Goal: Transaction & Acquisition: Purchase product/service

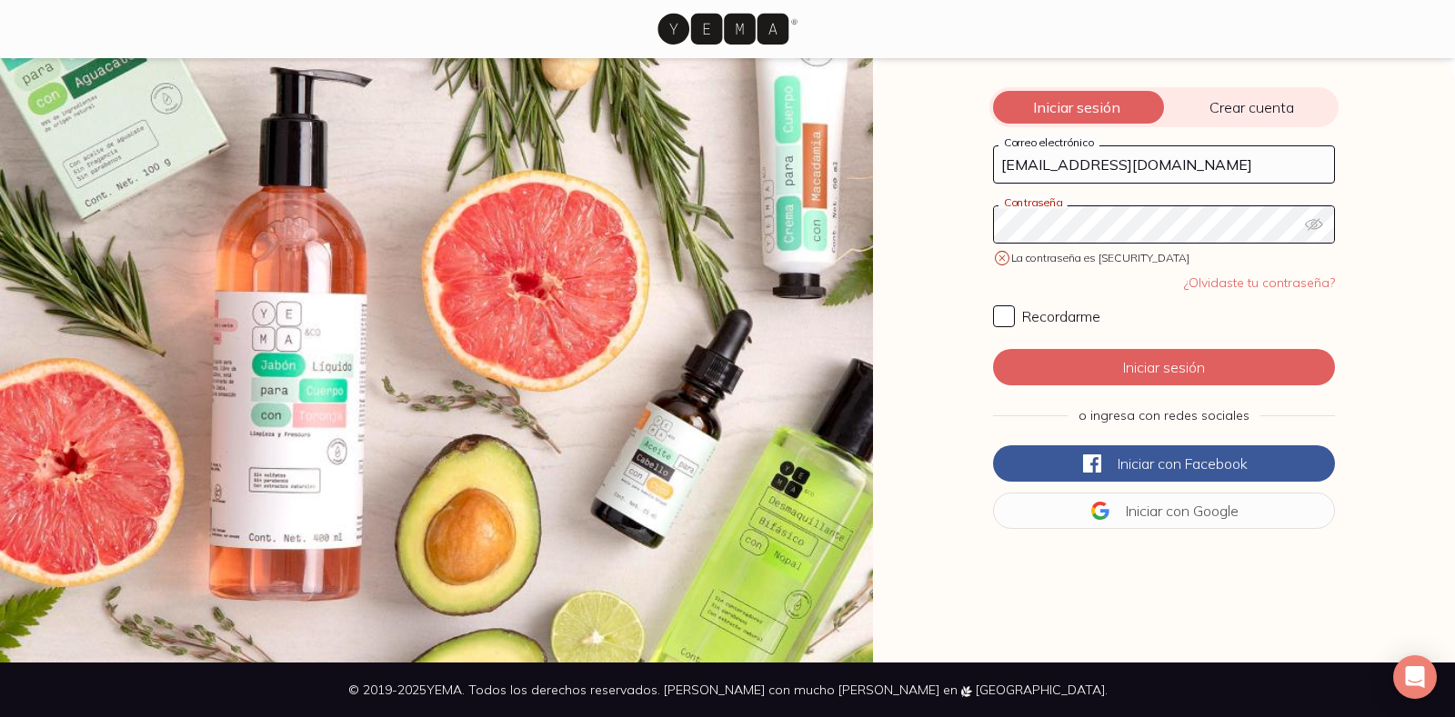
click at [1313, 225] on icon "button" at bounding box center [1314, 224] width 18 height 18
click at [1000, 315] on input "Recordarme" at bounding box center [1004, 316] width 22 height 22
checkbox input "true"
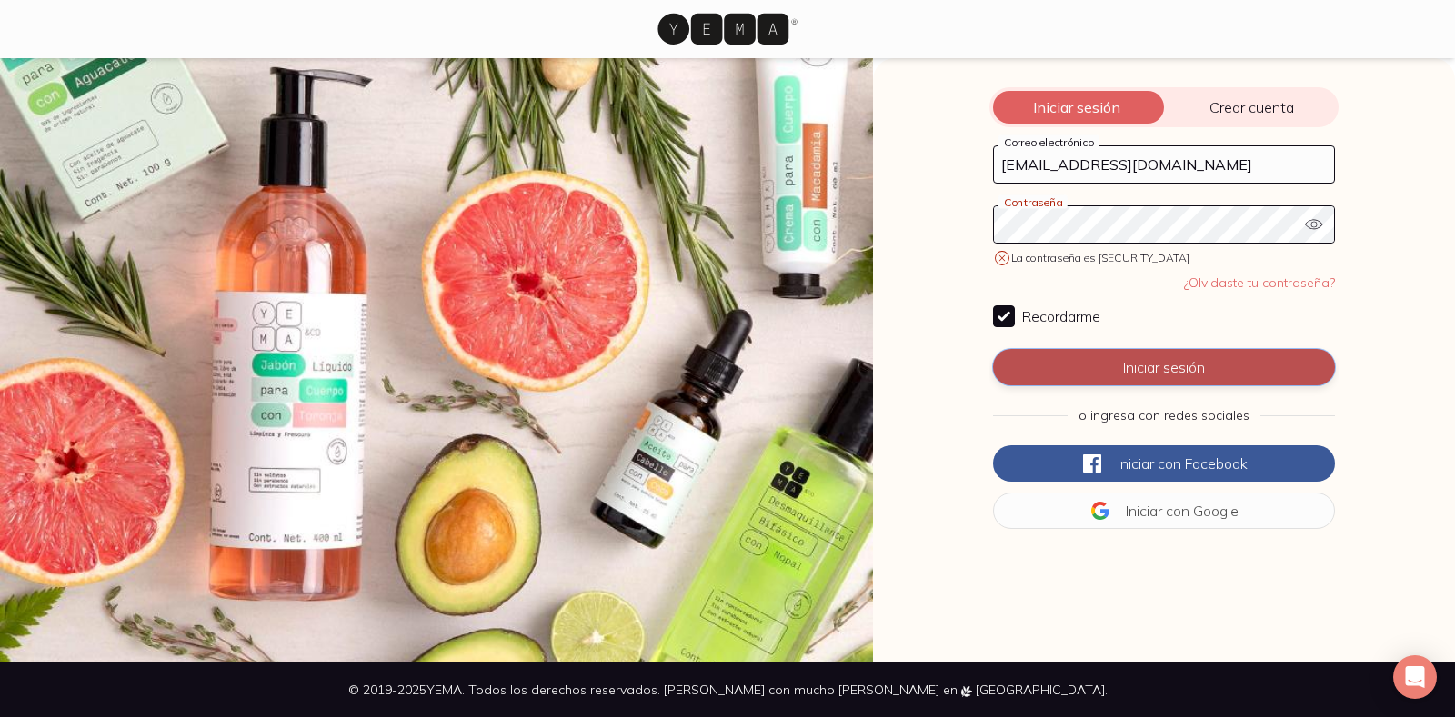
click at [1147, 362] on button "Iniciar sesión" at bounding box center [1164, 367] width 342 height 36
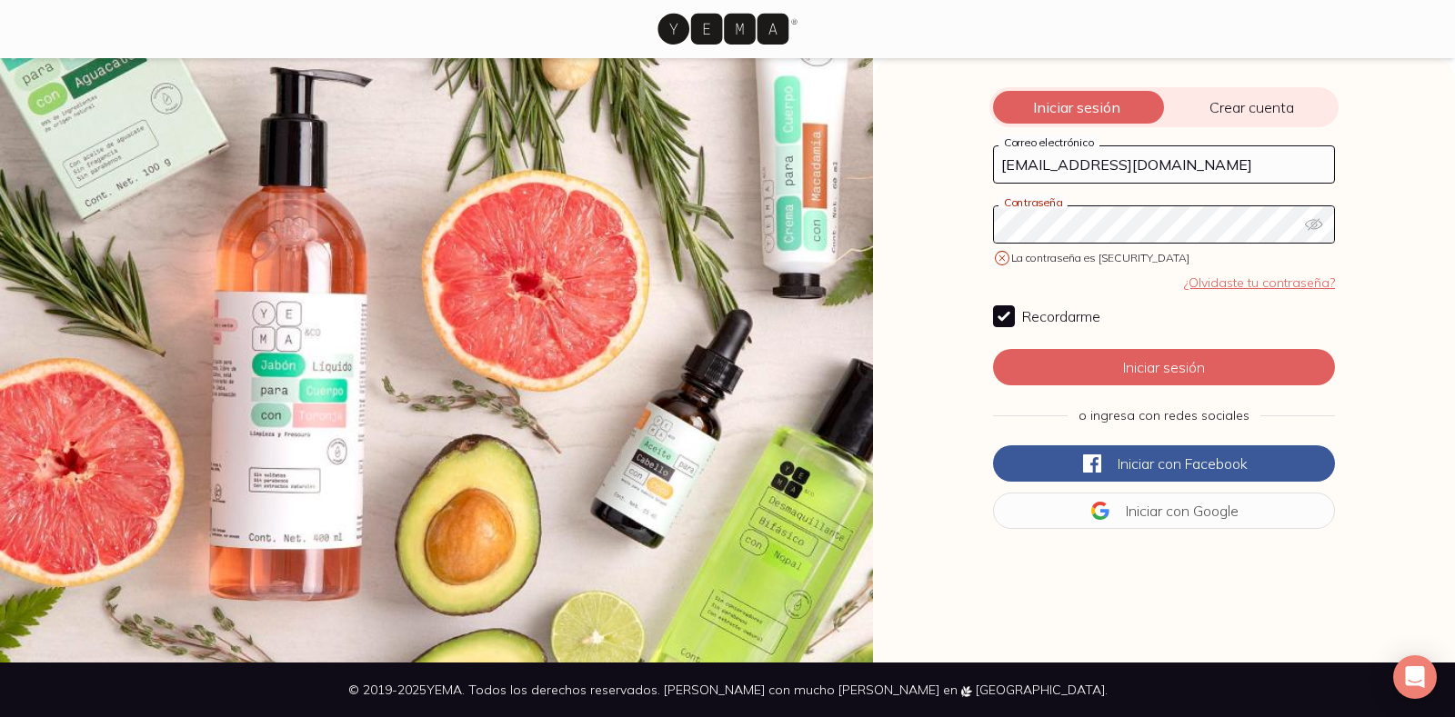
click at [1245, 278] on link "¿Olvidaste tu contraseña?" at bounding box center [1259, 283] width 151 height 16
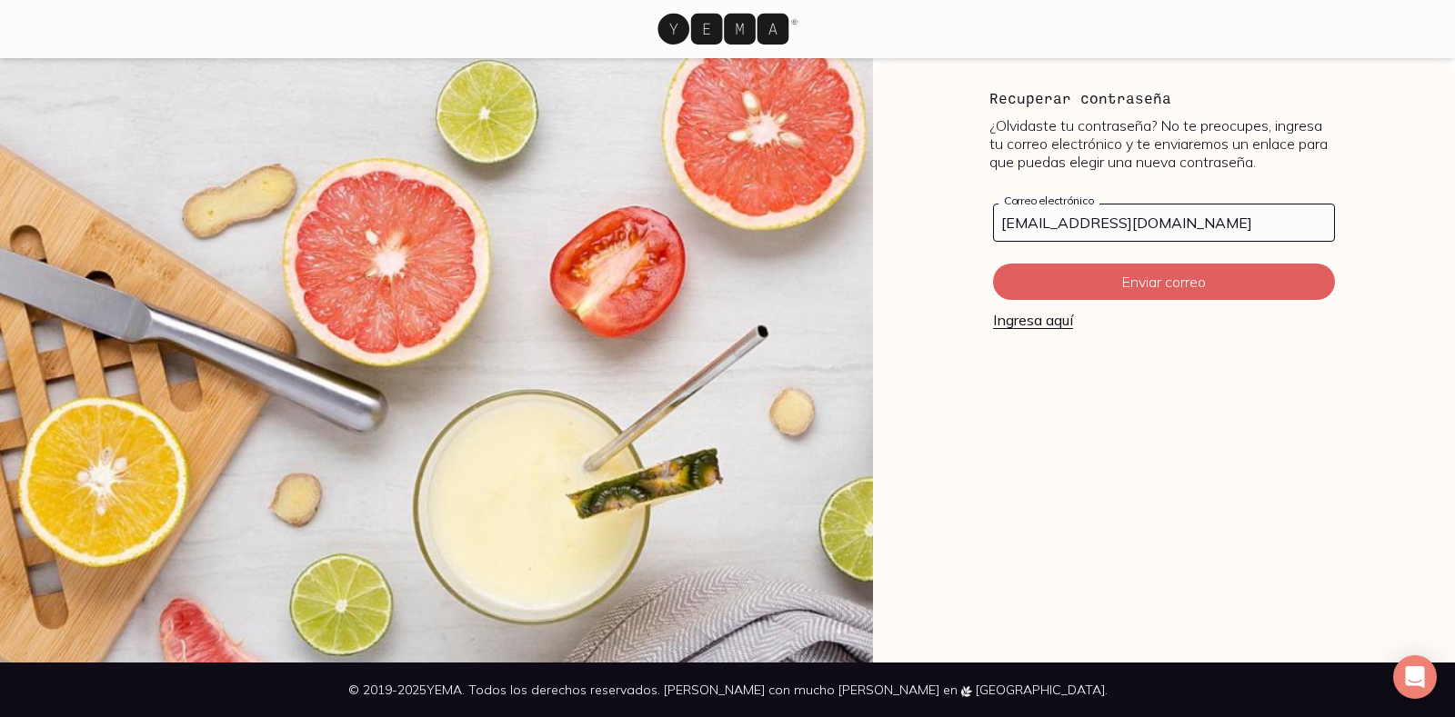
click at [1022, 322] on link "Ingresa aquí" at bounding box center [1033, 320] width 80 height 18
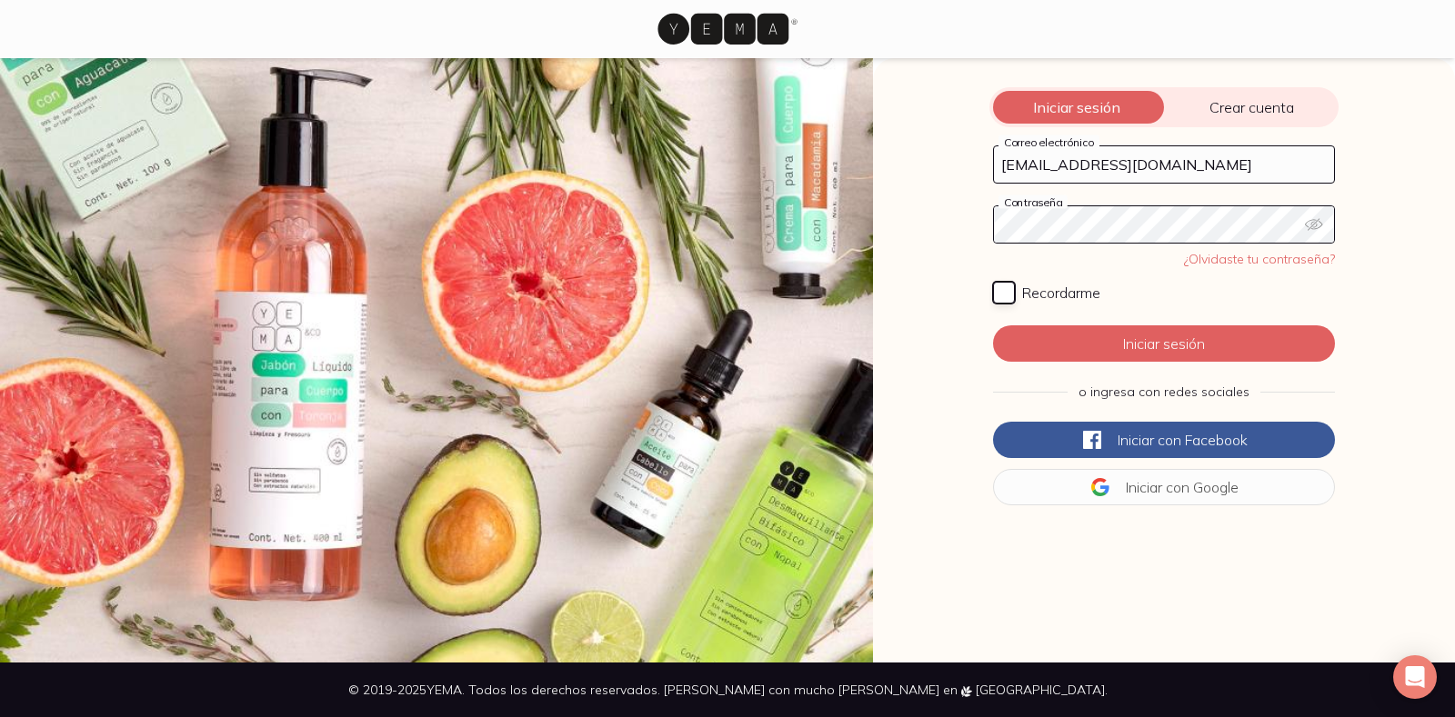
click at [998, 291] on input "Recordarme" at bounding box center [1004, 293] width 22 height 22
checkbox input "true"
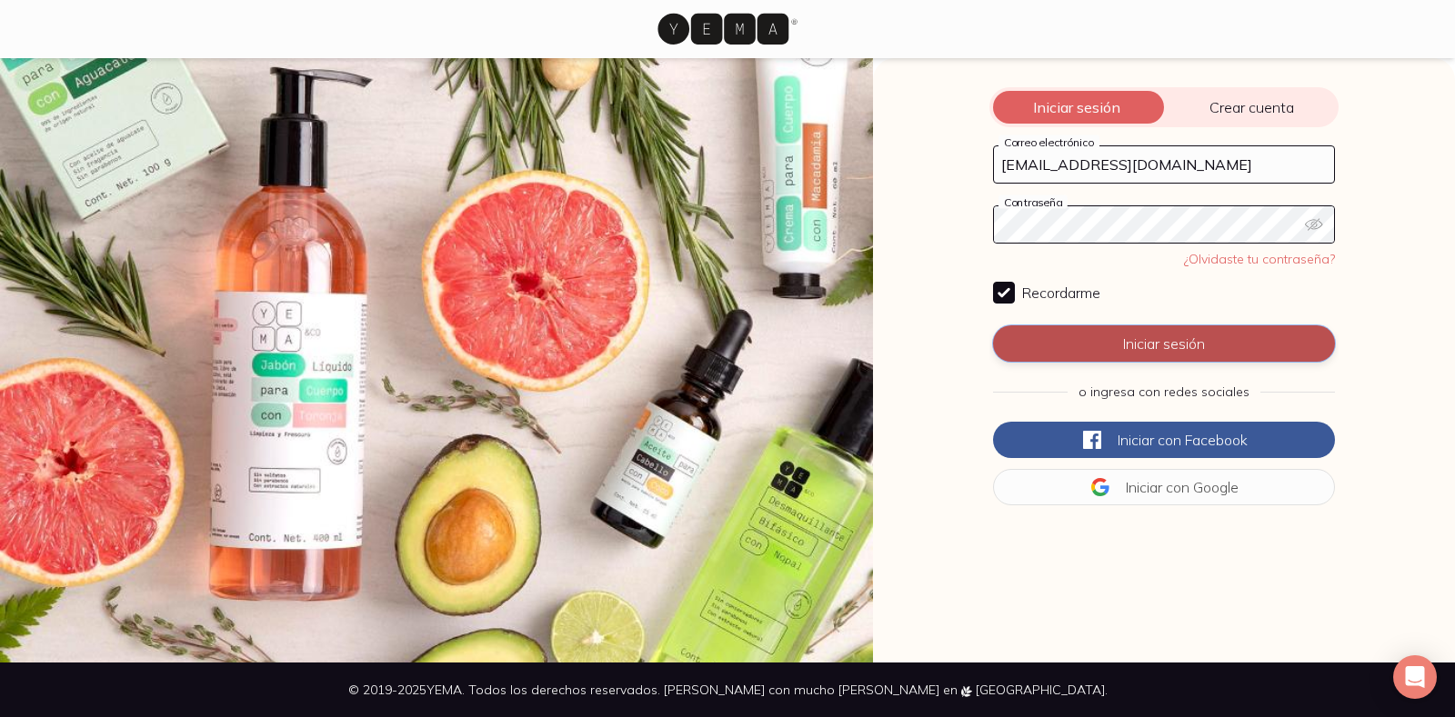
click at [1125, 340] on button "Iniciar sesión" at bounding box center [1164, 343] width 342 height 36
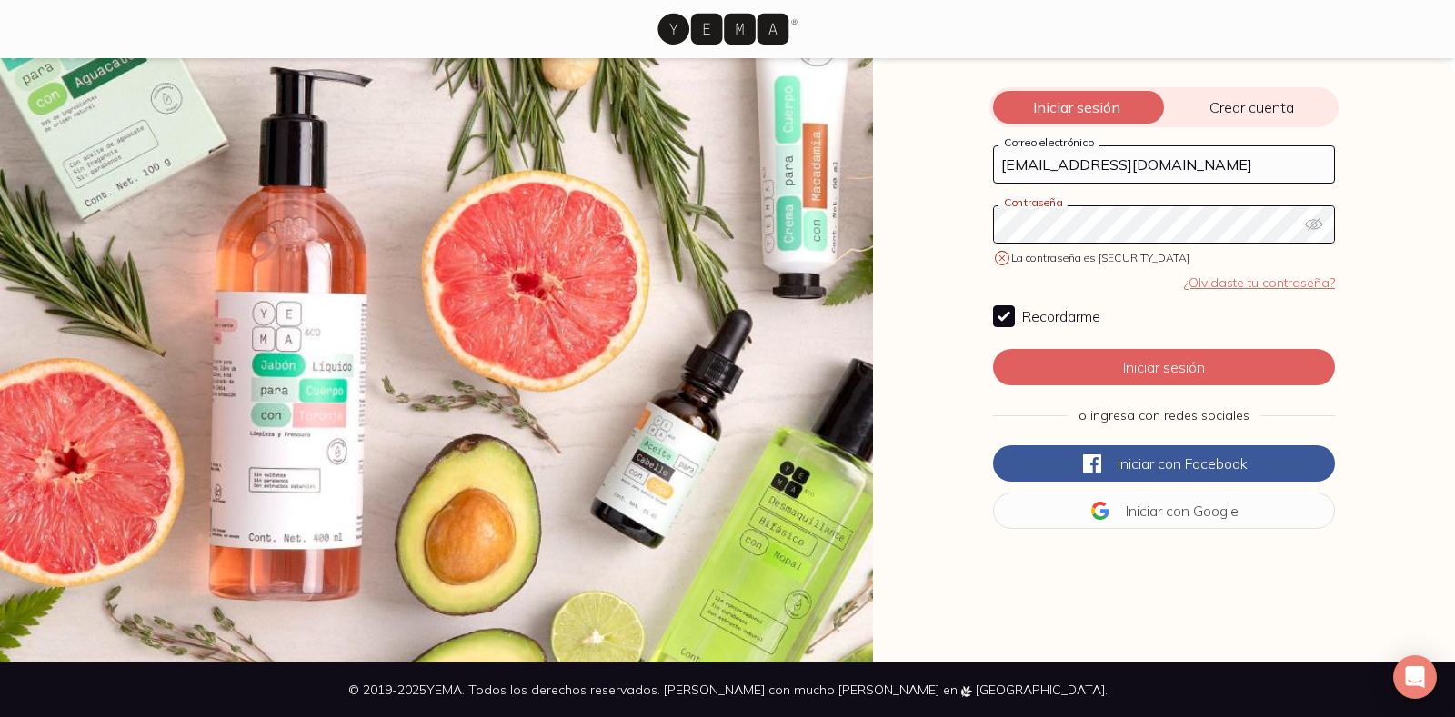
click at [1224, 282] on link "¿Olvidaste tu contraseña?" at bounding box center [1259, 283] width 151 height 16
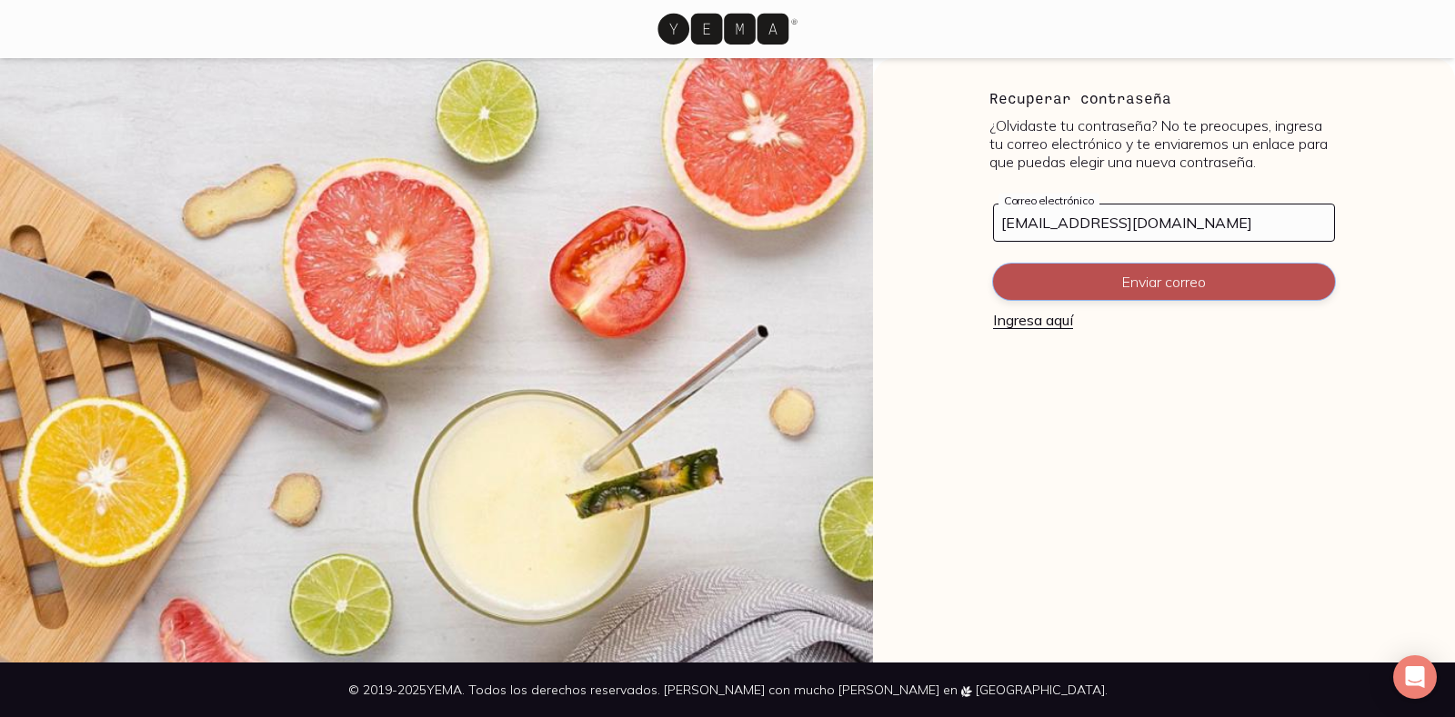
click at [1150, 278] on button "Enviar correo" at bounding box center [1164, 282] width 342 height 36
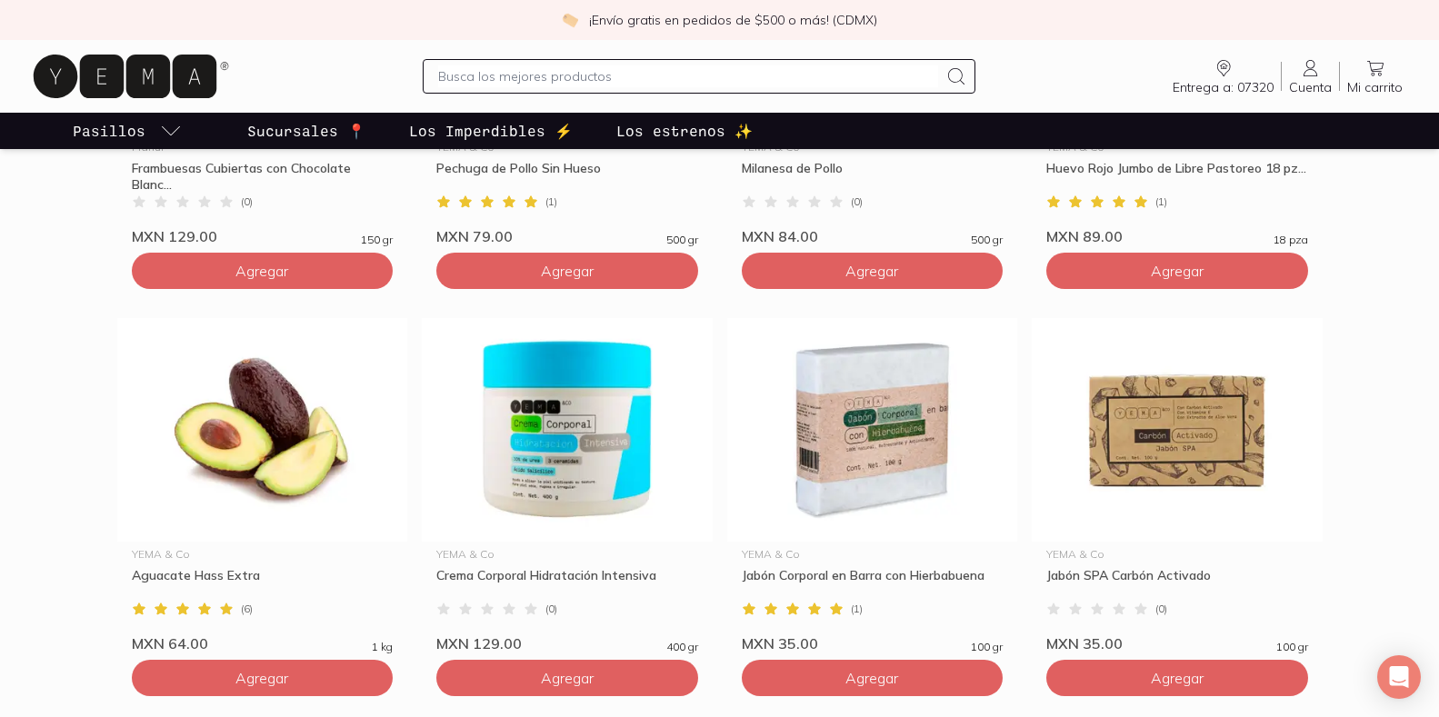
scroll to position [1636, 0]
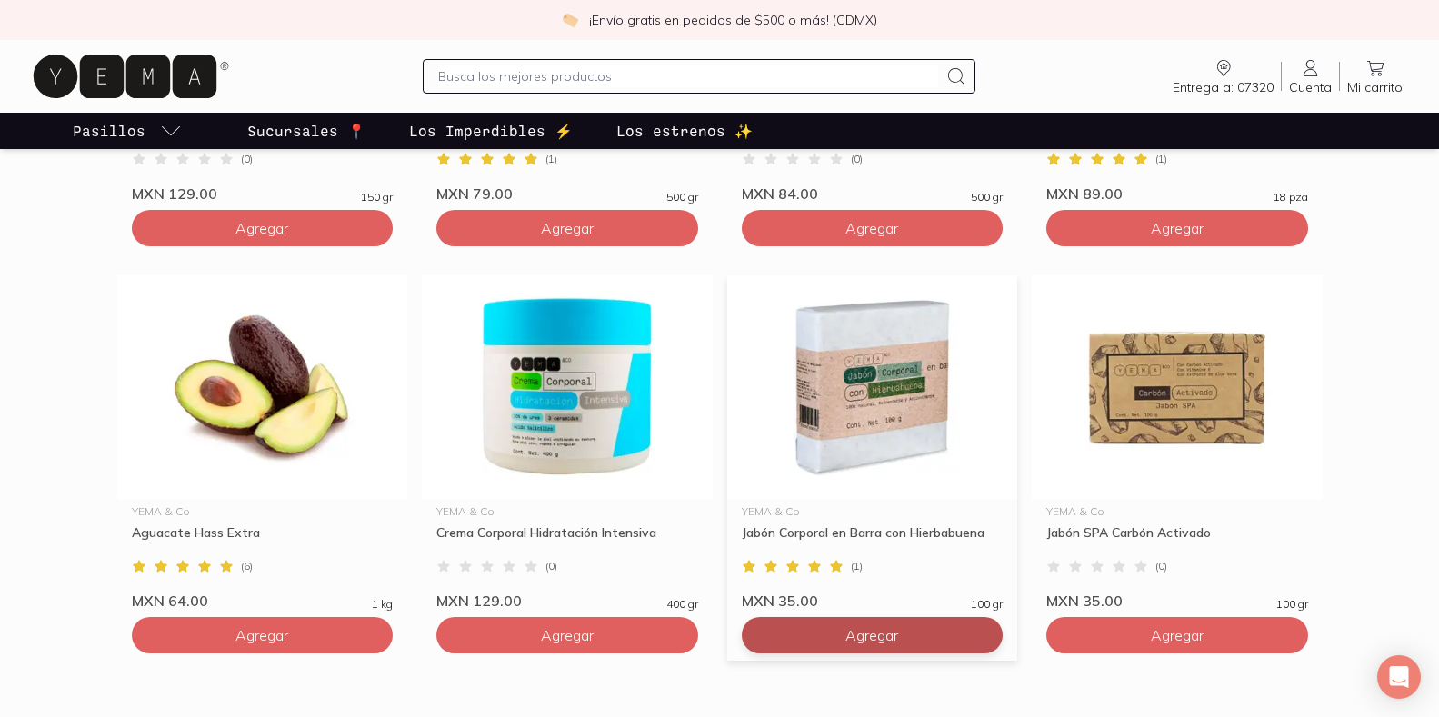
click at [862, 632] on span "Agregar" at bounding box center [871, 635] width 53 height 18
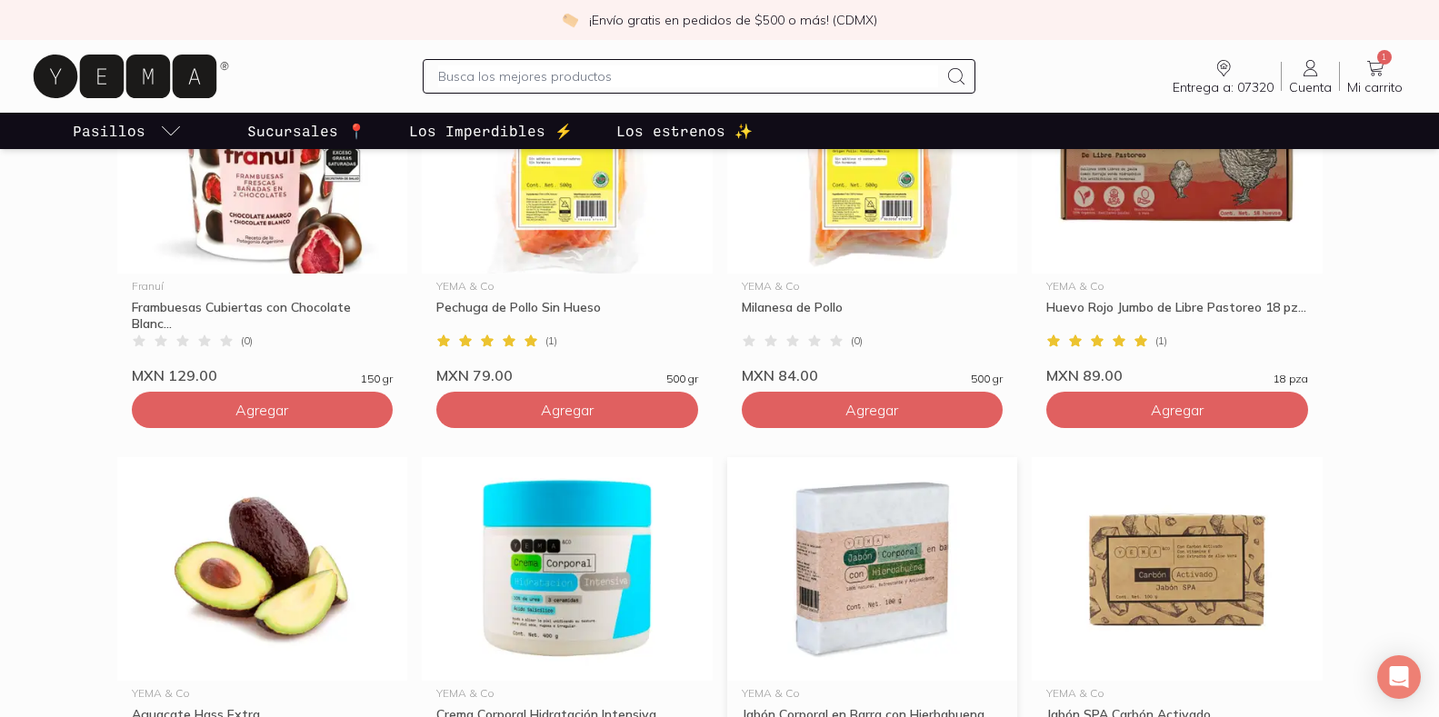
scroll to position [909, 0]
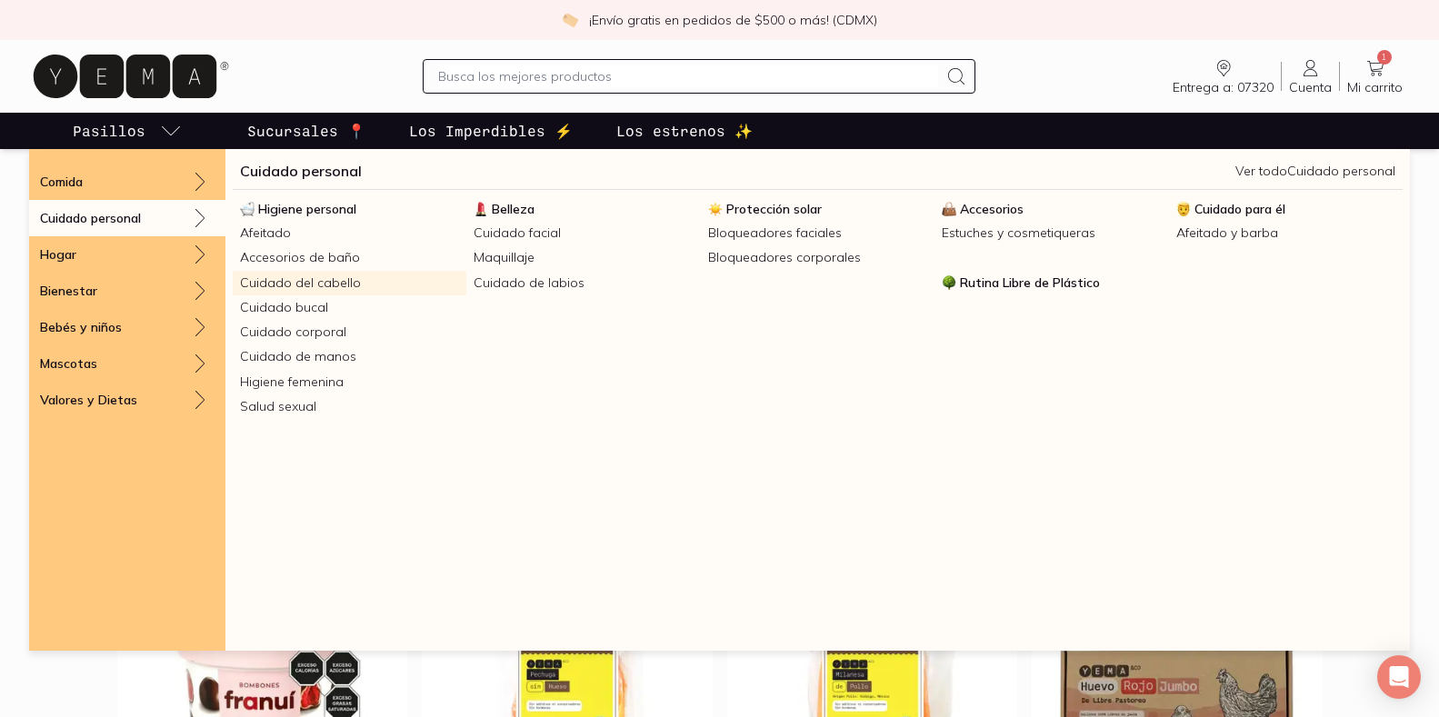
click at [294, 275] on link "Cuidado del cabello" at bounding box center [350, 283] width 234 height 25
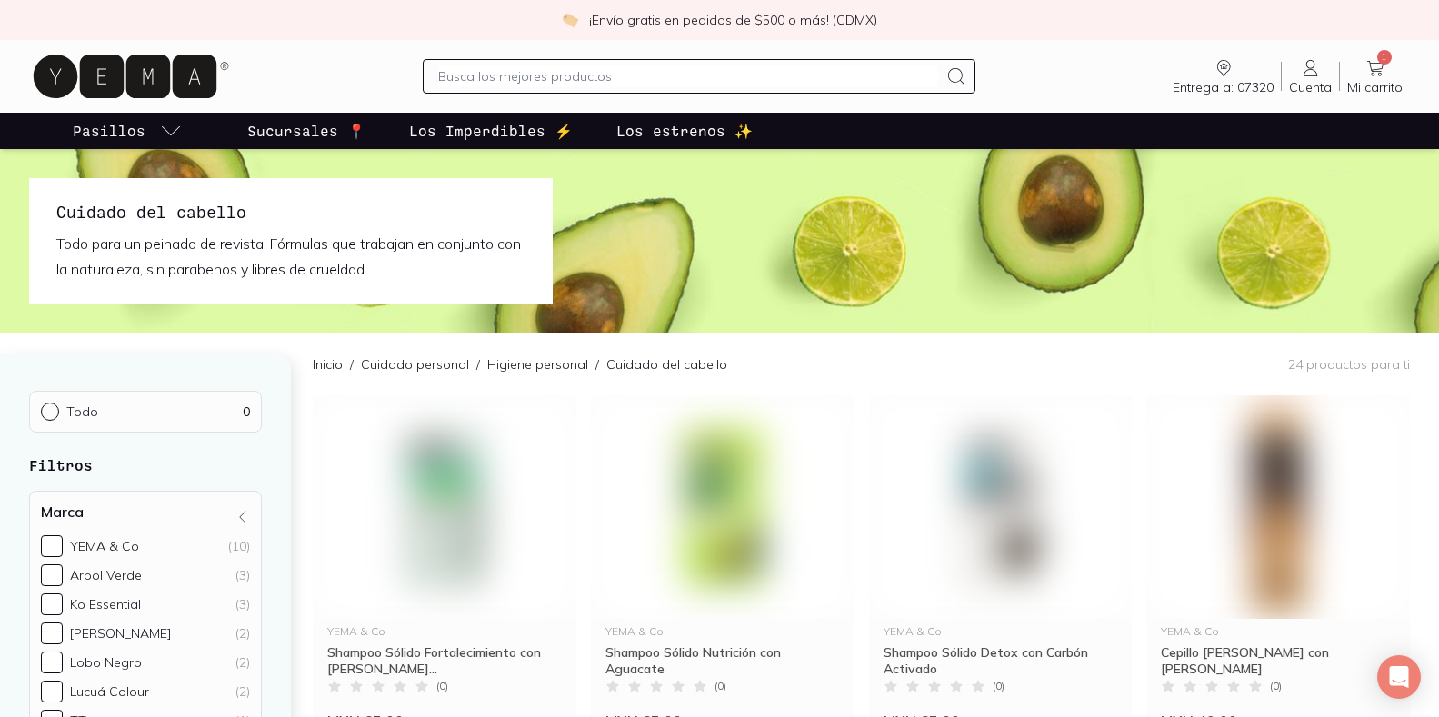
click at [1306, 77] on icon at bounding box center [1311, 68] width 22 height 22
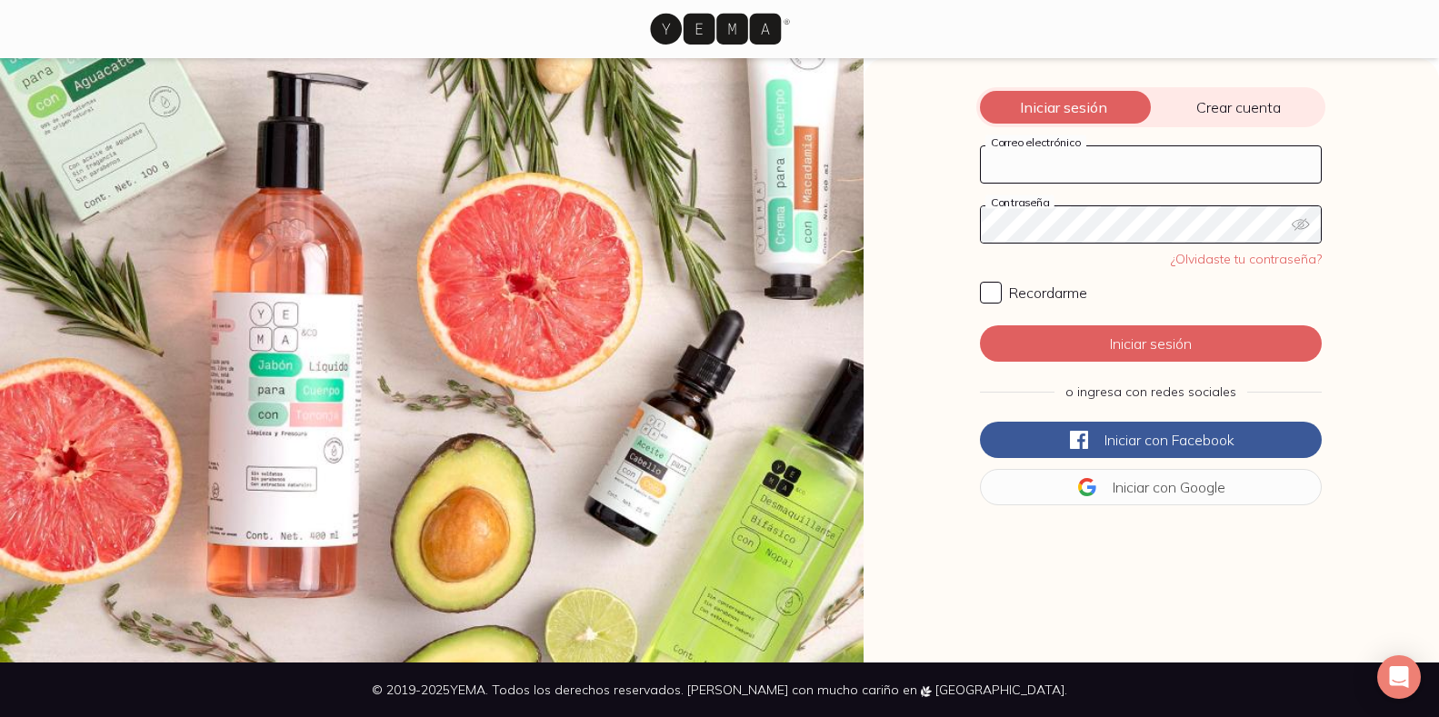
type input "[EMAIL_ADDRESS][DOMAIN_NAME]"
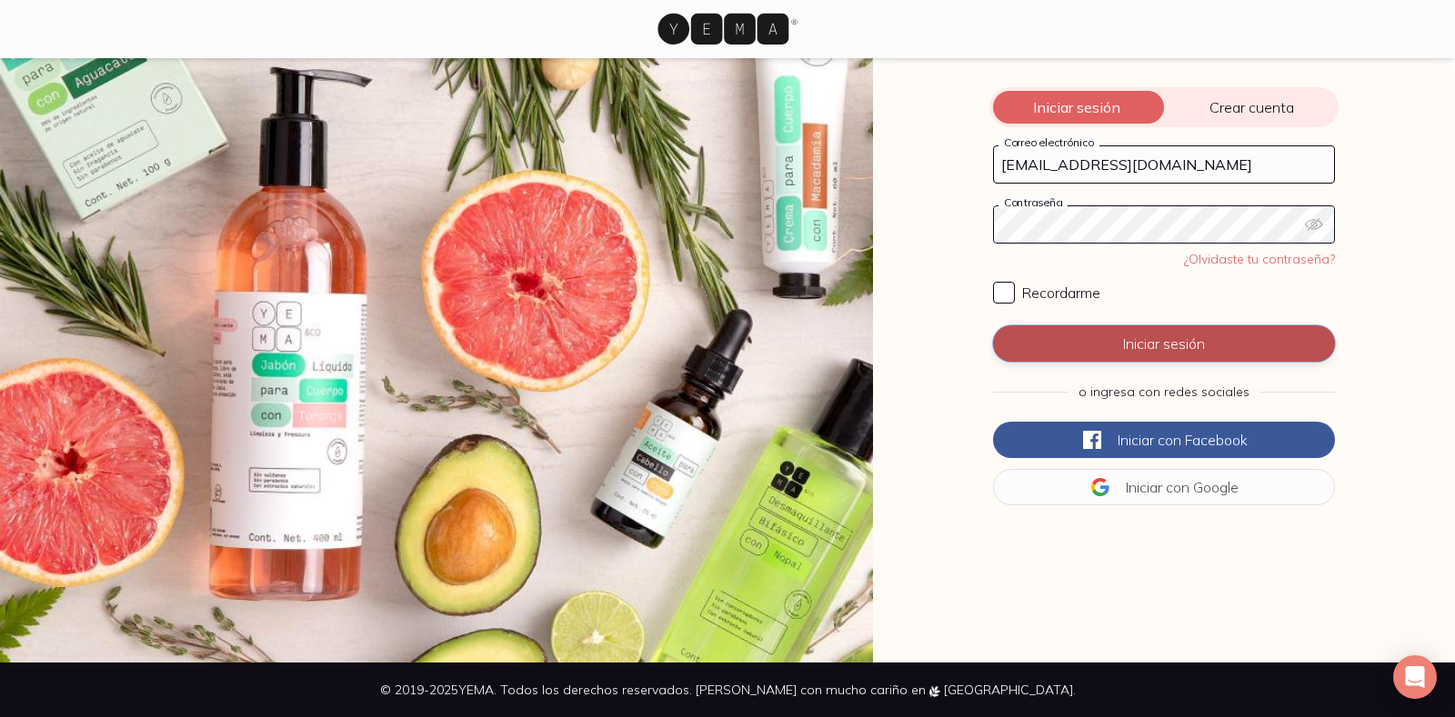
click at [1139, 338] on button "Iniciar sesión" at bounding box center [1164, 343] width 342 height 36
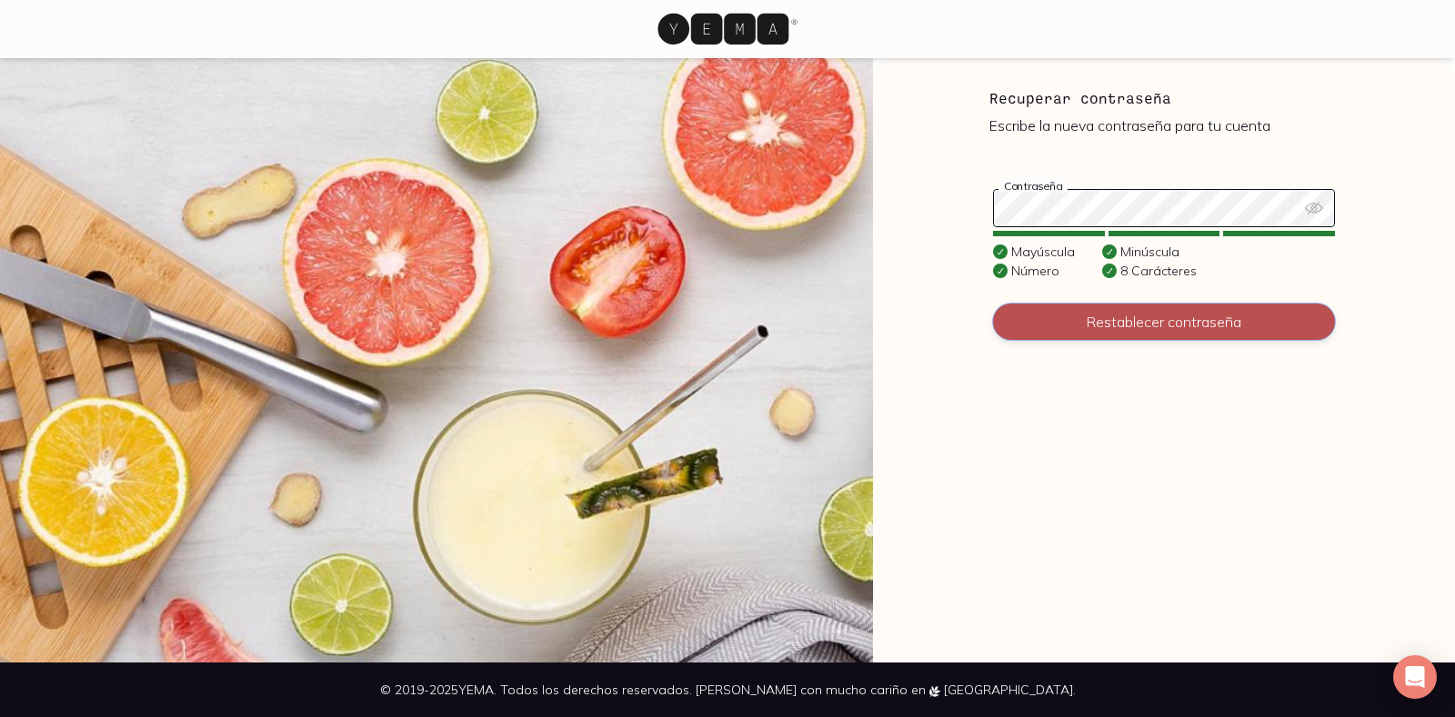
click at [1130, 316] on button "Restablecer contraseña" at bounding box center [1164, 322] width 342 height 36
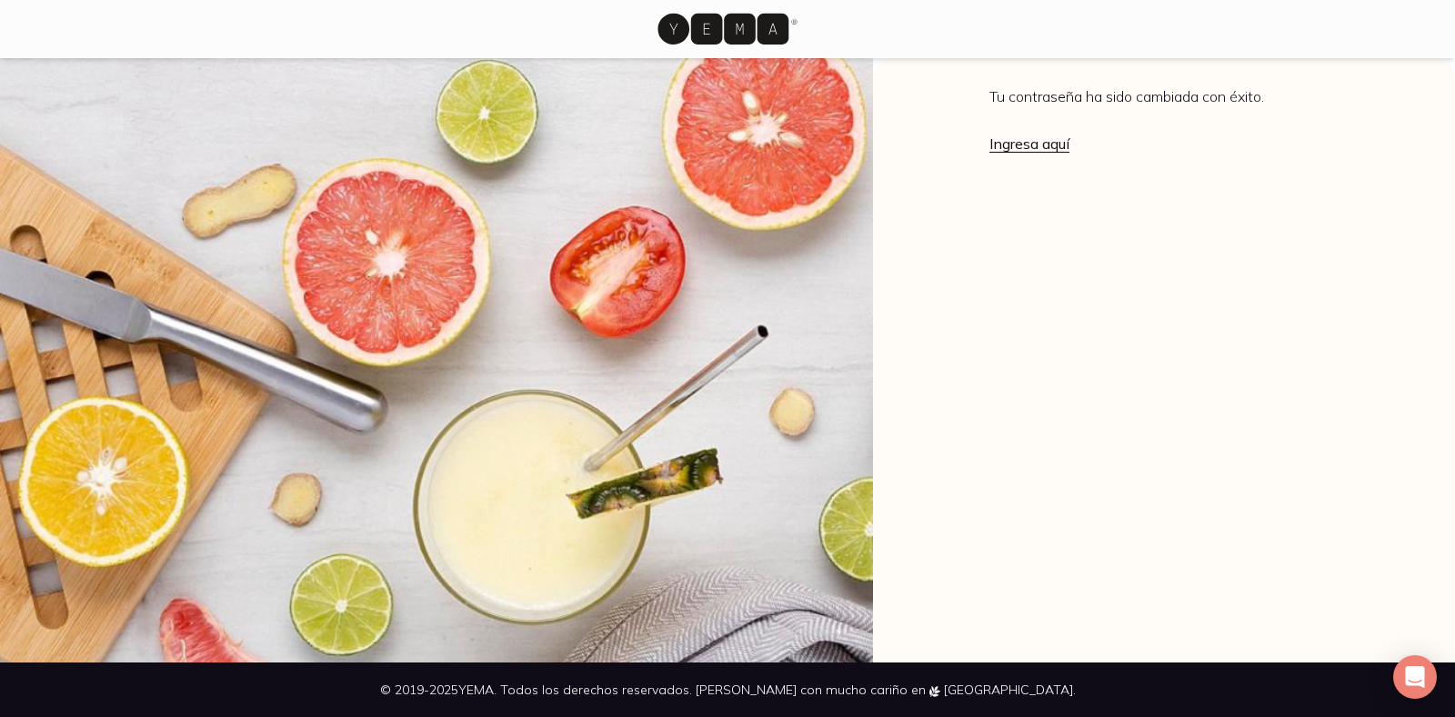
click at [1020, 136] on link "Ingresa aquí" at bounding box center [1029, 144] width 80 height 18
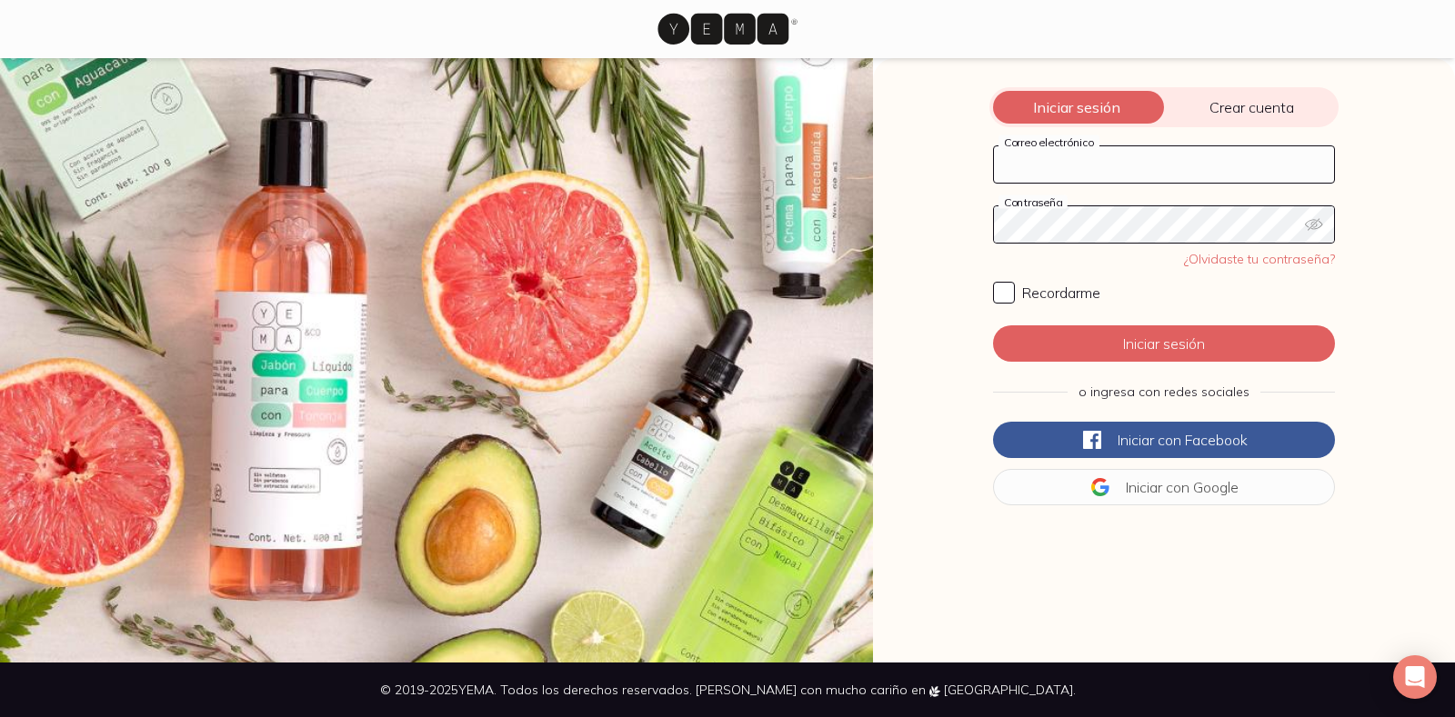
type input "[EMAIL_ADDRESS][DOMAIN_NAME]"
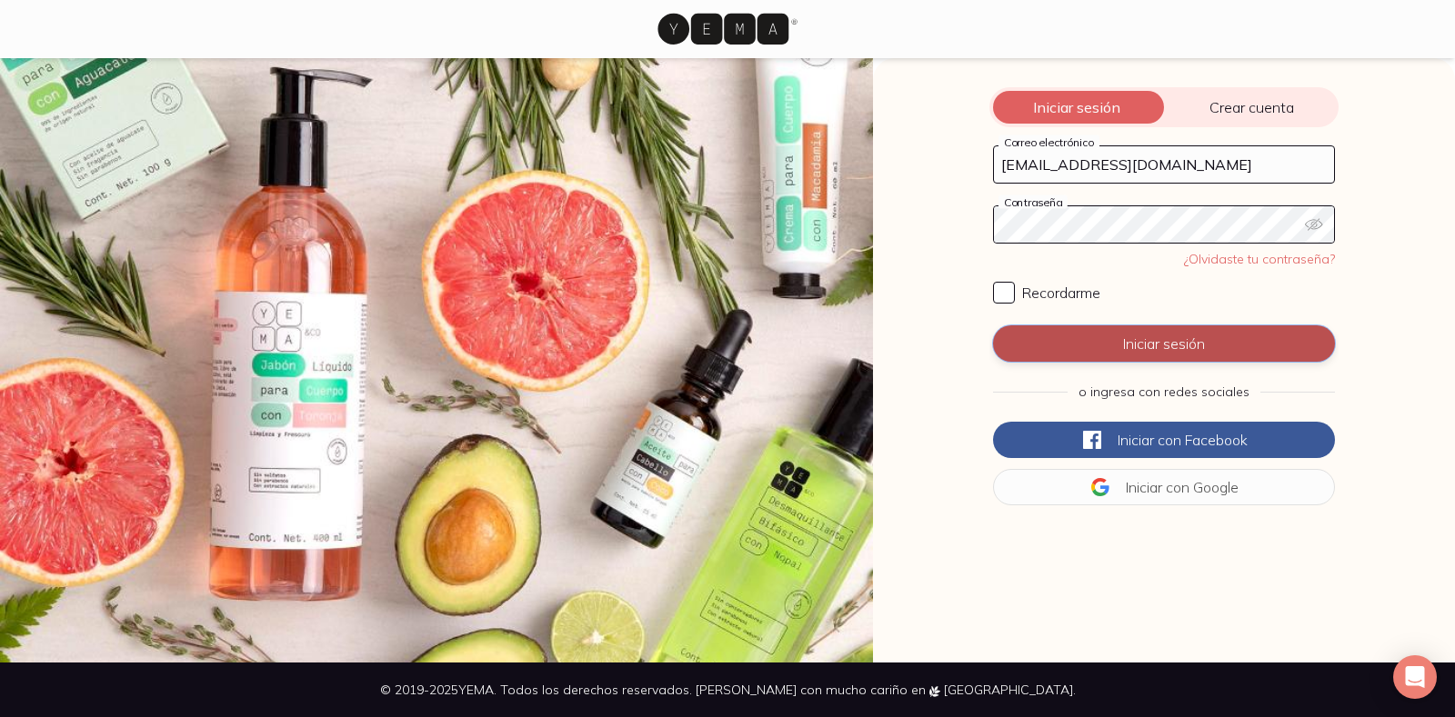
click at [1161, 339] on button "Iniciar sesión" at bounding box center [1164, 343] width 342 height 36
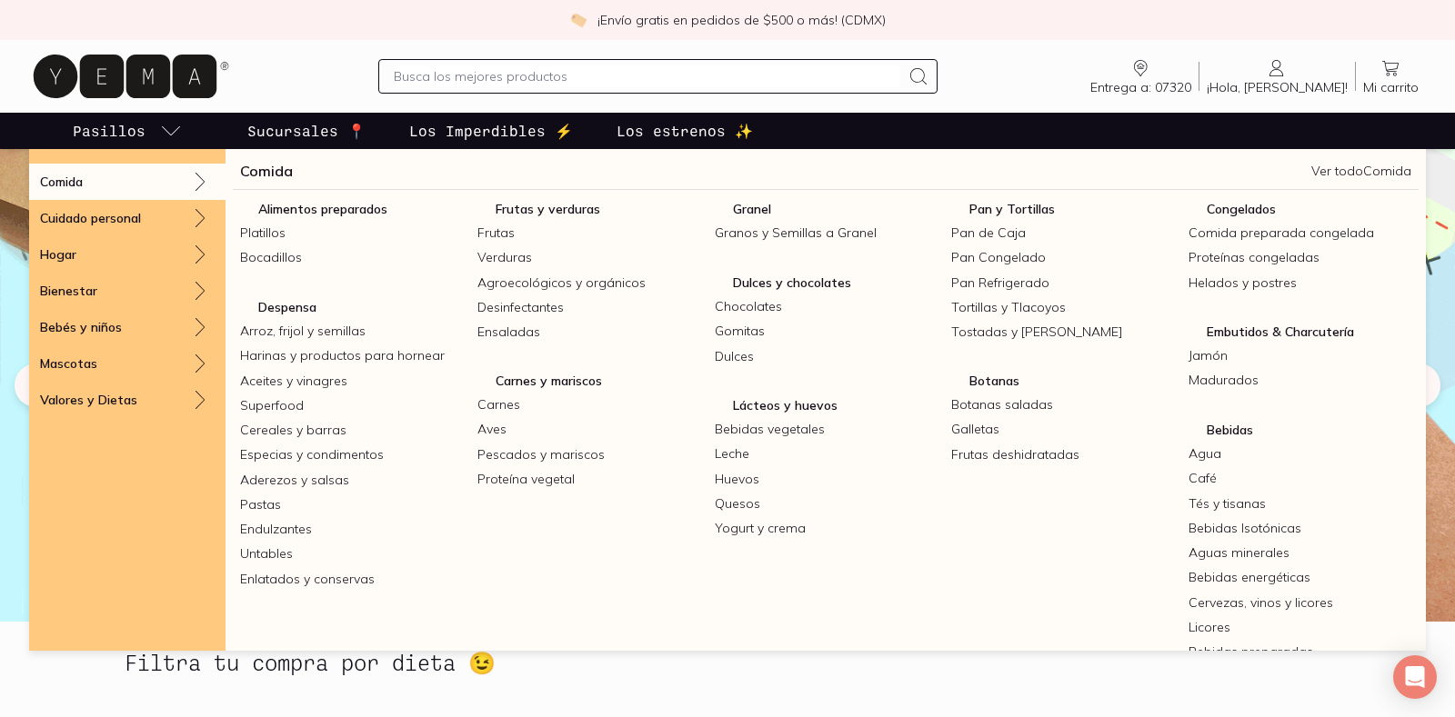
click at [167, 128] on icon "pasillo-todos-link" at bounding box center [171, 131] width 22 height 22
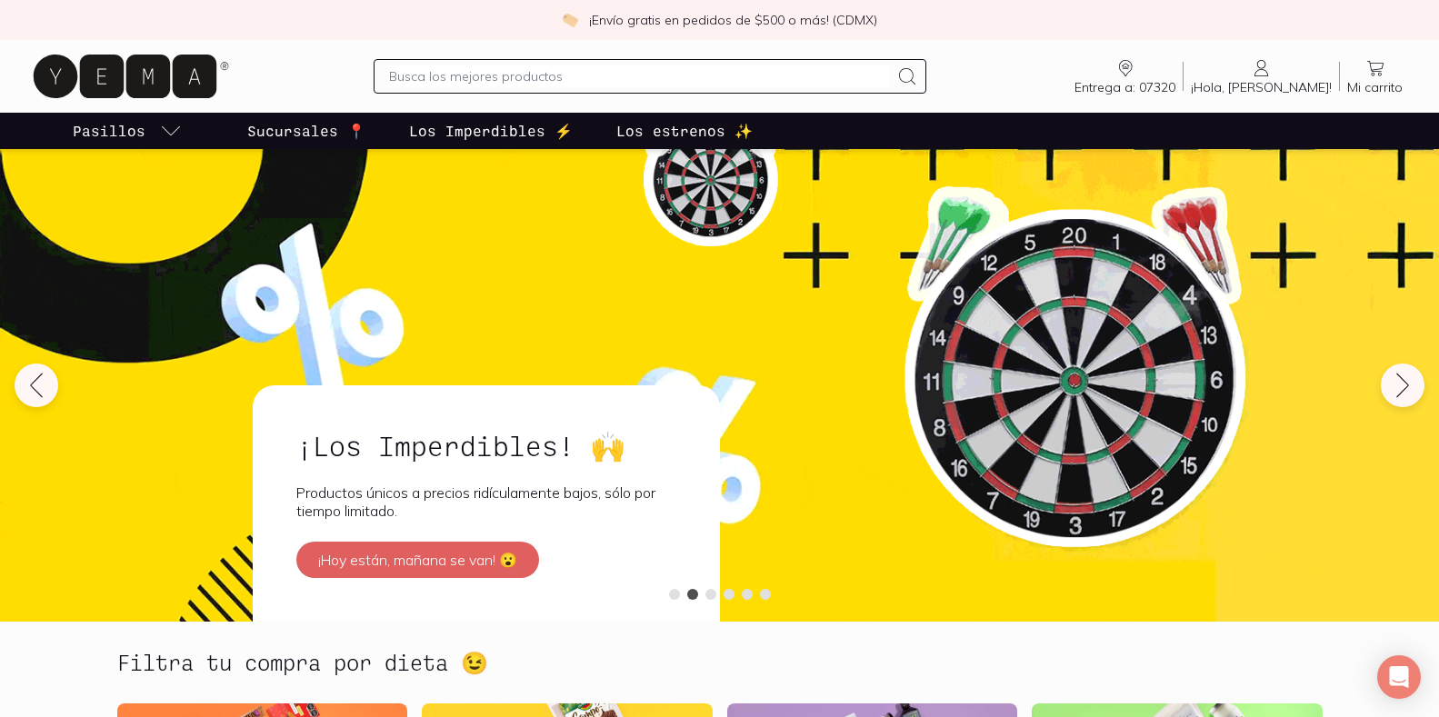
click at [167, 130] on icon "pasillo-todos-link" at bounding box center [171, 131] width 22 height 22
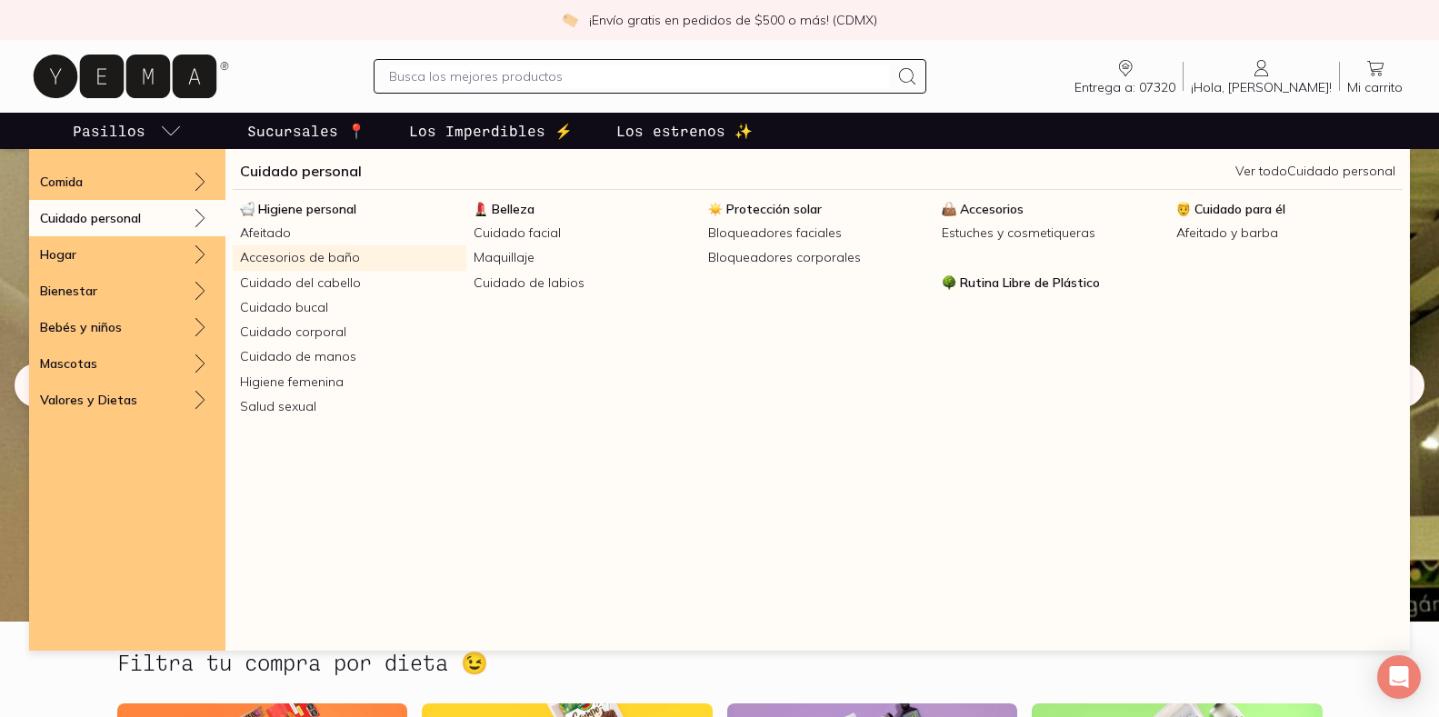
click at [260, 255] on link "Accesorios de baño" at bounding box center [350, 257] width 234 height 25
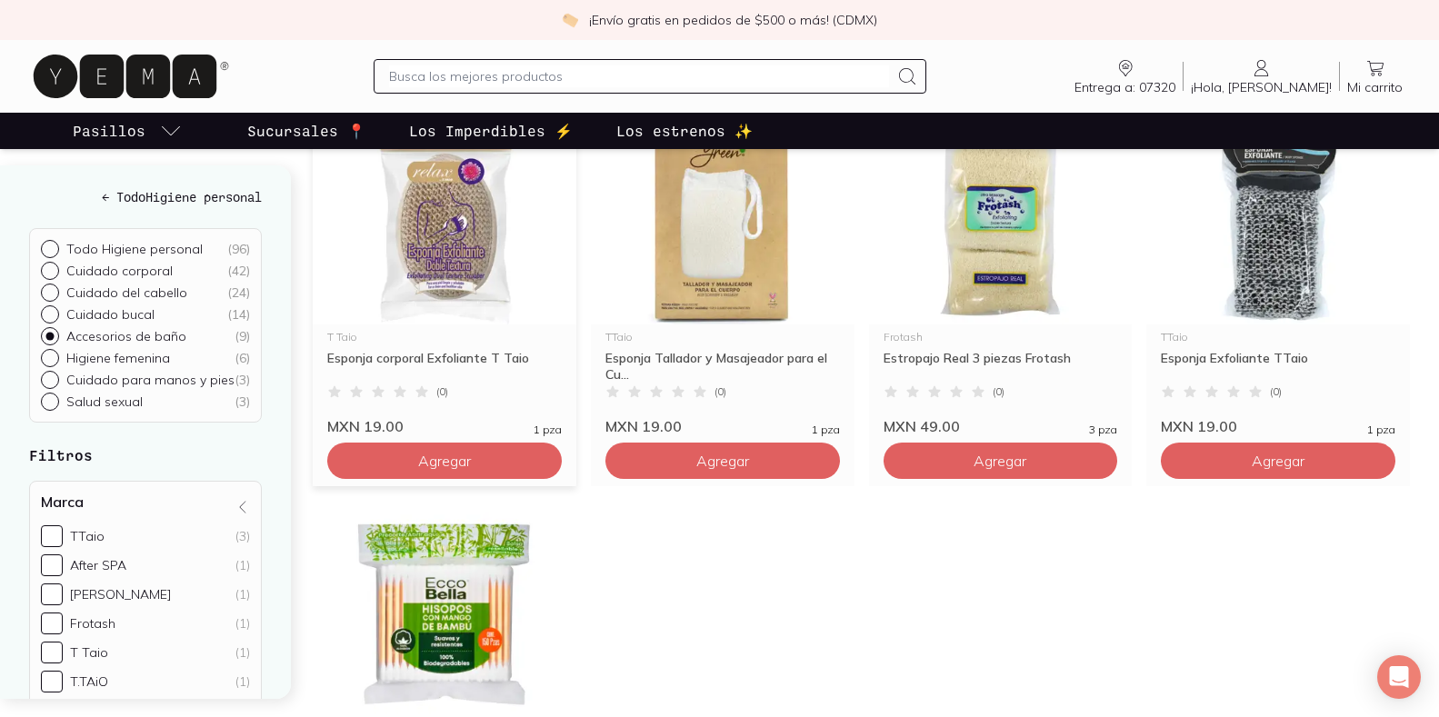
scroll to position [364, 0]
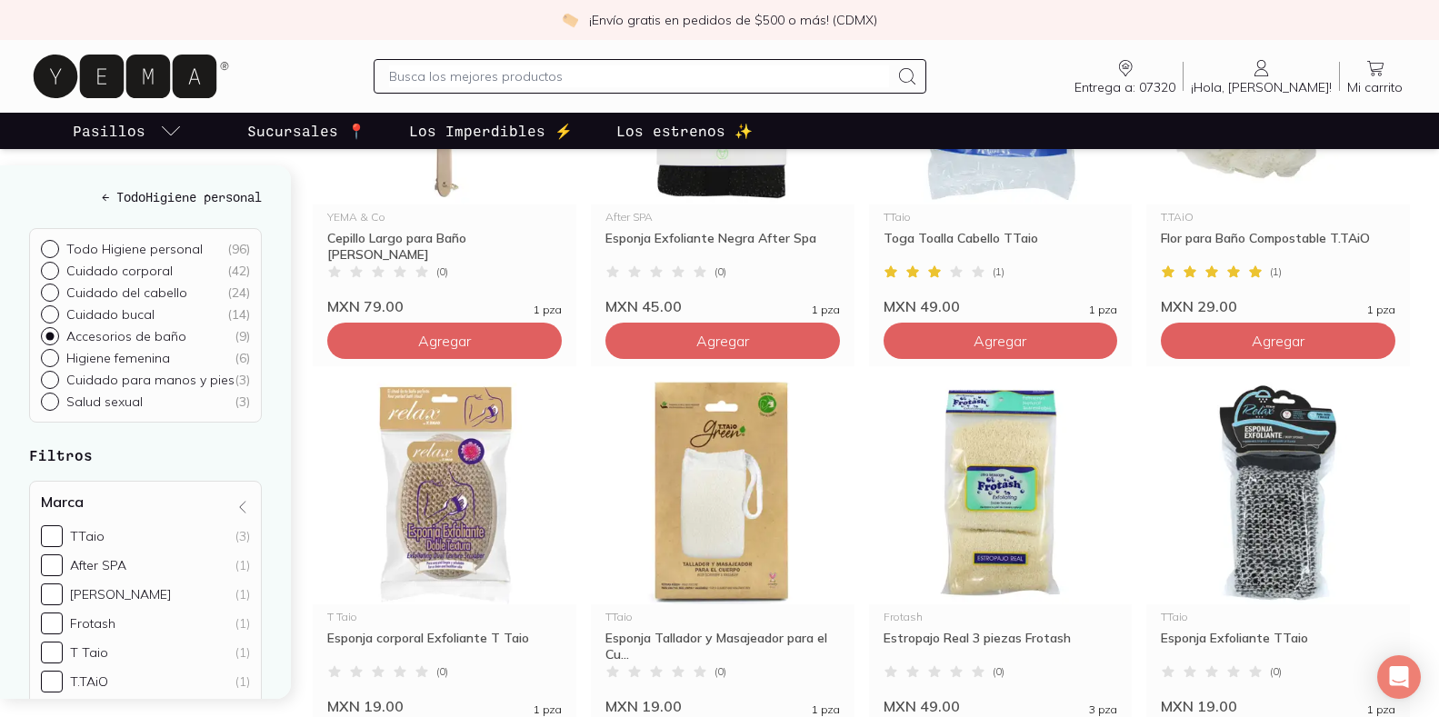
click at [54, 248] on input "Todo Higiene personal ( 96 )" at bounding box center [48, 247] width 15 height 15
radio input "true"
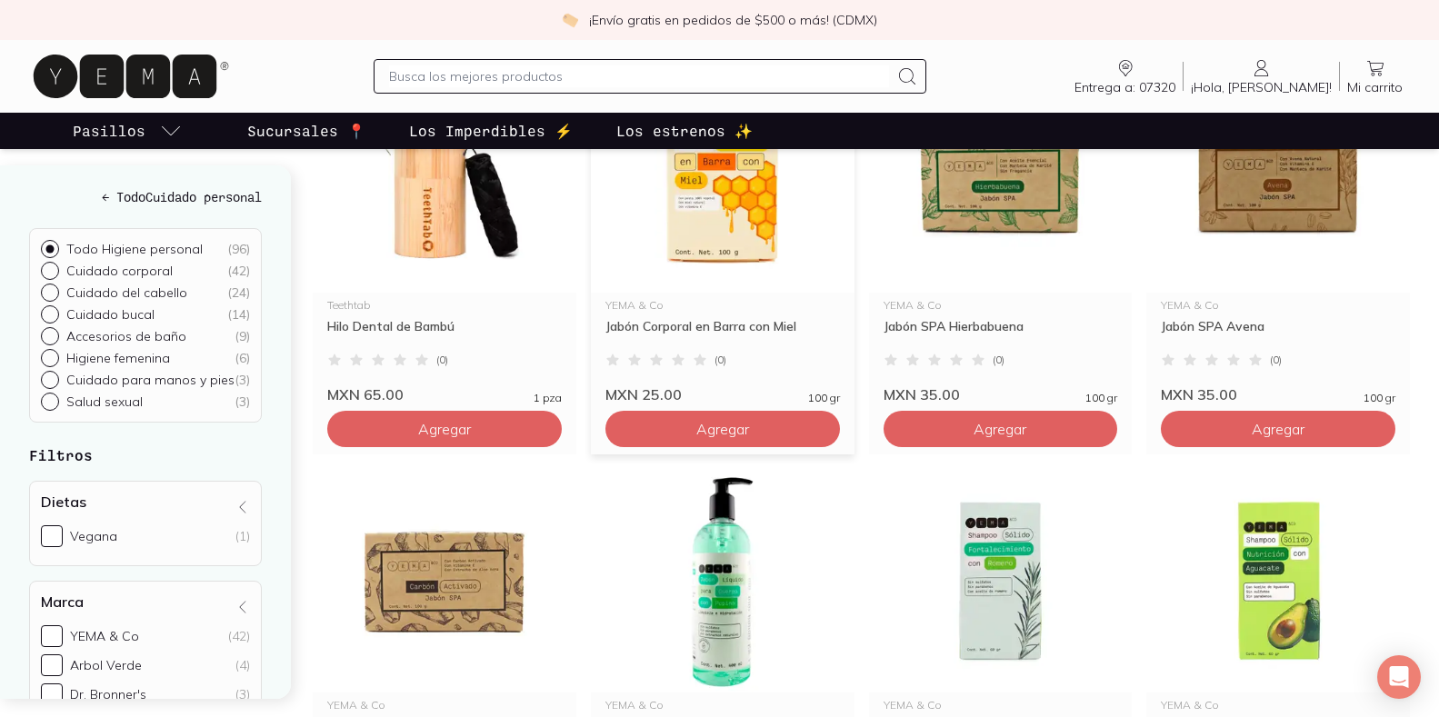
scroll to position [727, 0]
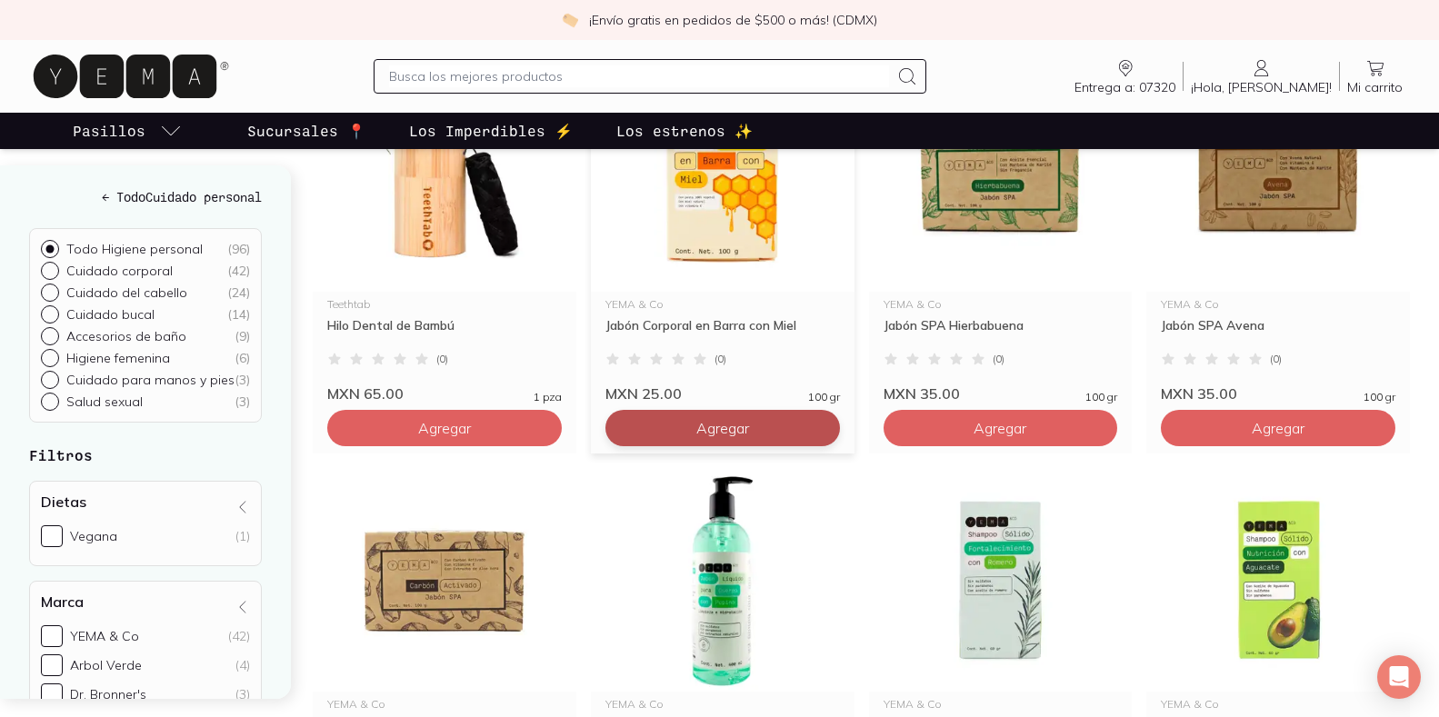
click at [701, 427] on span "Agregar" at bounding box center [722, 428] width 53 height 18
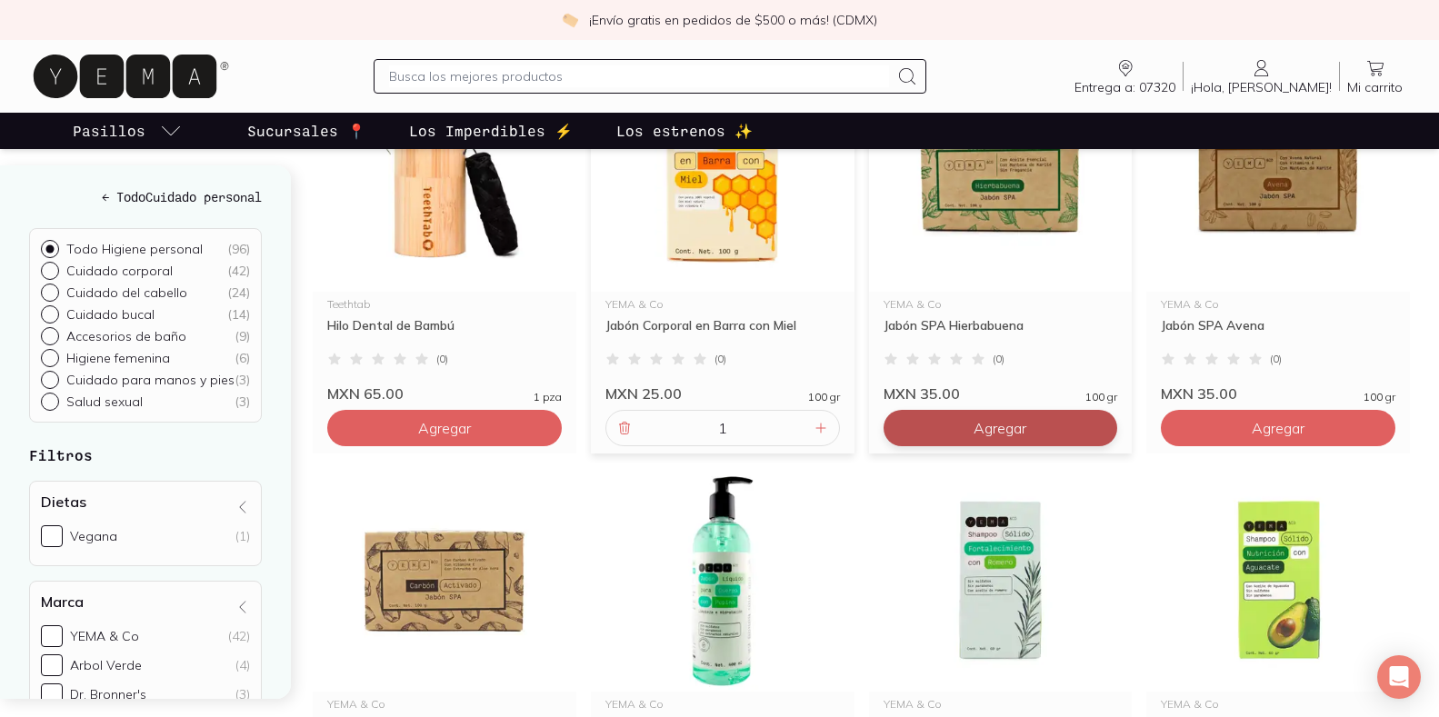
click at [1009, 421] on span "Agregar" at bounding box center [1000, 428] width 53 height 18
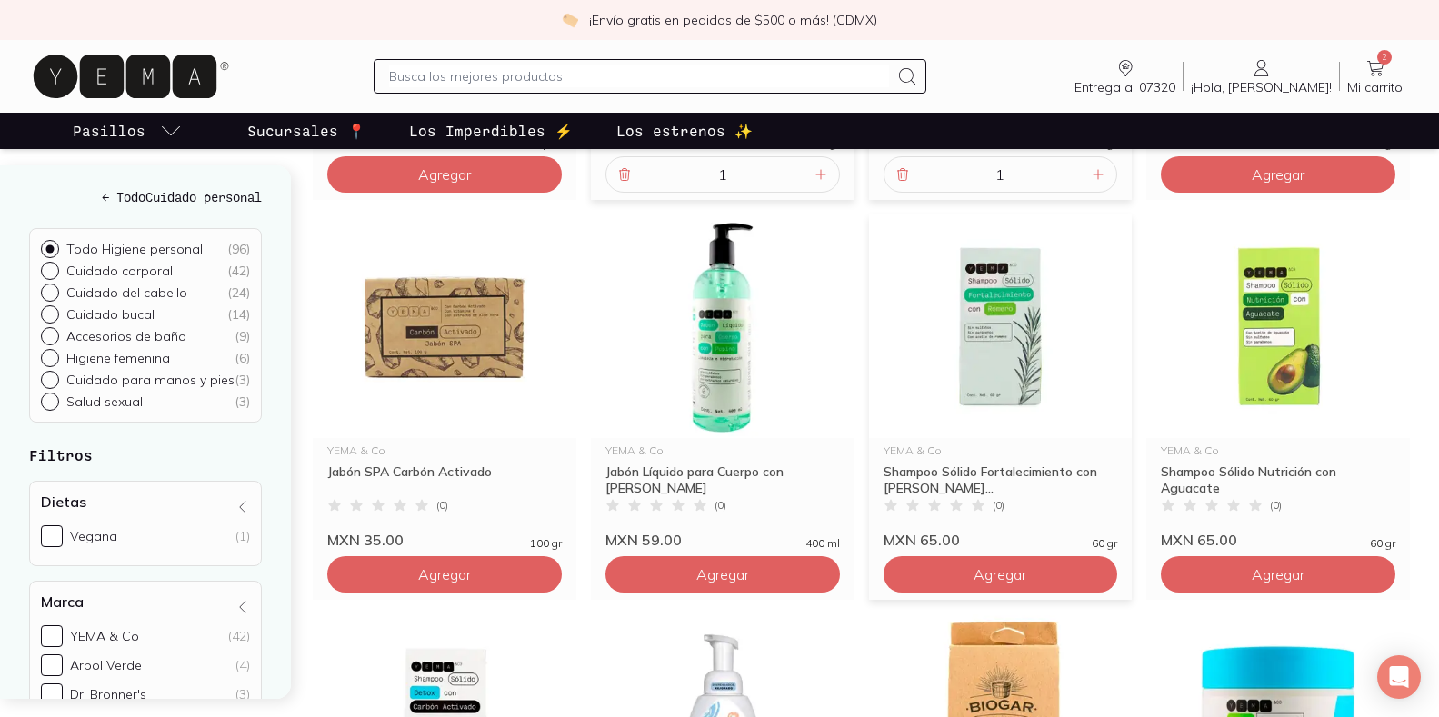
scroll to position [1000, 0]
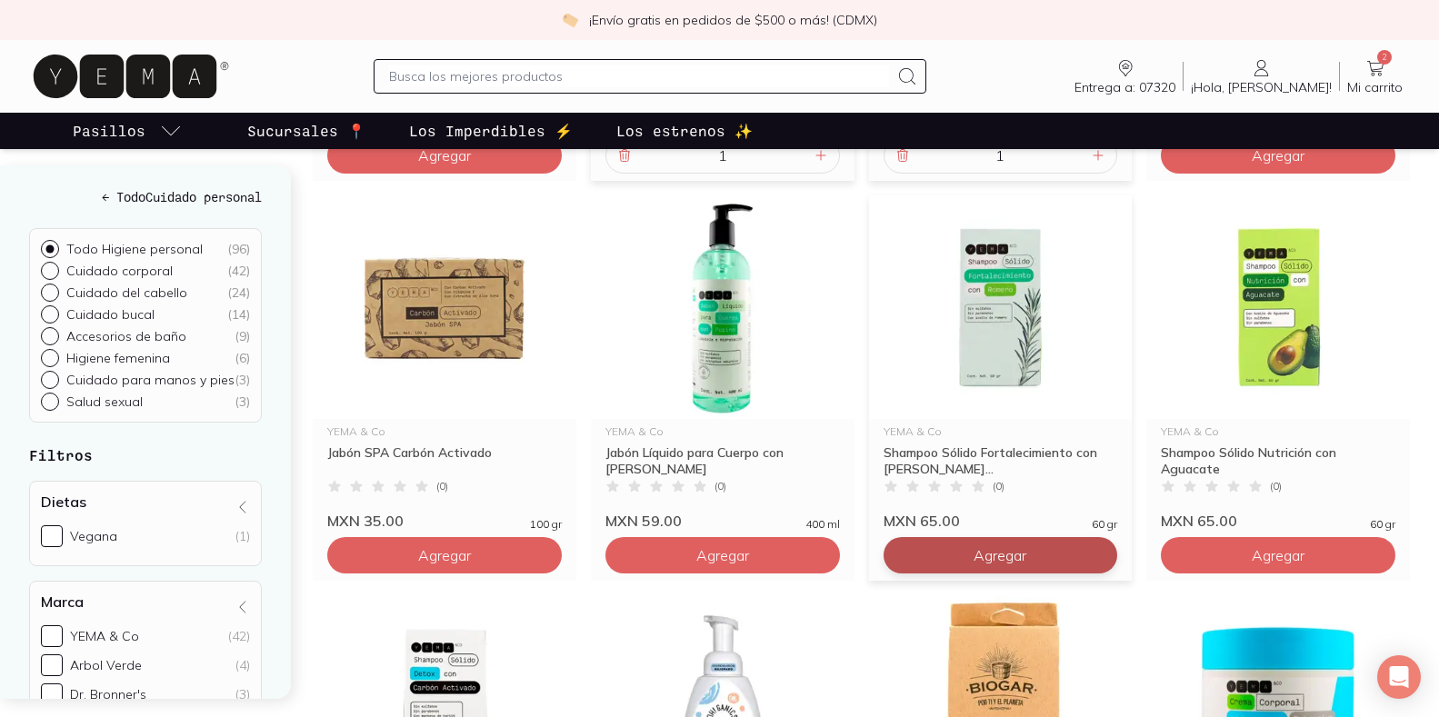
click at [998, 550] on span "Agregar" at bounding box center [1000, 555] width 53 height 18
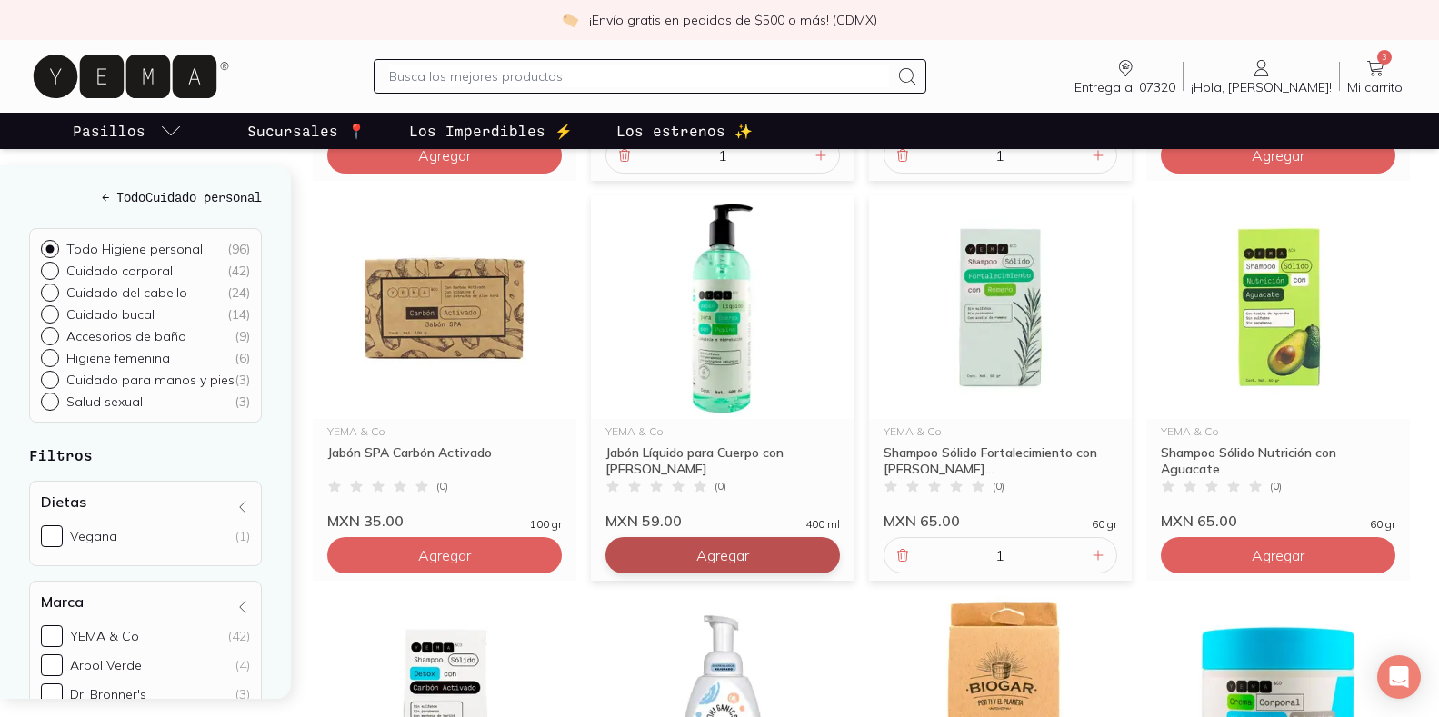
click at [713, 546] on span "Agregar" at bounding box center [722, 555] width 53 height 18
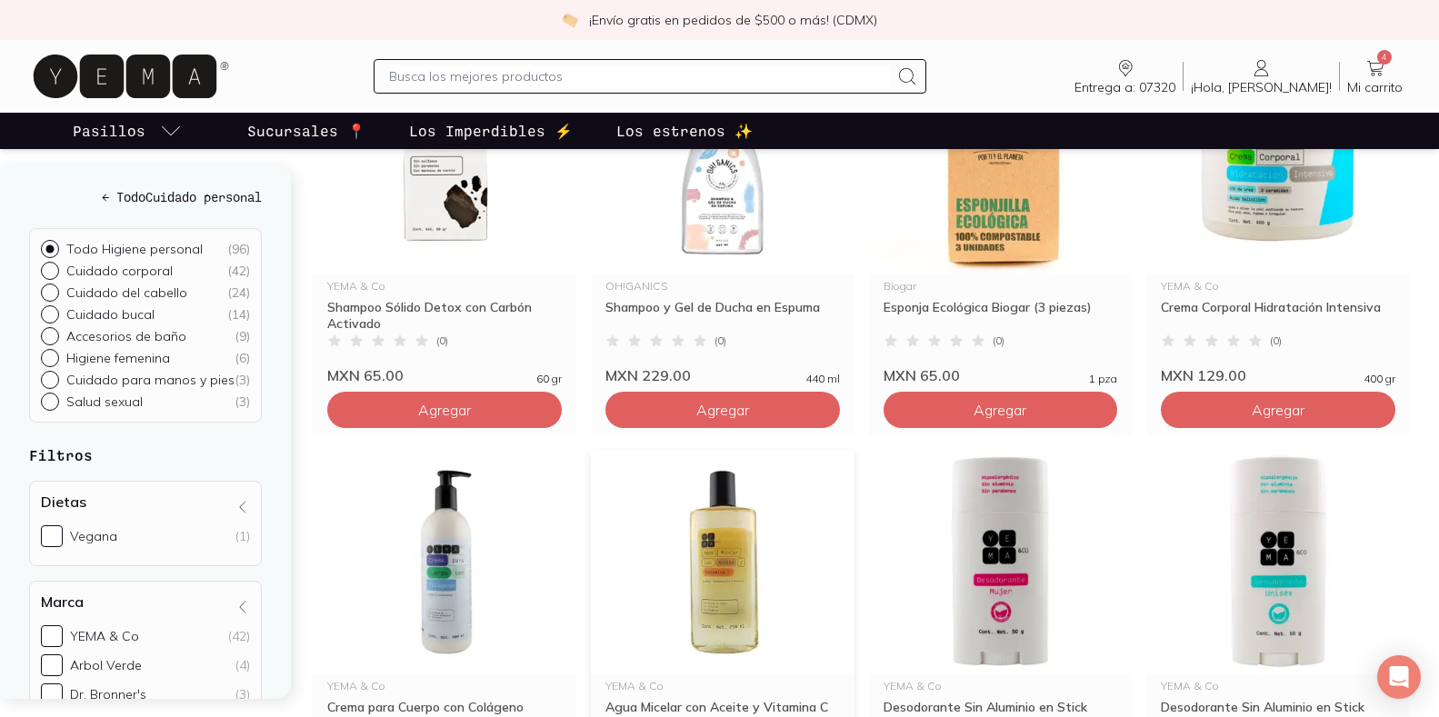
scroll to position [1727, 0]
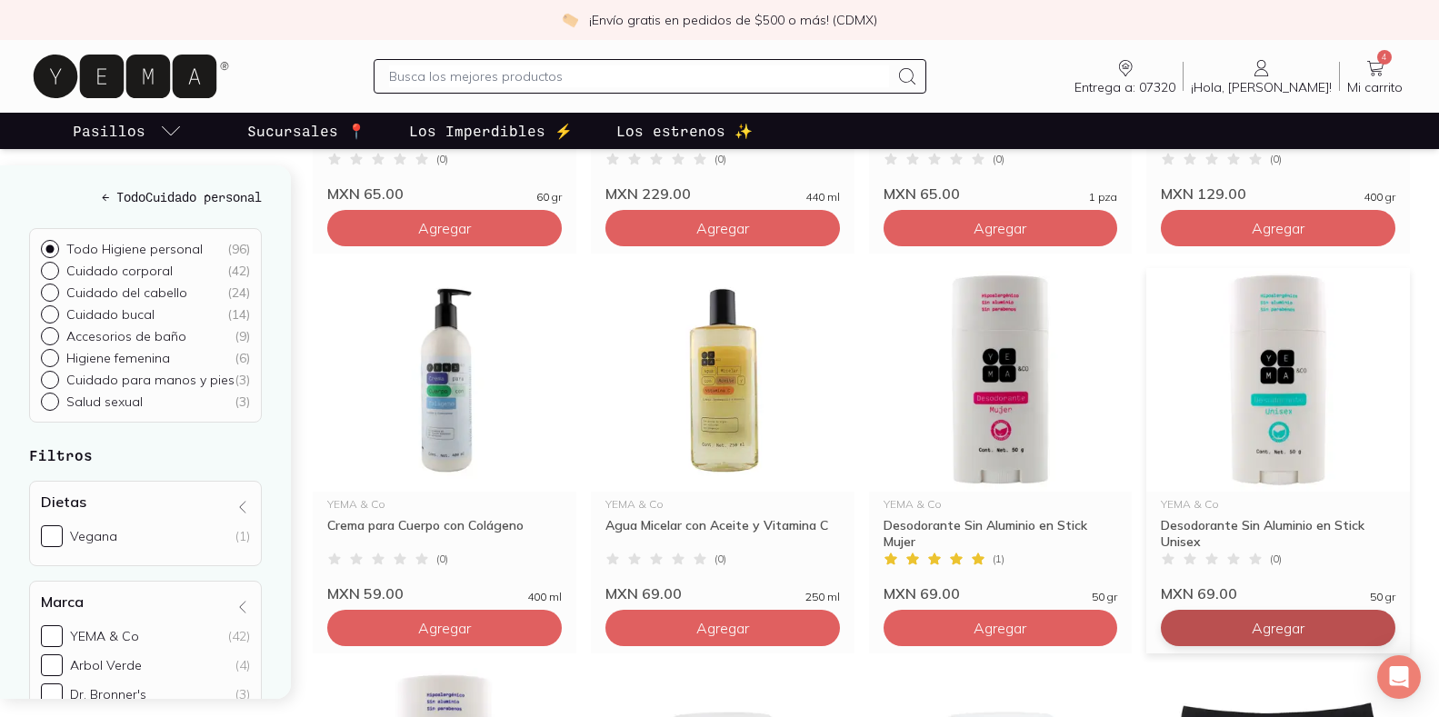
click at [1262, 625] on span "Agregar" at bounding box center [1278, 628] width 53 height 18
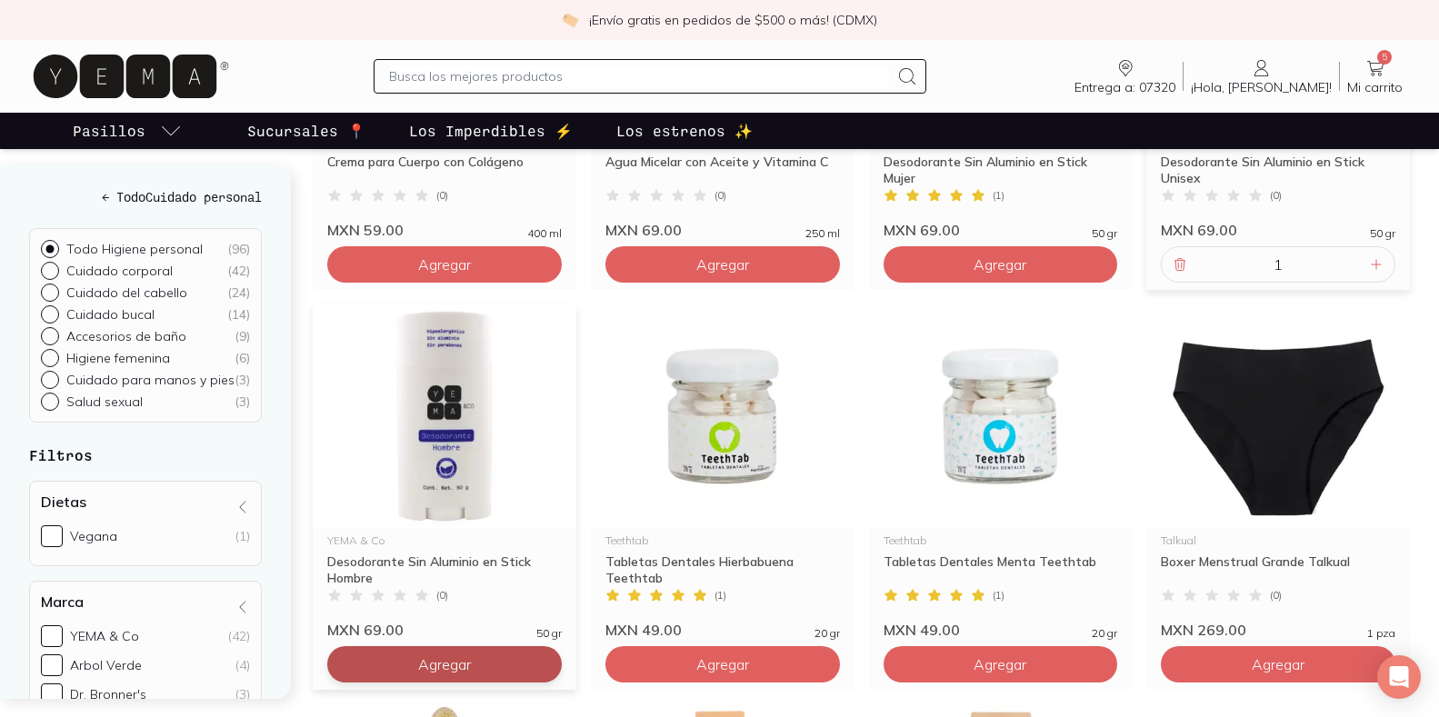
click at [428, 659] on span "Agregar" at bounding box center [444, 664] width 53 height 18
click at [1182, 267] on icon at bounding box center [1180, 265] width 10 height 12
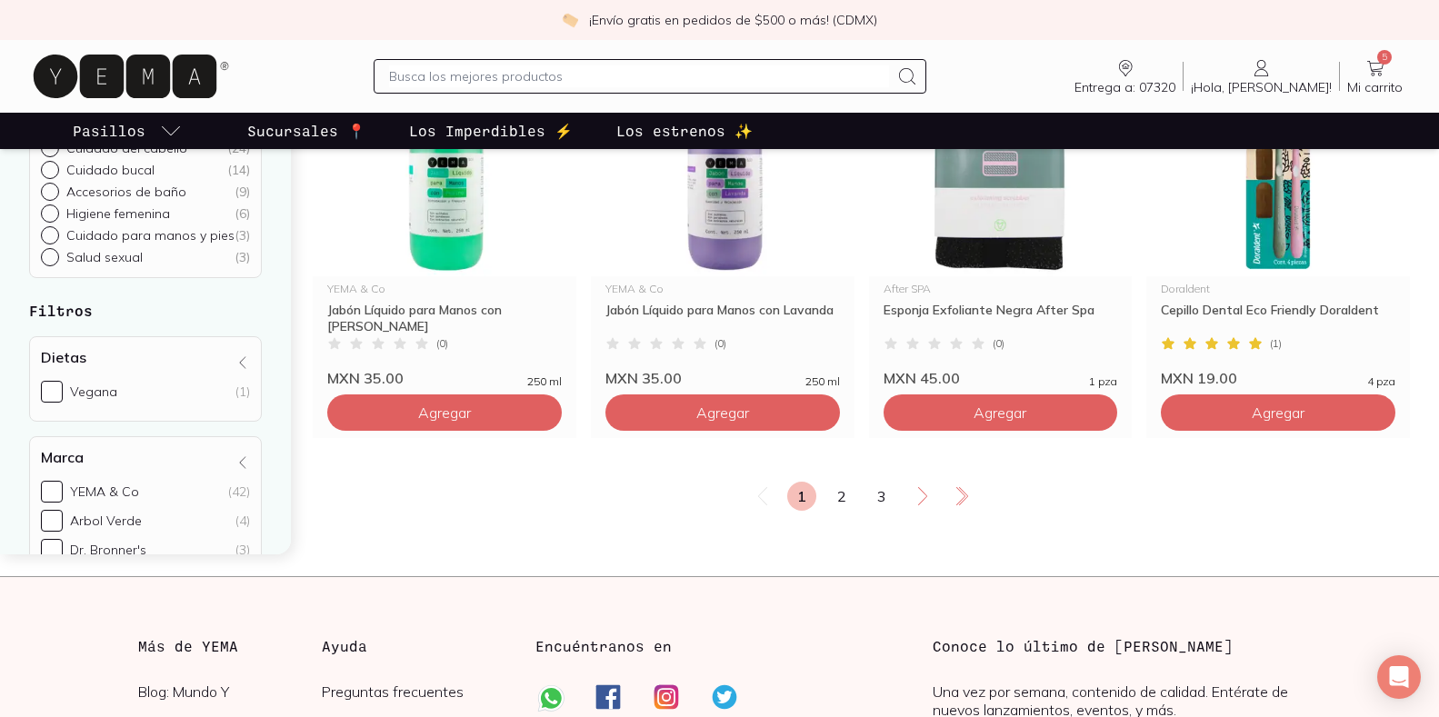
scroll to position [3273, 0]
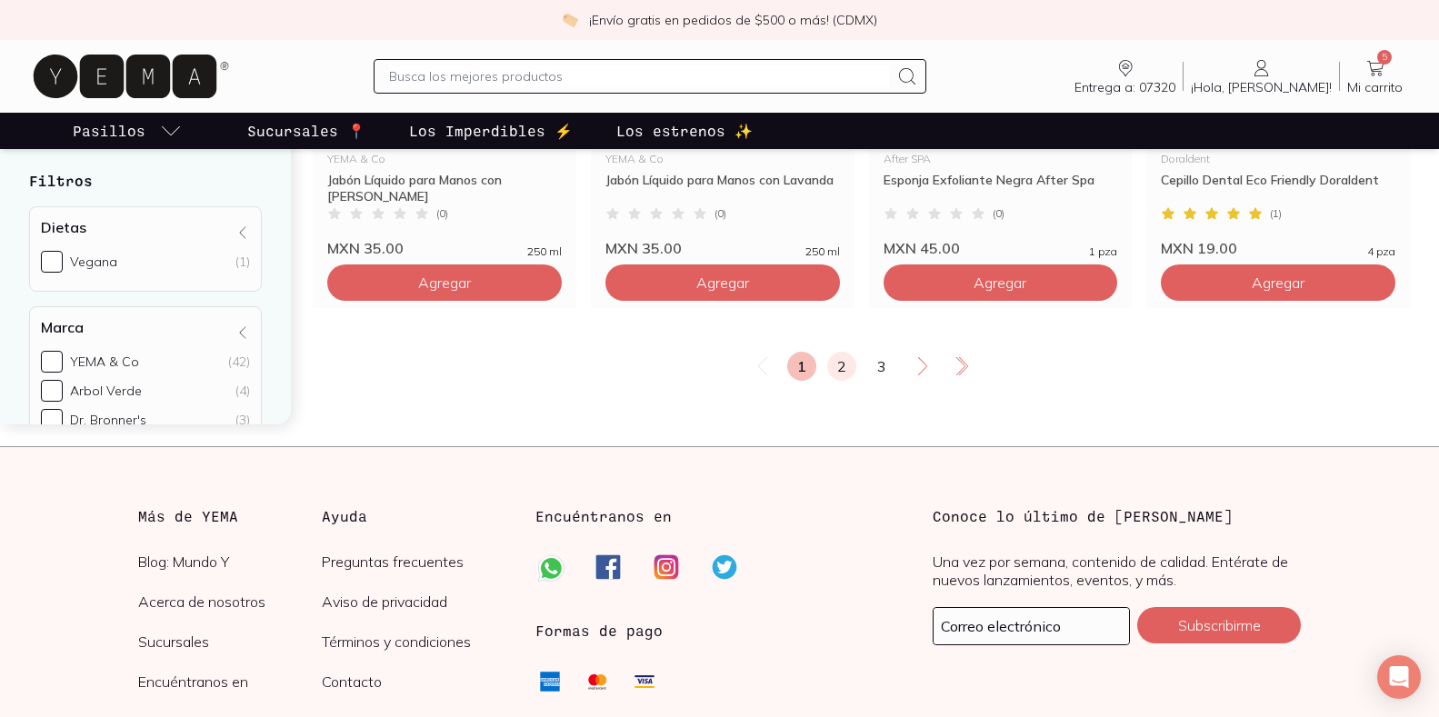
click at [841, 366] on link "2" at bounding box center [841, 366] width 29 height 29
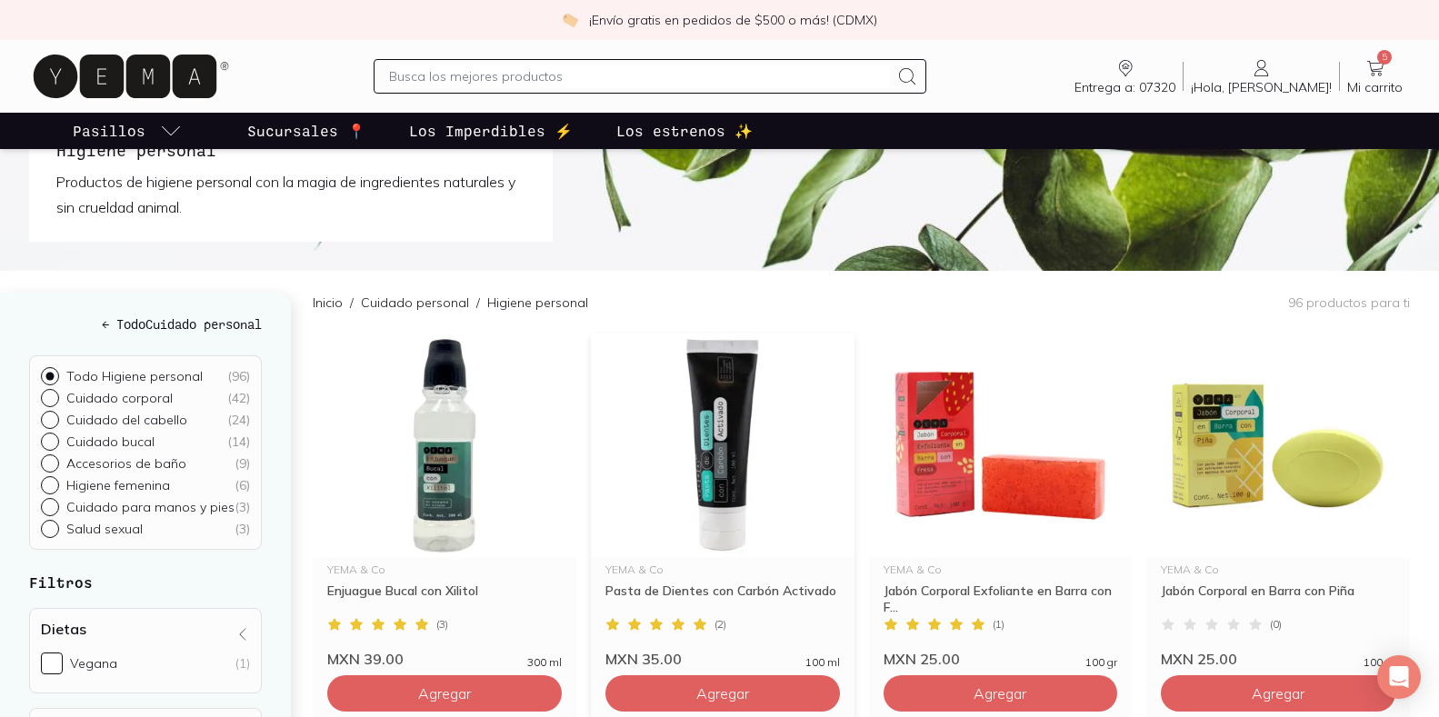
scroll to position [182, 0]
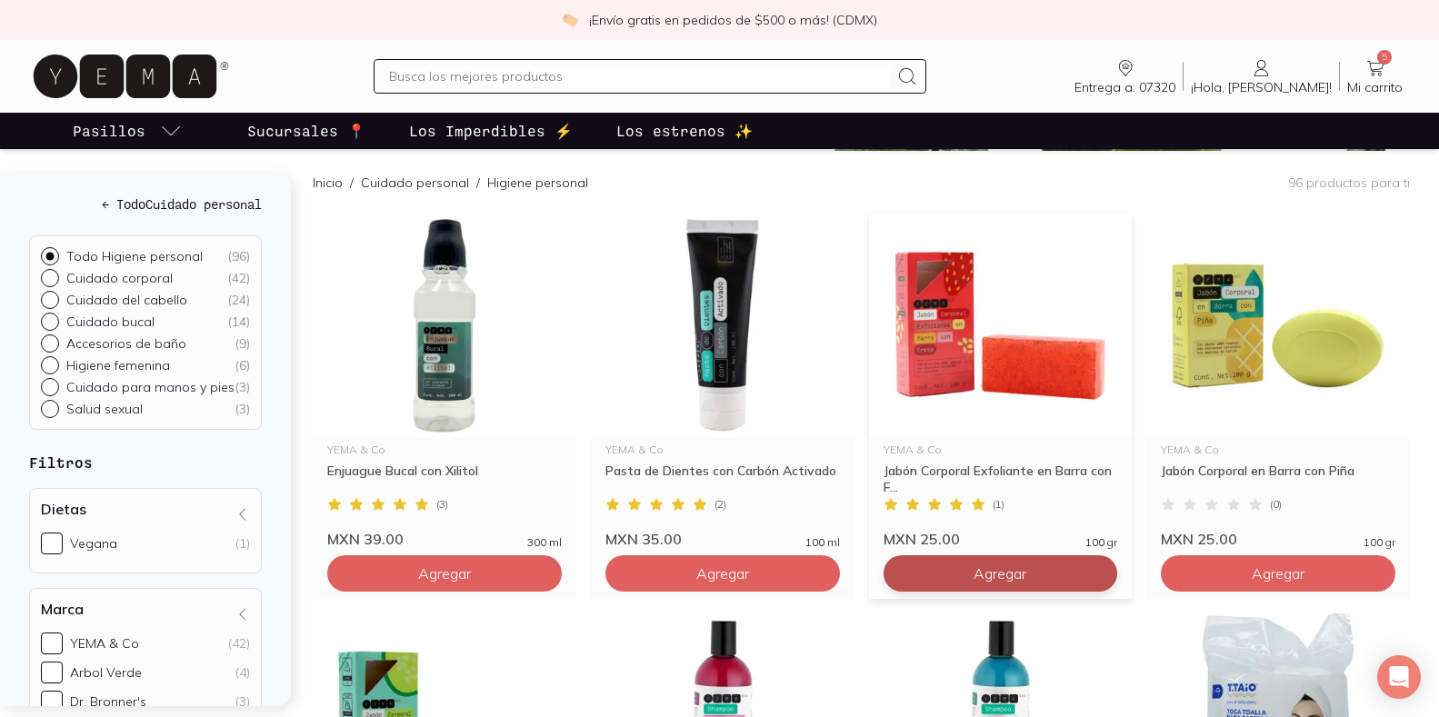
click at [995, 576] on span "Agregar" at bounding box center [1000, 574] width 53 height 18
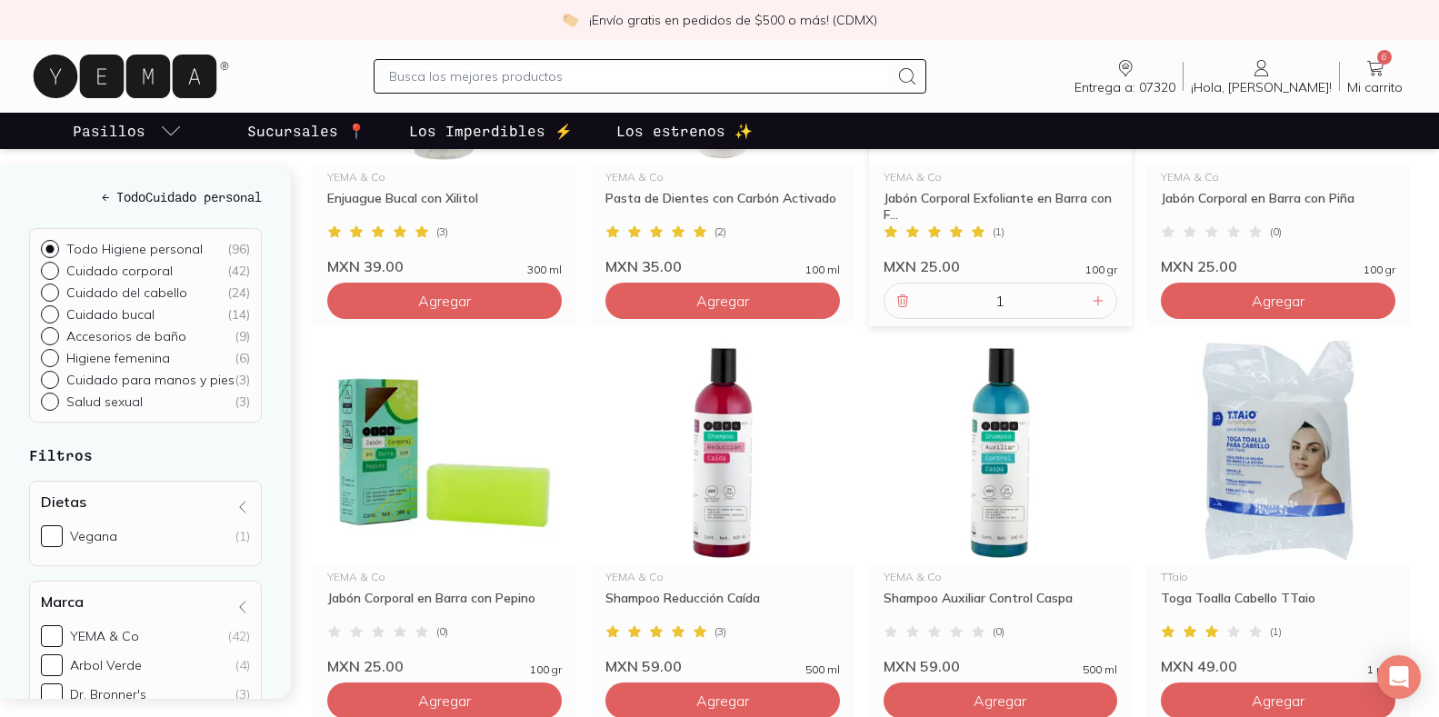
scroll to position [727, 0]
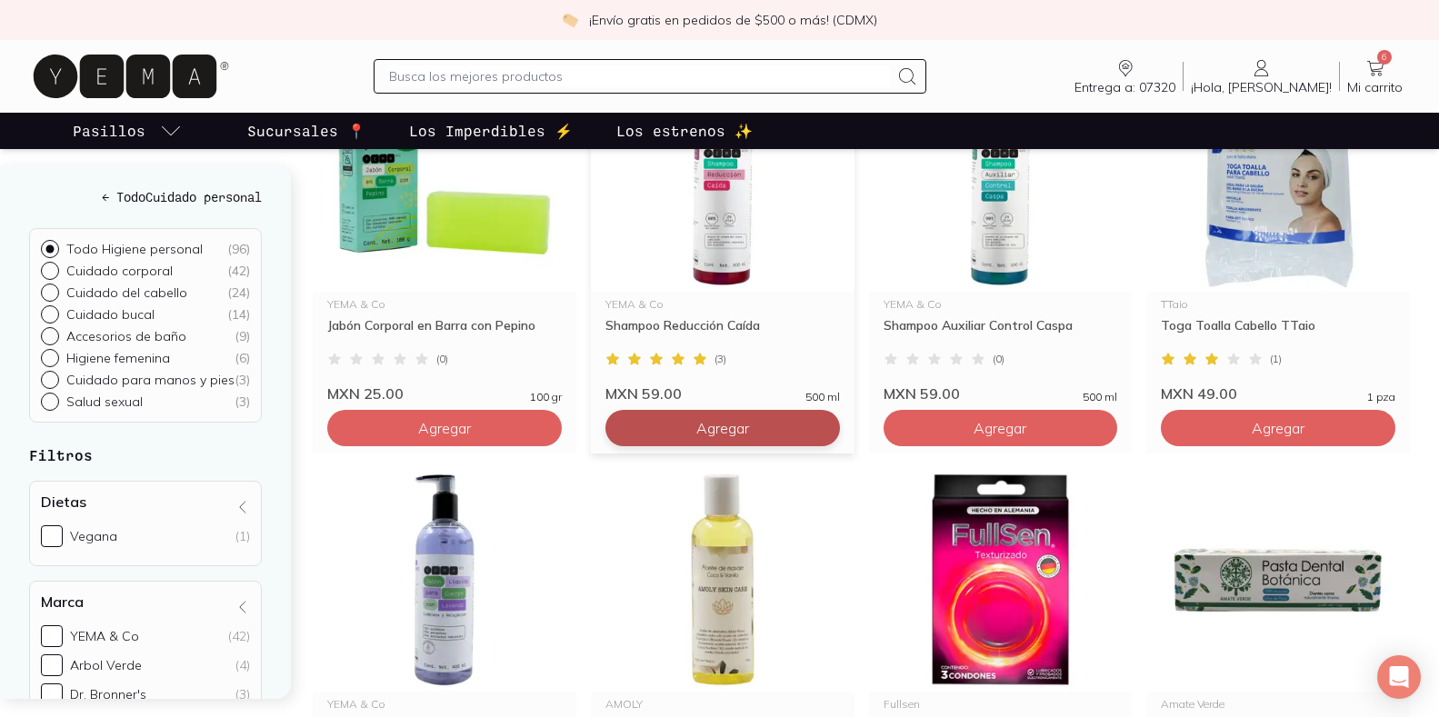
click at [715, 425] on span "Agregar" at bounding box center [722, 428] width 53 height 18
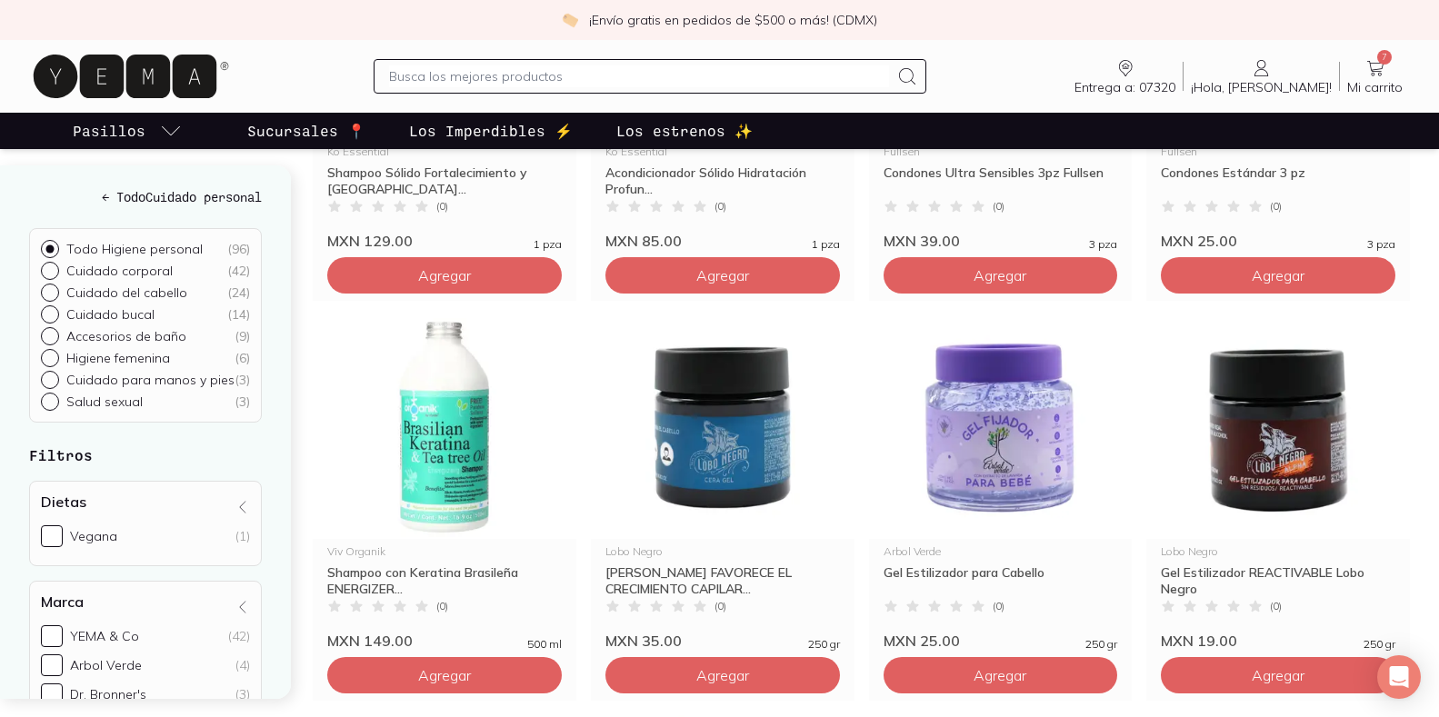
scroll to position [2545, 0]
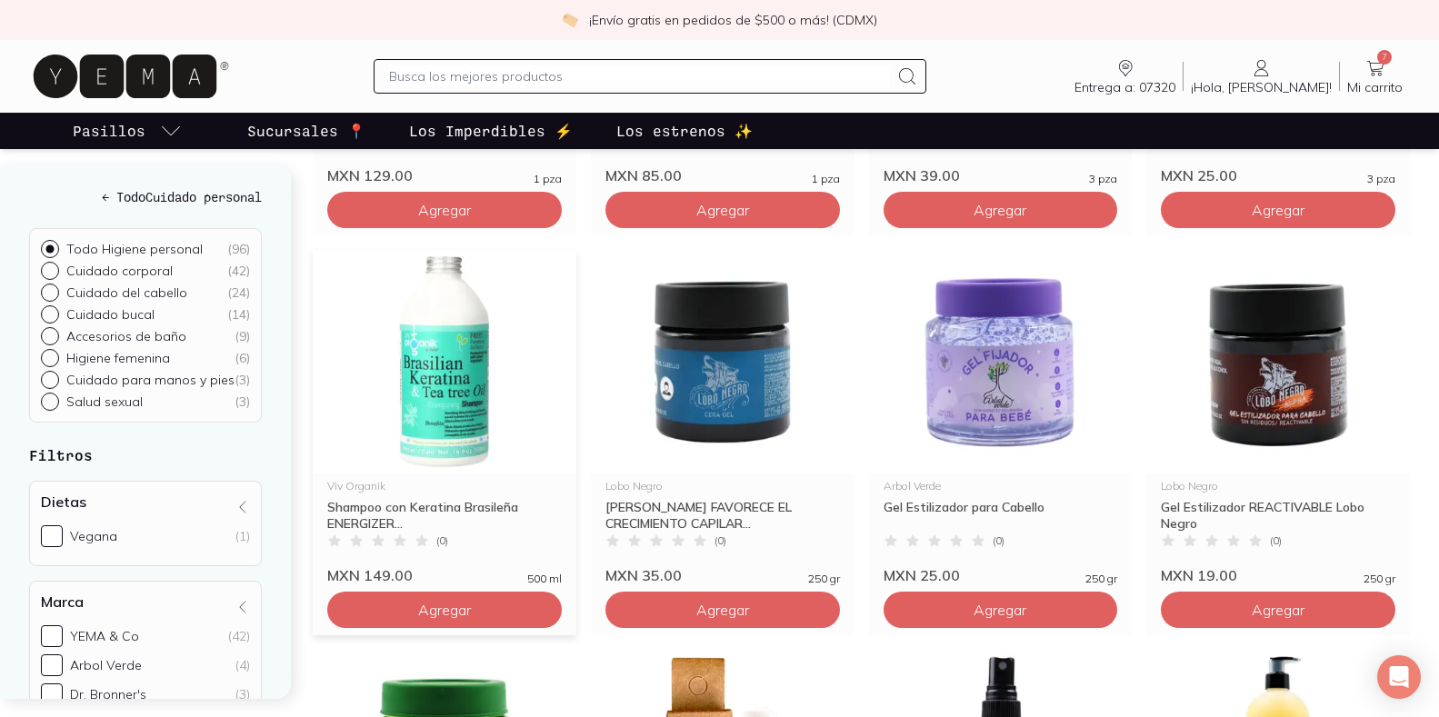
click at [441, 391] on img at bounding box center [445, 362] width 264 height 224
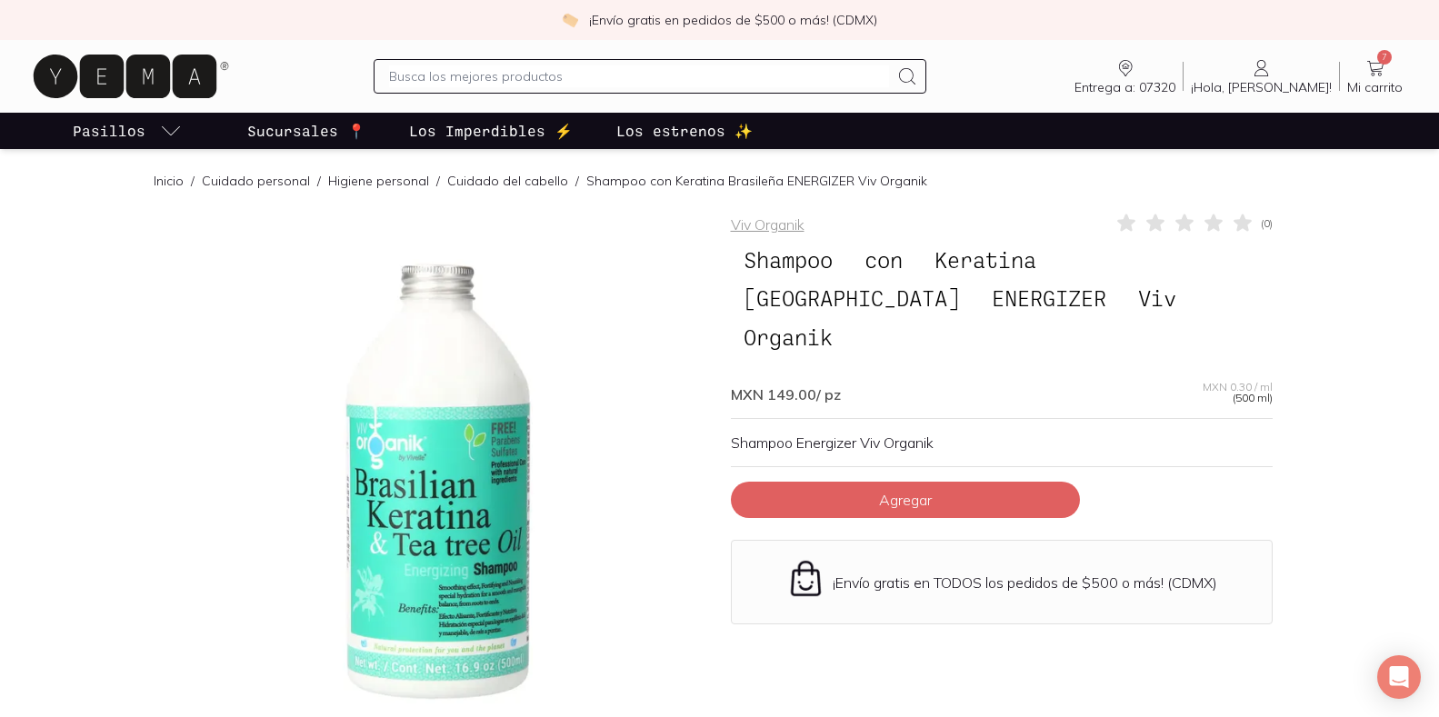
scroll to position [545, 0]
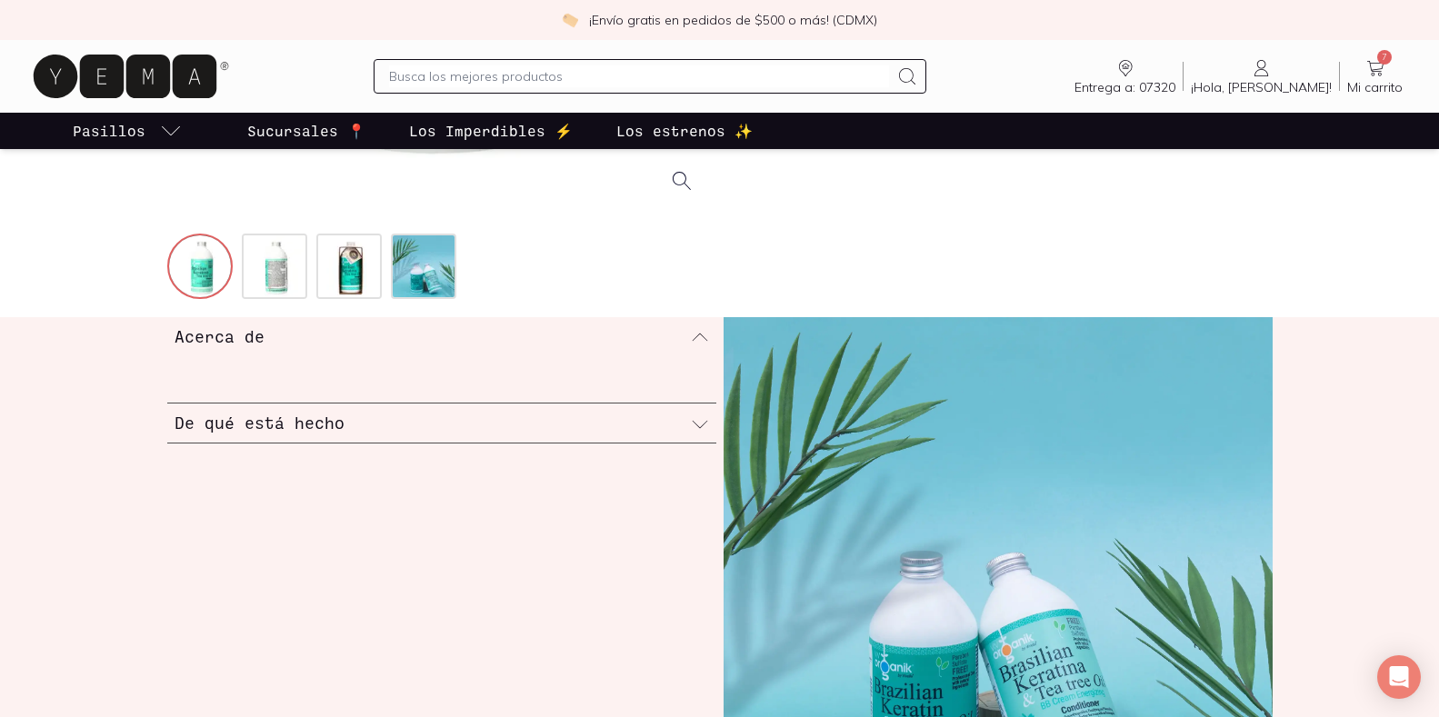
click at [697, 334] on icon at bounding box center [700, 337] width 18 height 18
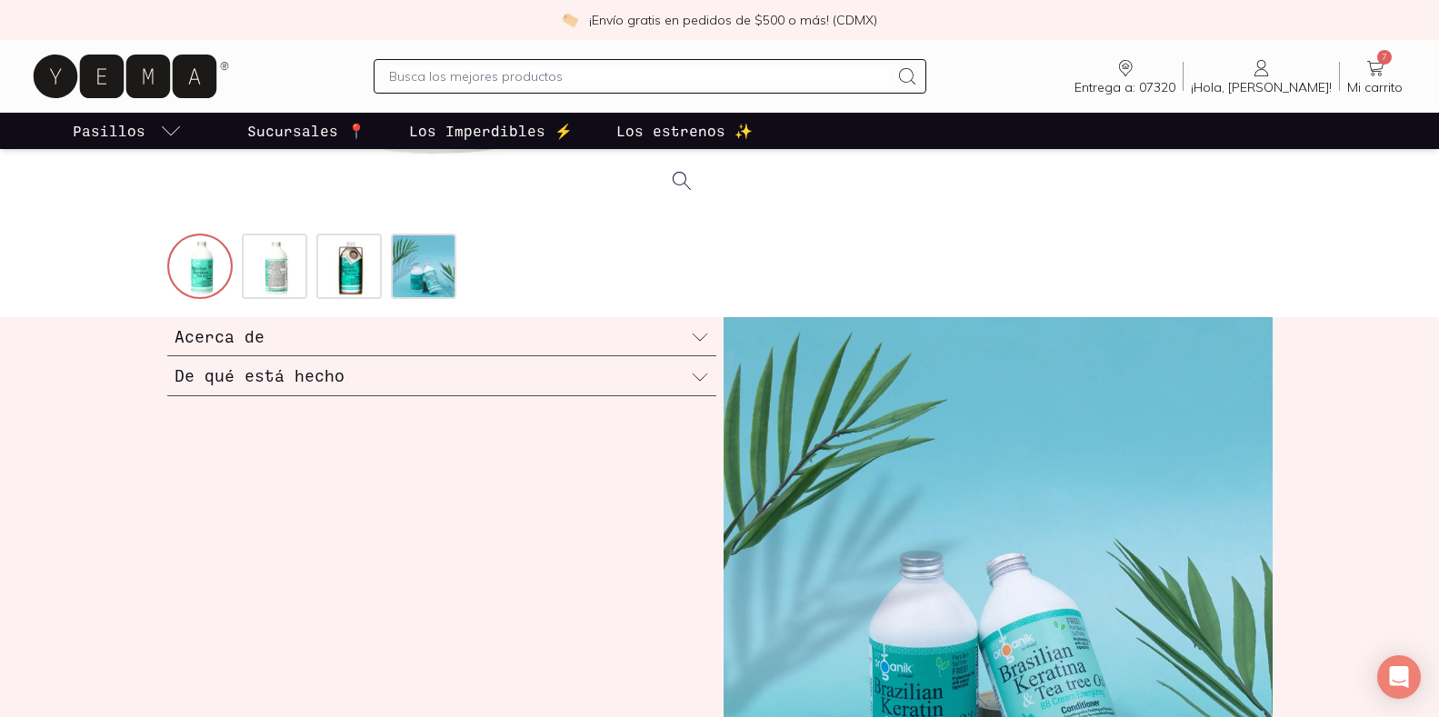
click at [696, 374] on icon at bounding box center [700, 377] width 18 height 18
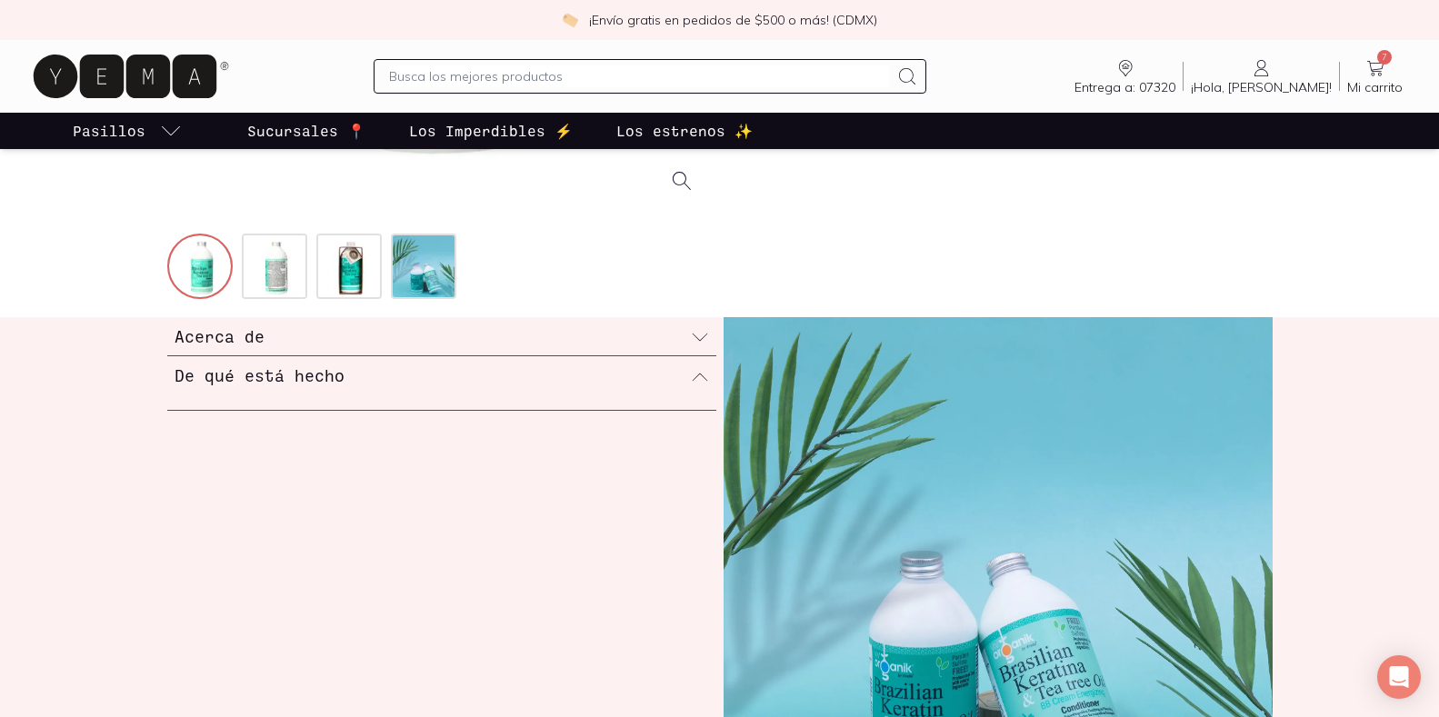
click at [280, 372] on h3 "De qué está hecho" at bounding box center [260, 376] width 170 height 24
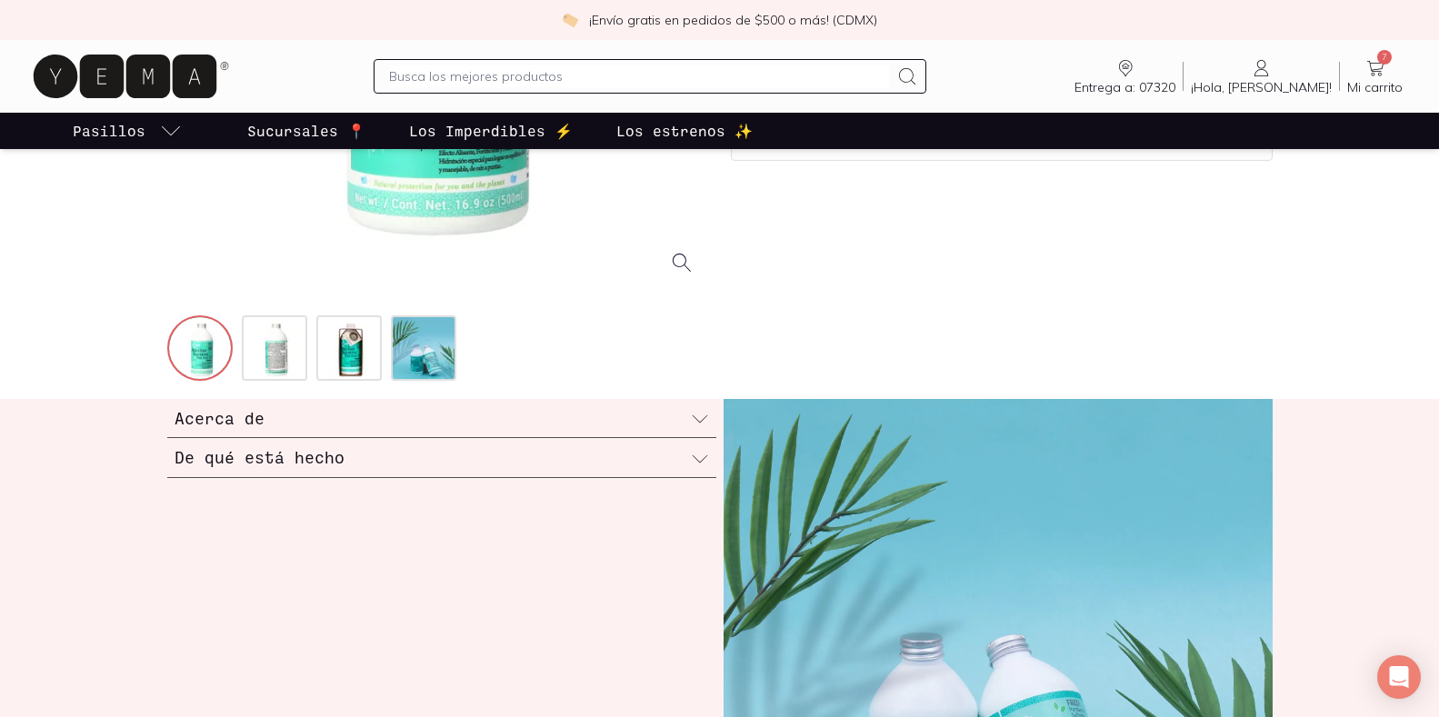
scroll to position [455, 0]
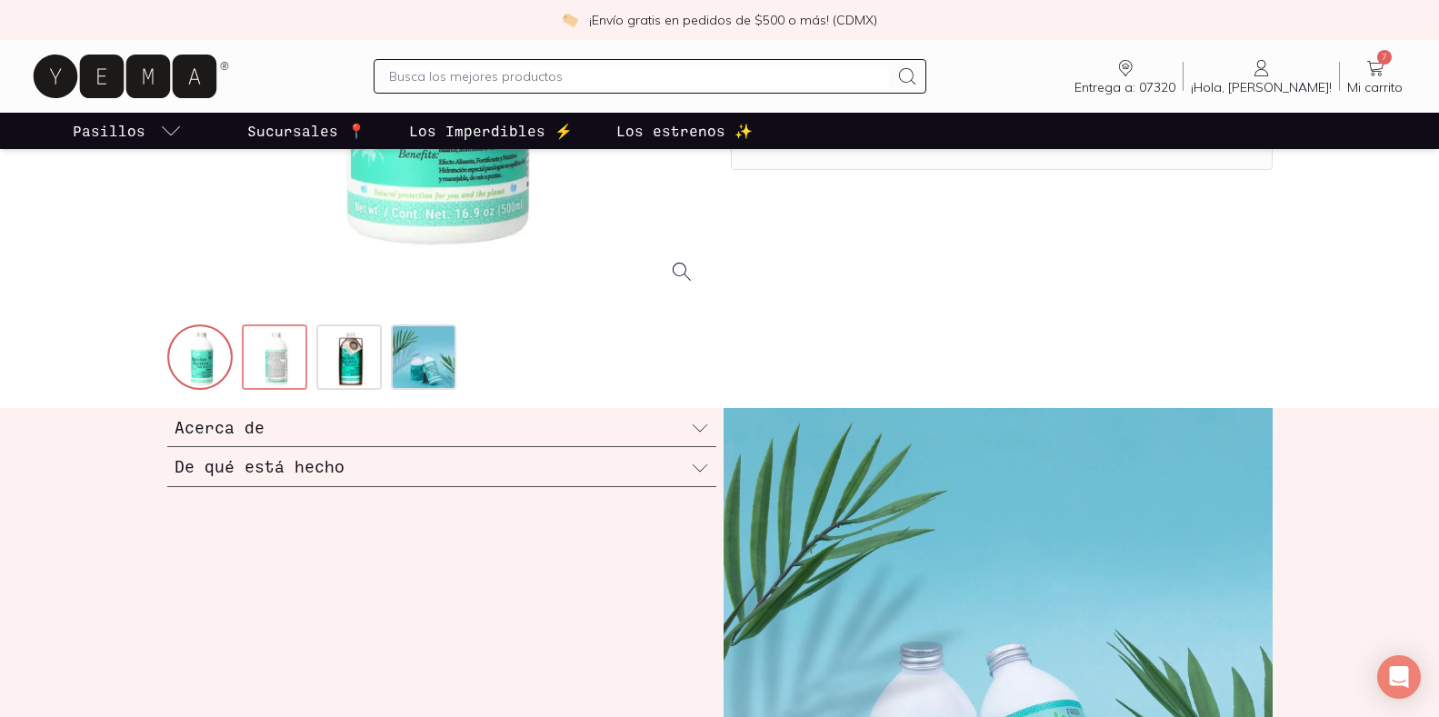
click at [285, 356] on img at bounding box center [276, 358] width 65 height 65
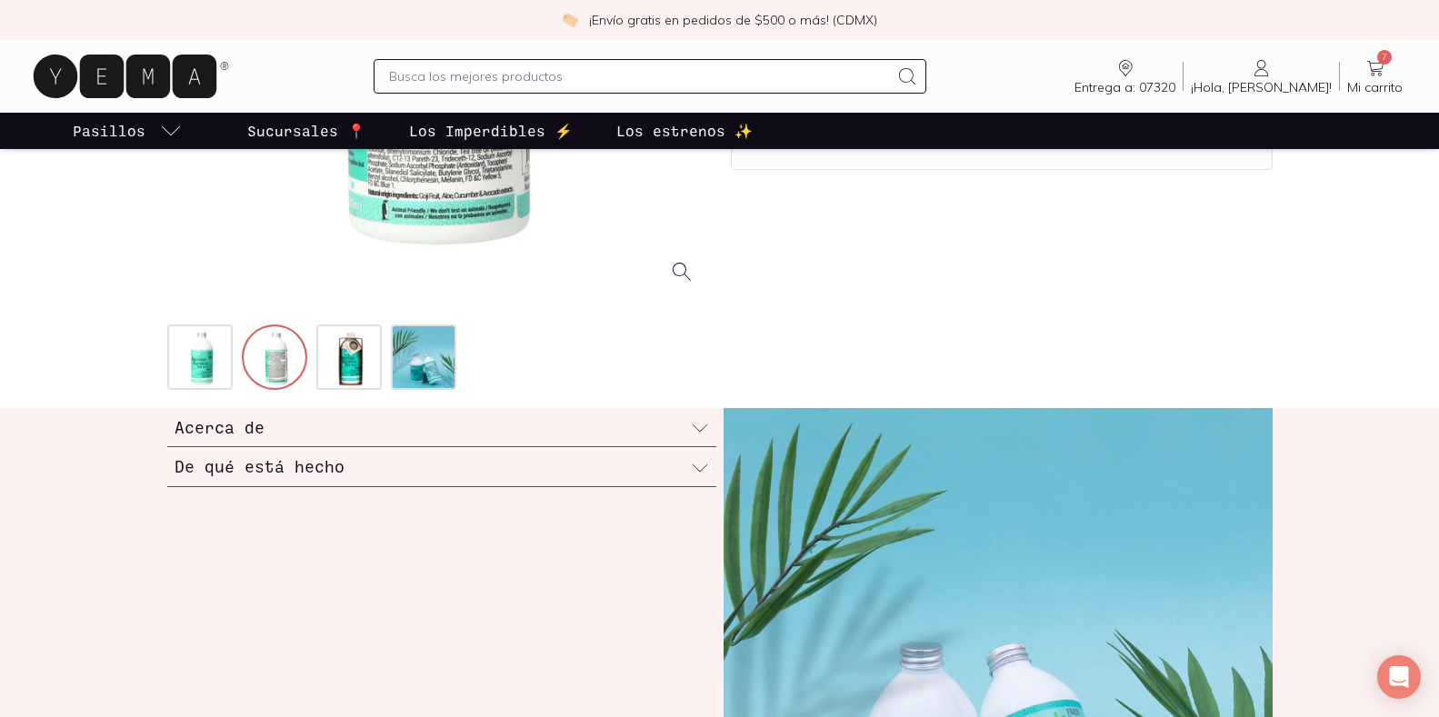
scroll to position [182, 0]
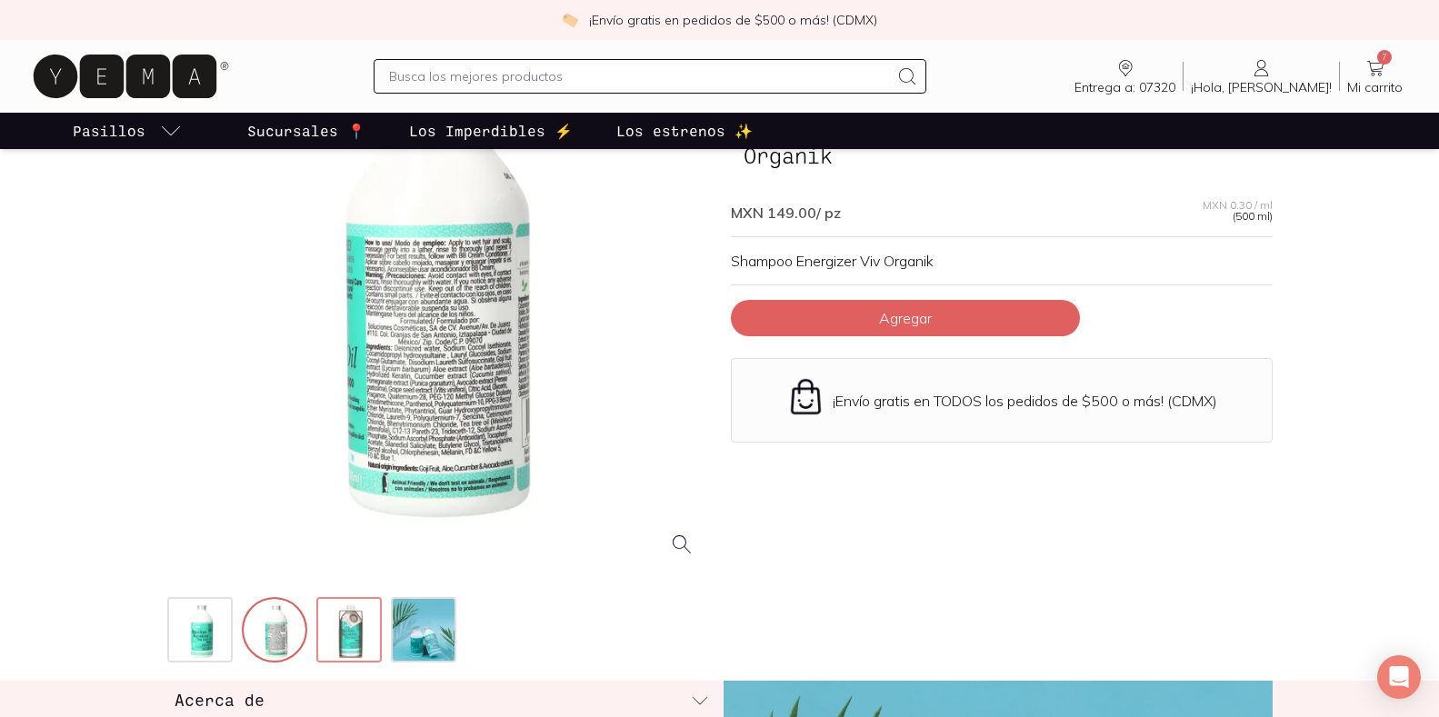
click at [355, 632] on img at bounding box center [350, 631] width 65 height 65
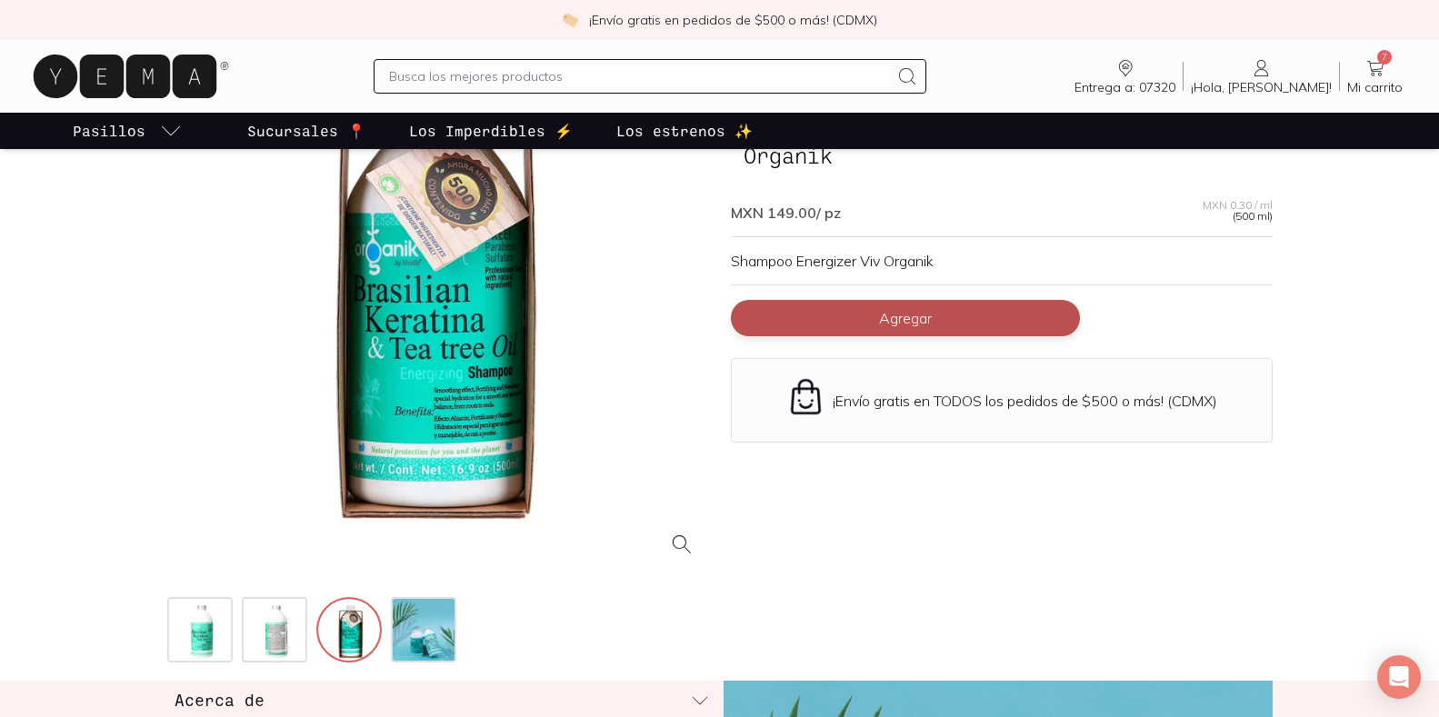
click at [915, 309] on span "Agregar" at bounding box center [905, 318] width 53 height 18
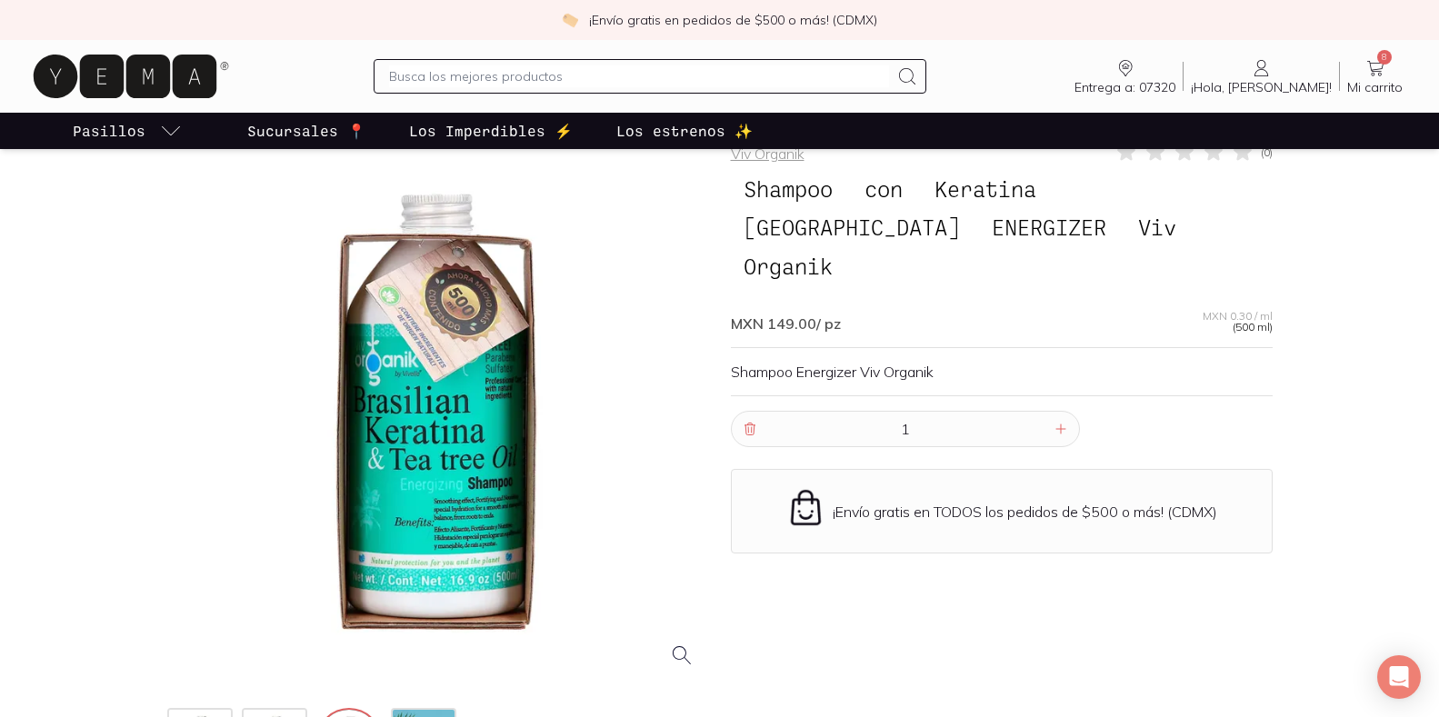
scroll to position [0, 0]
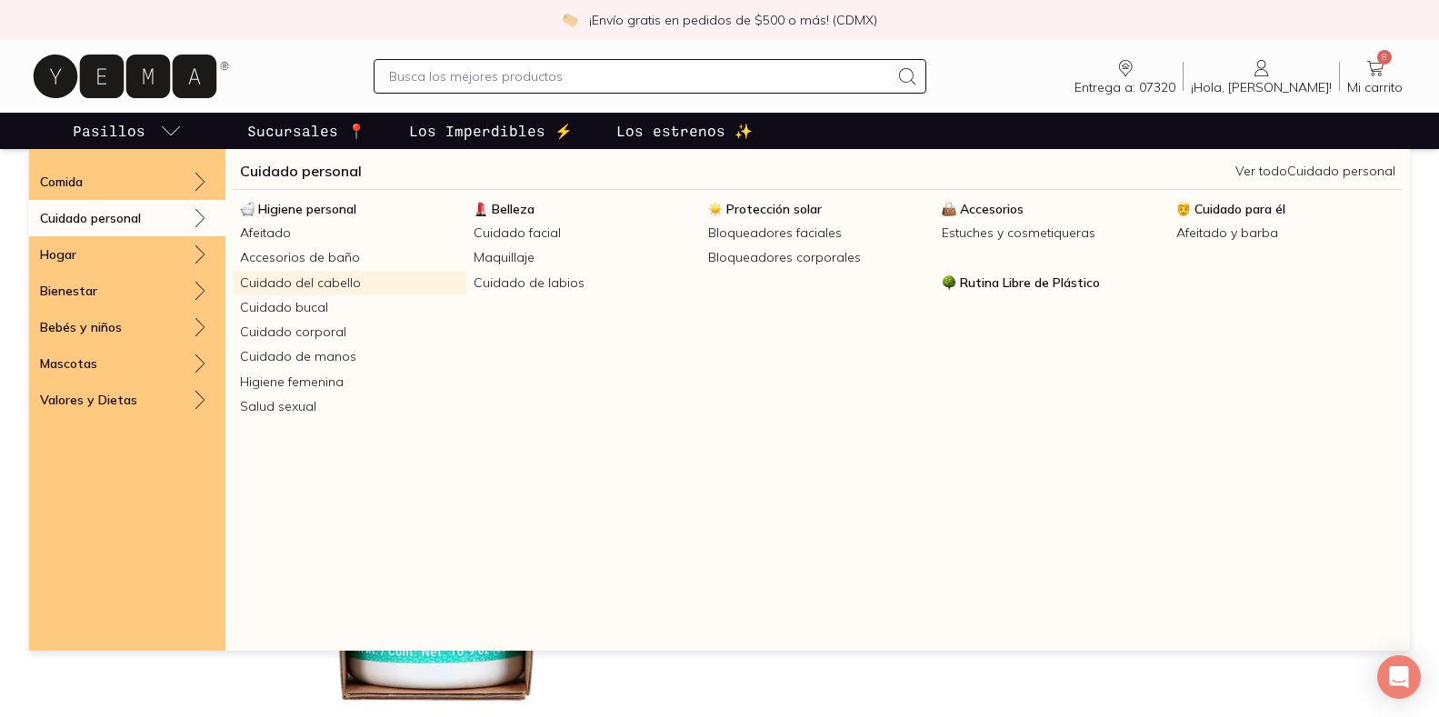
click at [306, 275] on link "Cuidado del cabello" at bounding box center [350, 283] width 234 height 25
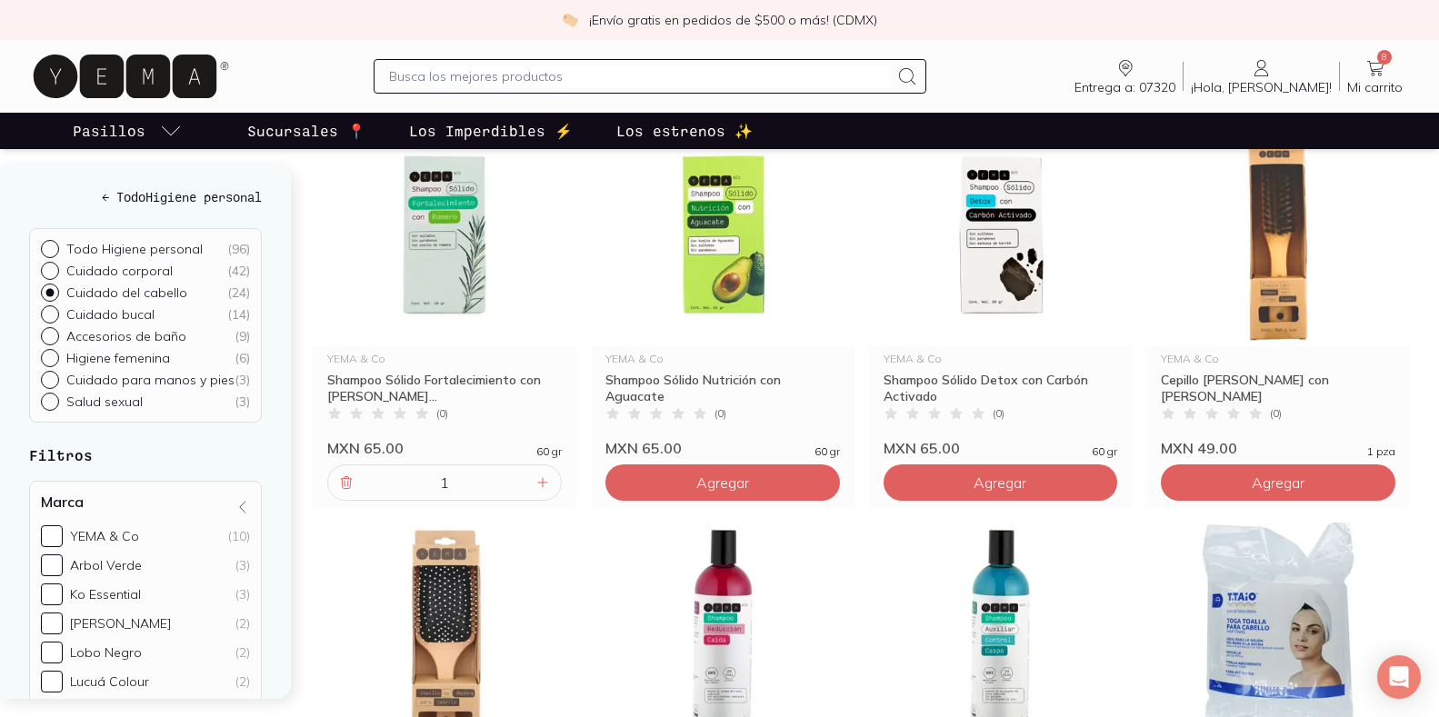
scroll to position [275, 0]
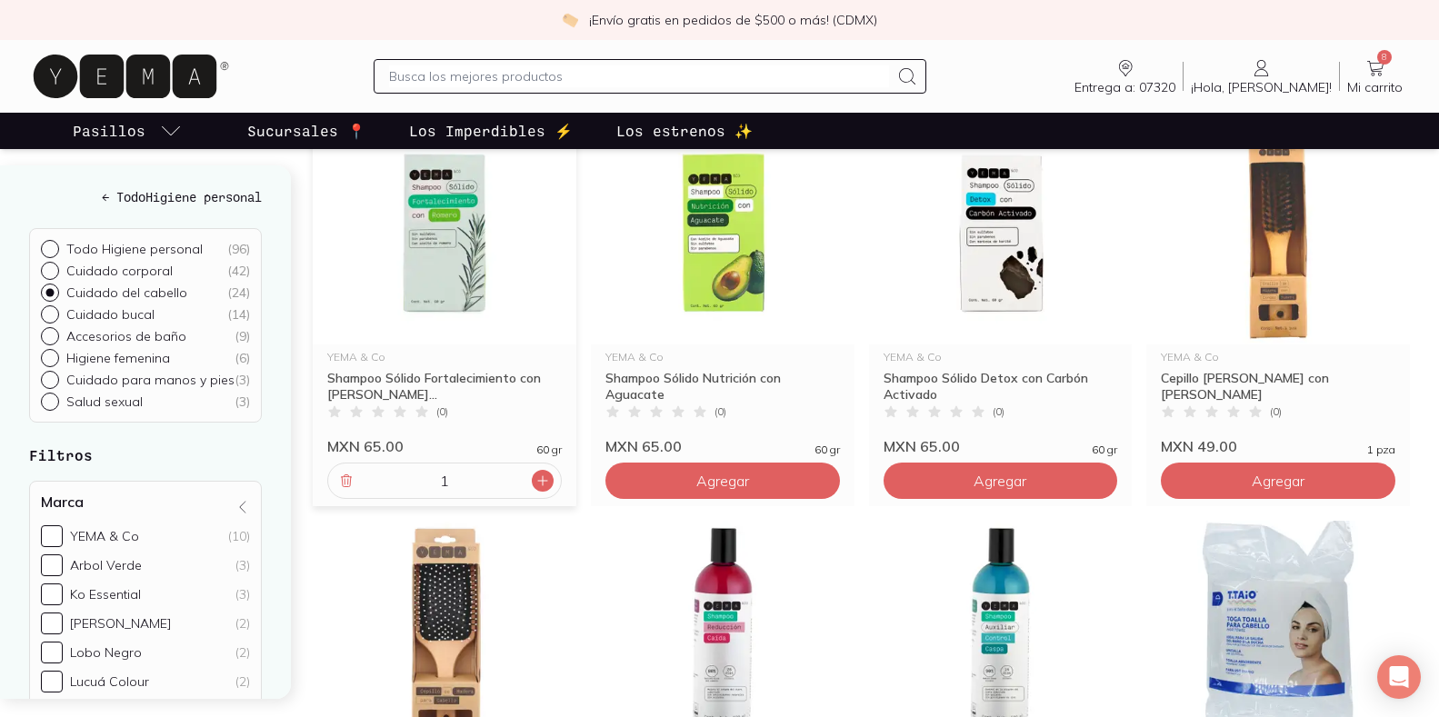
click at [540, 482] on icon at bounding box center [542, 481] width 15 height 15
type input "2"
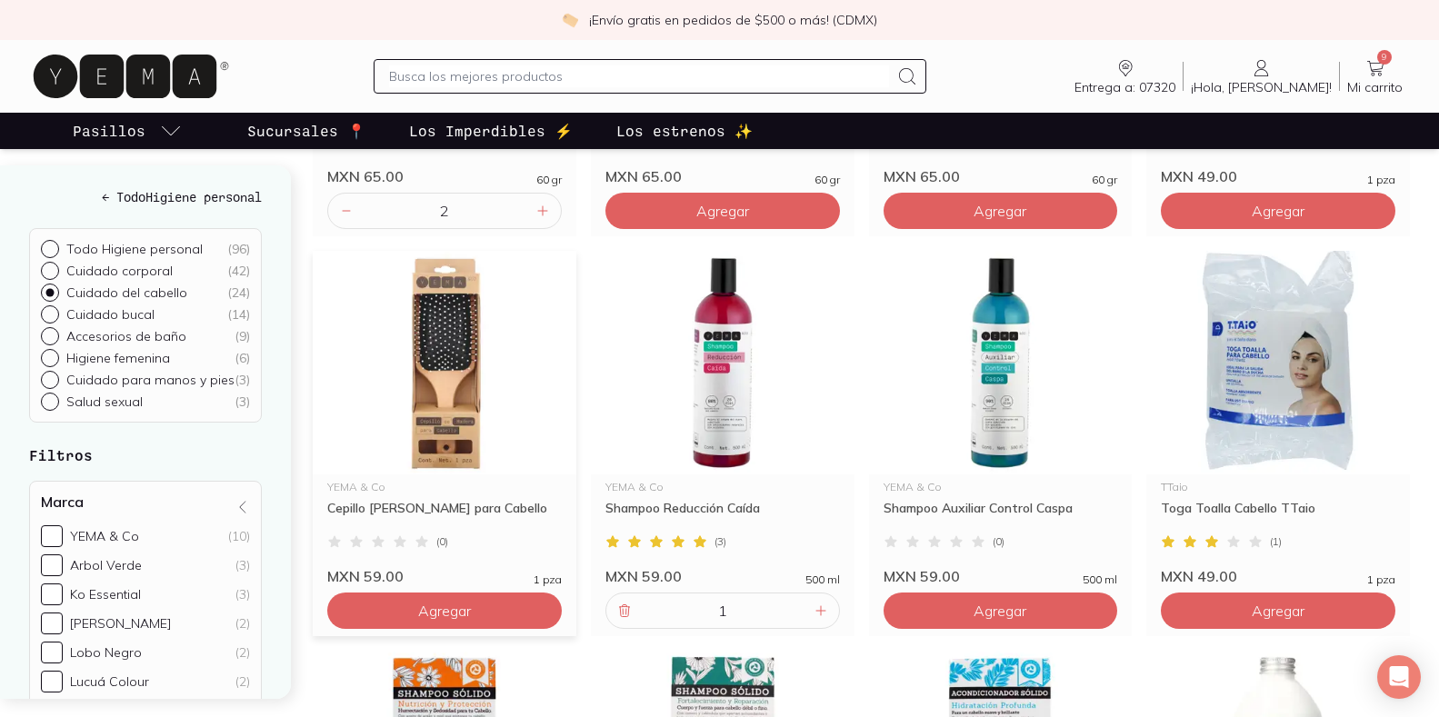
scroll to position [547, 0]
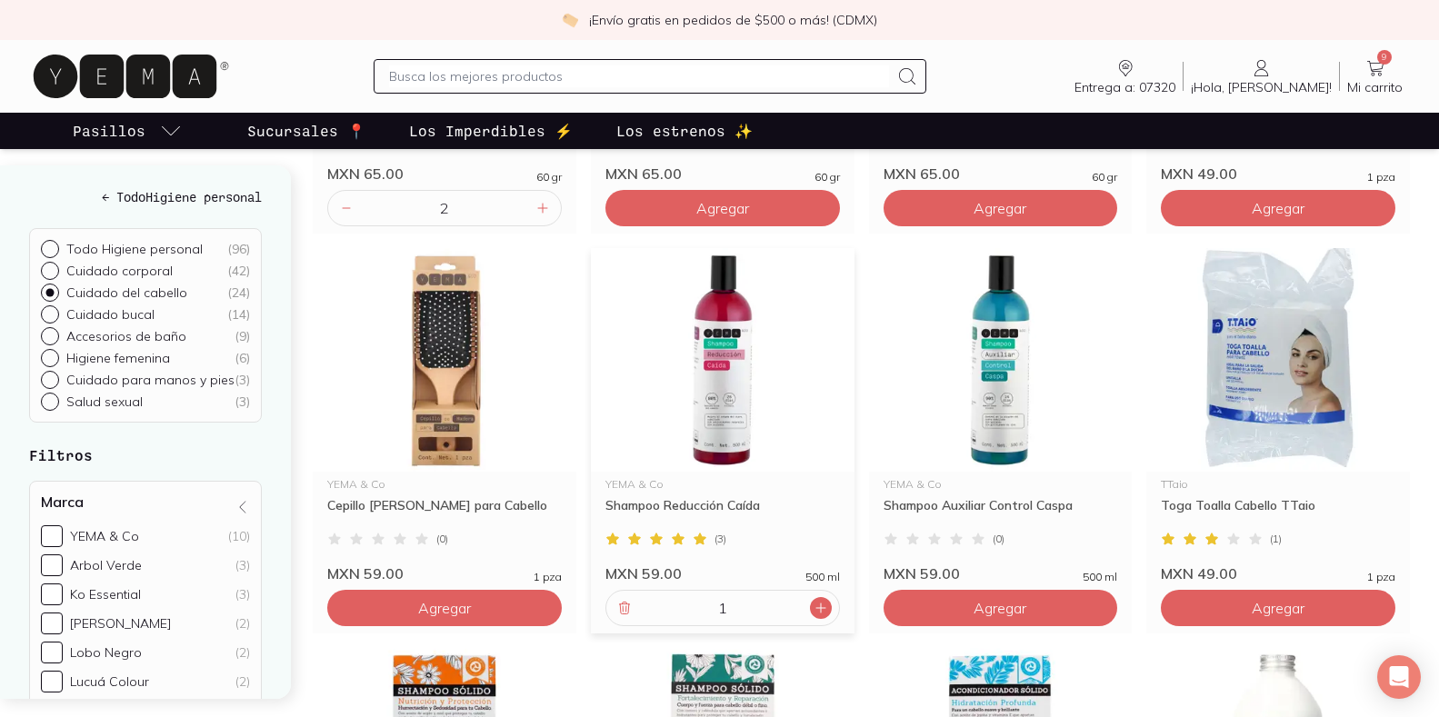
click at [821, 613] on icon at bounding box center [821, 608] width 15 height 15
type input "2"
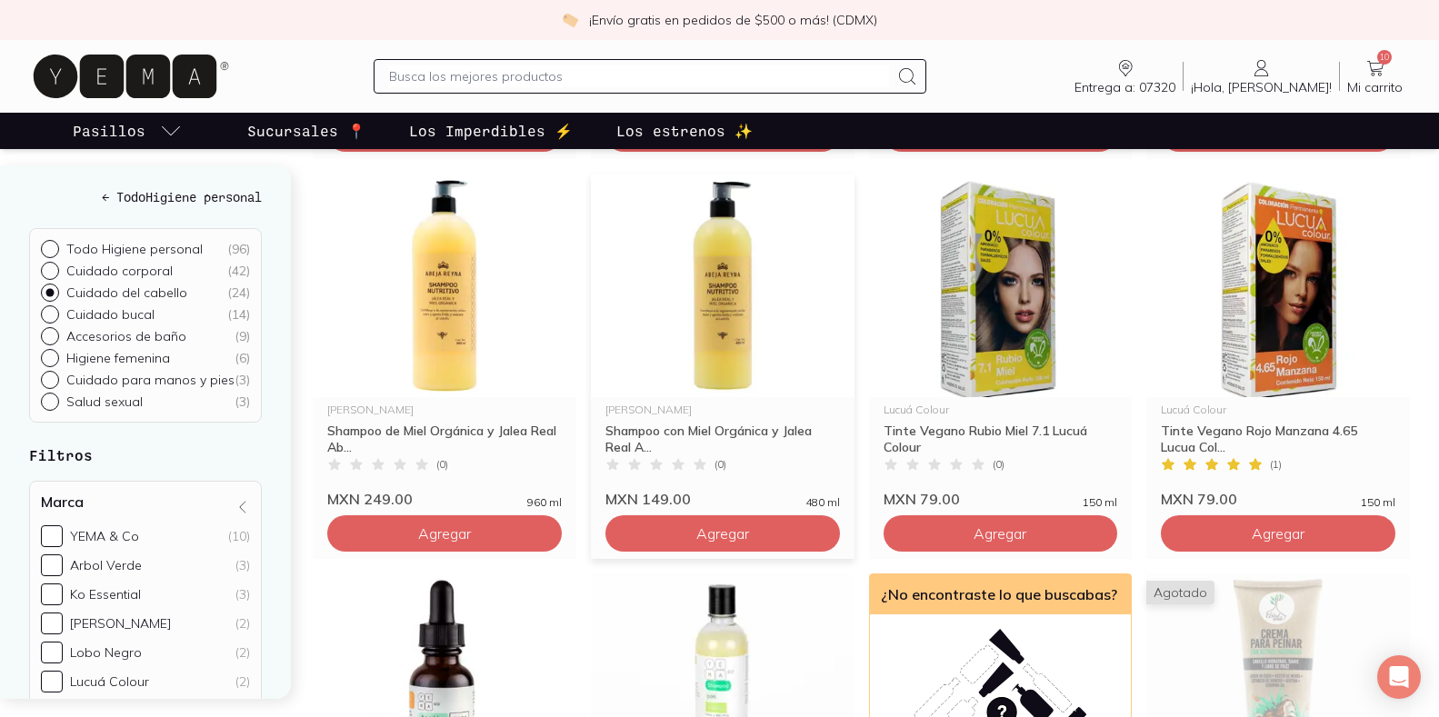
scroll to position [1911, 0]
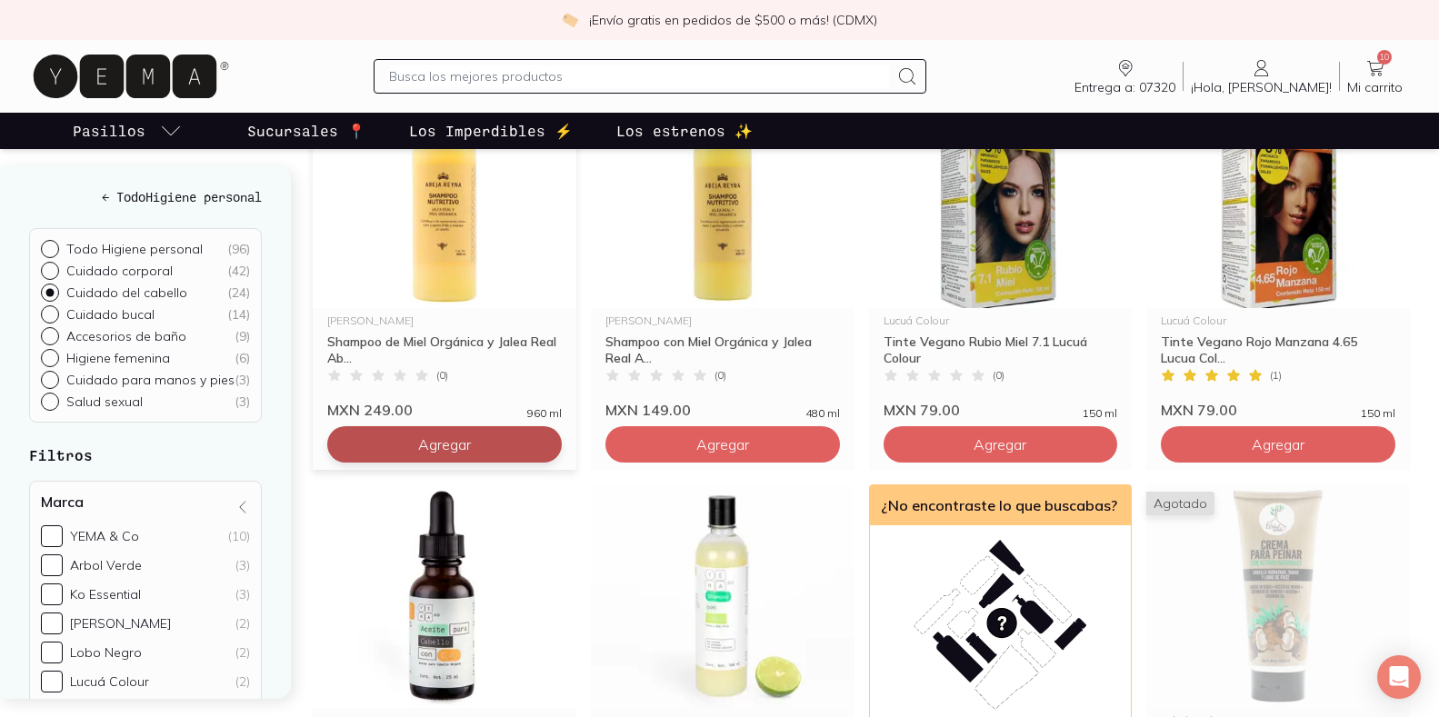
click at [444, 441] on span "Agregar" at bounding box center [444, 444] width 53 height 18
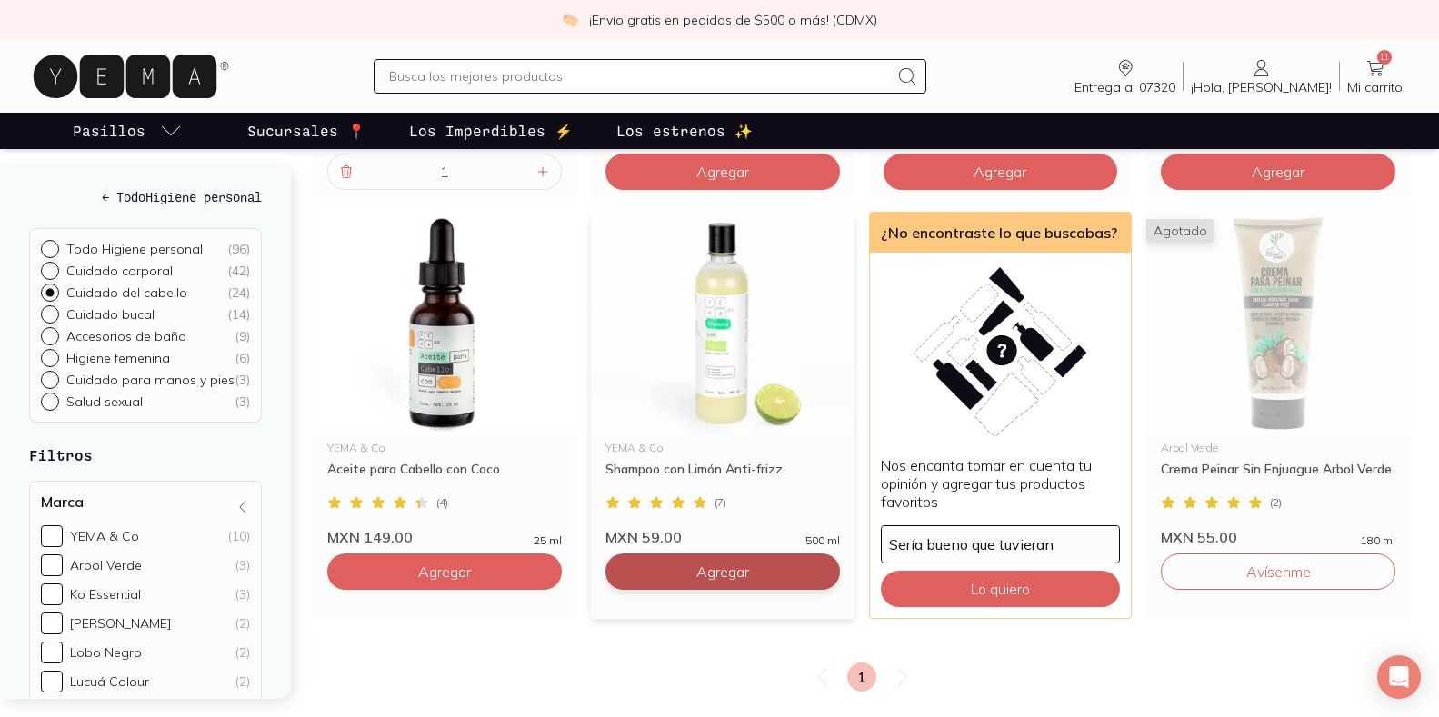
click at [710, 570] on span "Agregar" at bounding box center [722, 572] width 53 height 18
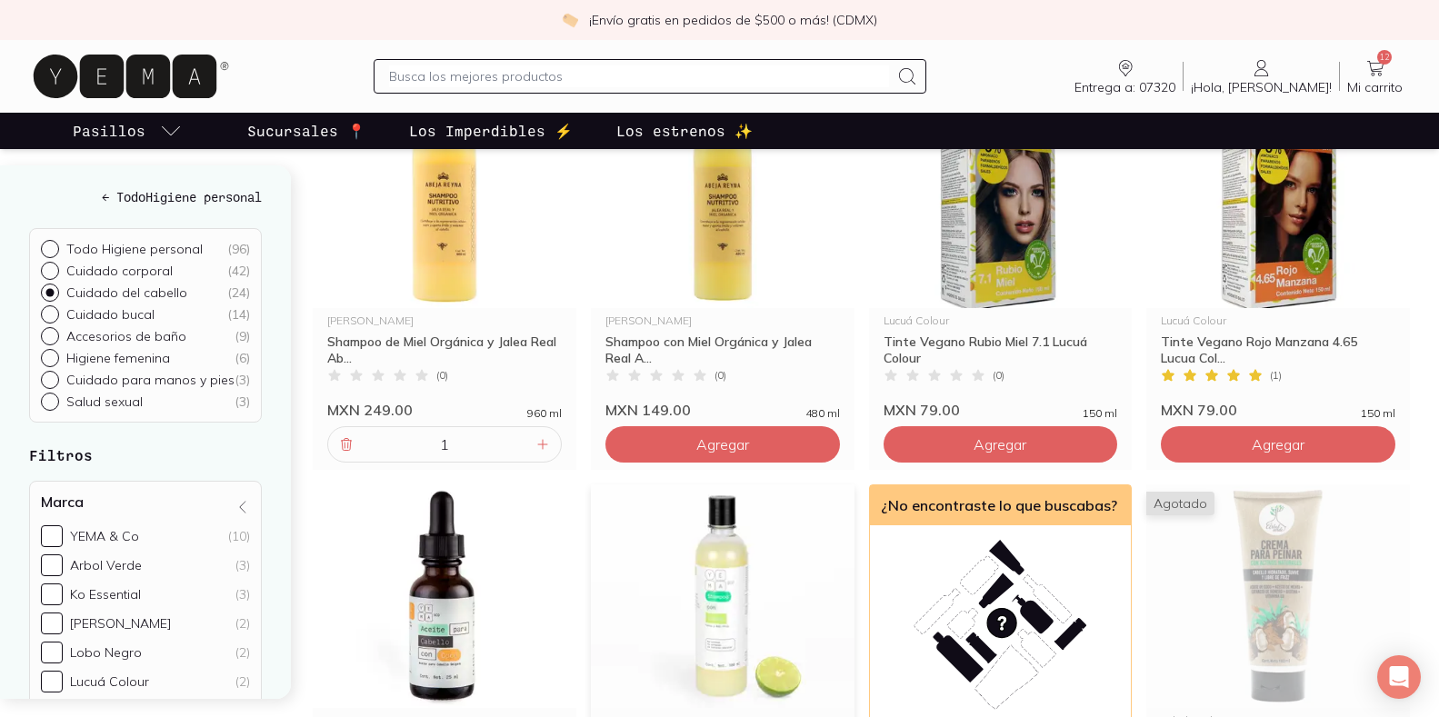
scroll to position [1820, 0]
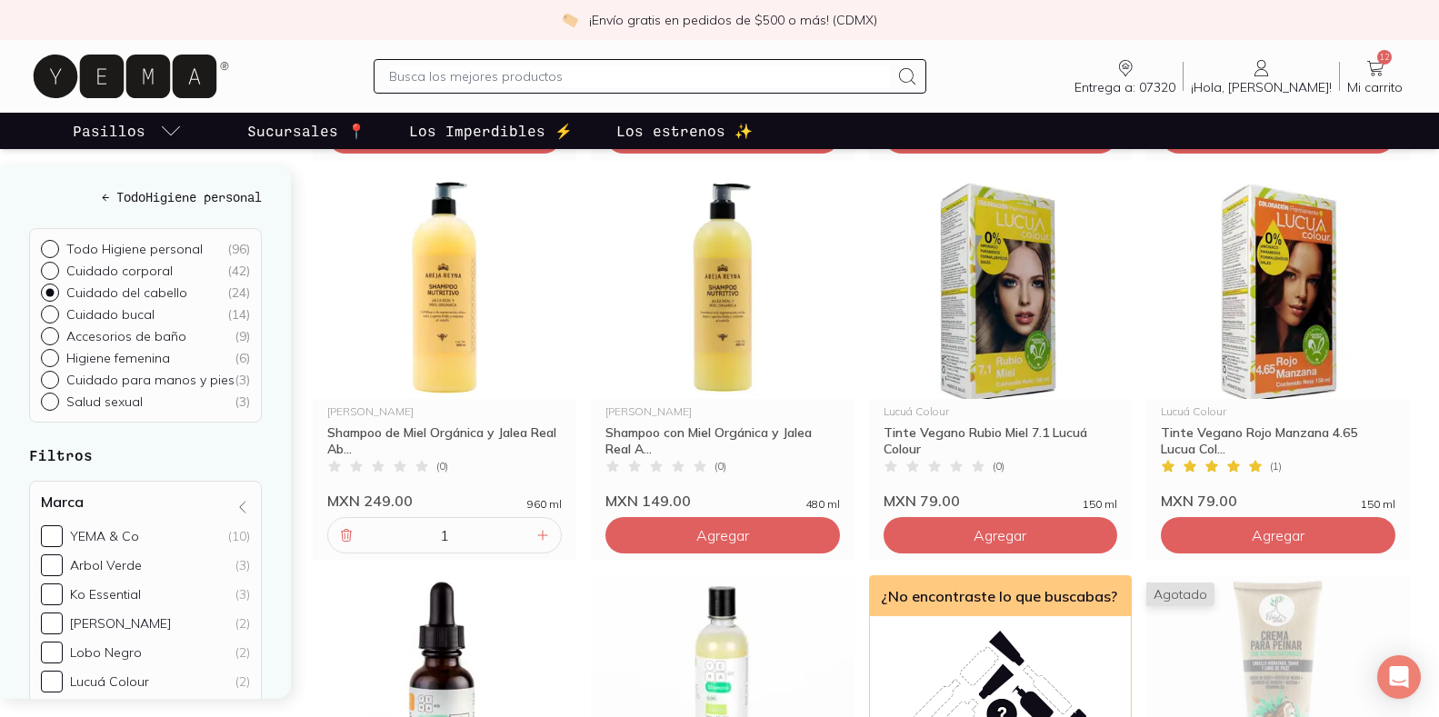
click at [166, 378] on p "Cuidado para manos y pies" at bounding box center [150, 380] width 168 height 16
click at [55, 378] on input "Cuidado para manos y pies ( 3 )" at bounding box center [48, 378] width 15 height 15
radio input "true"
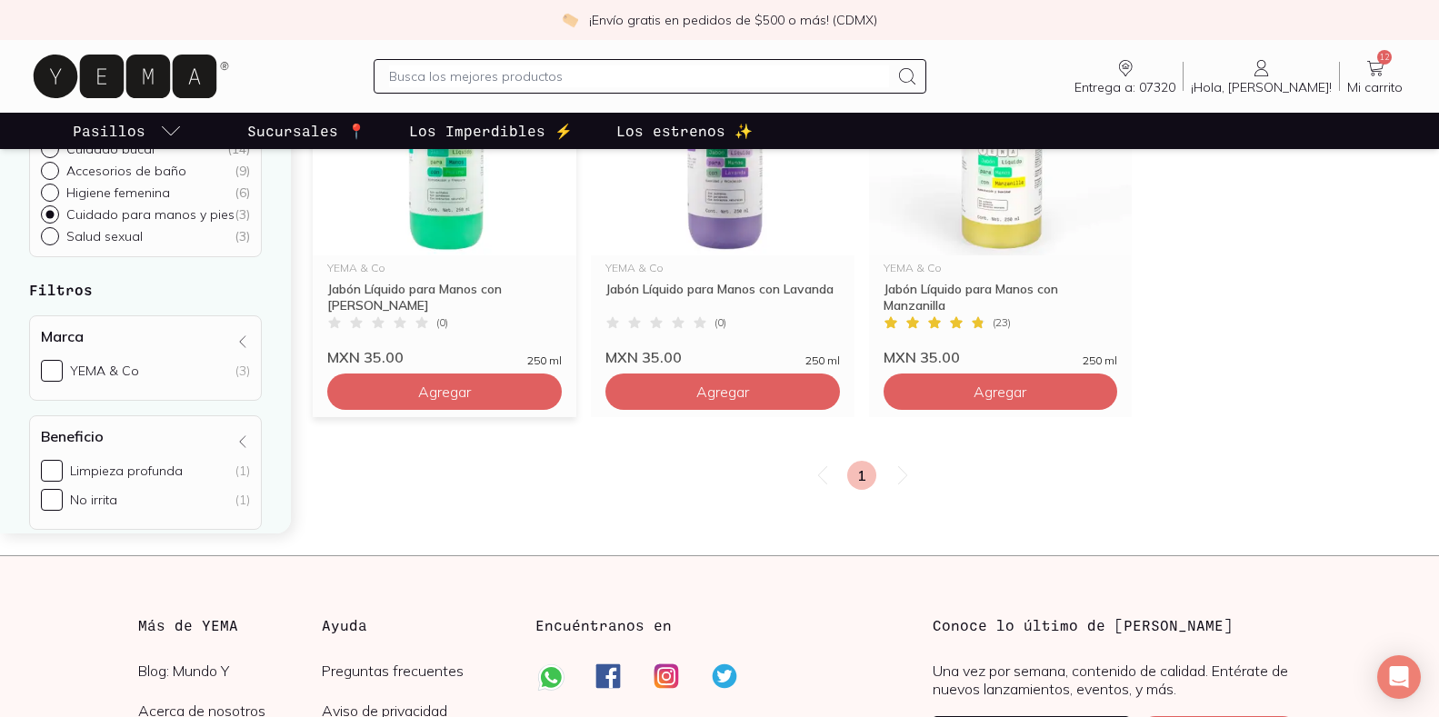
scroll to position [182, 0]
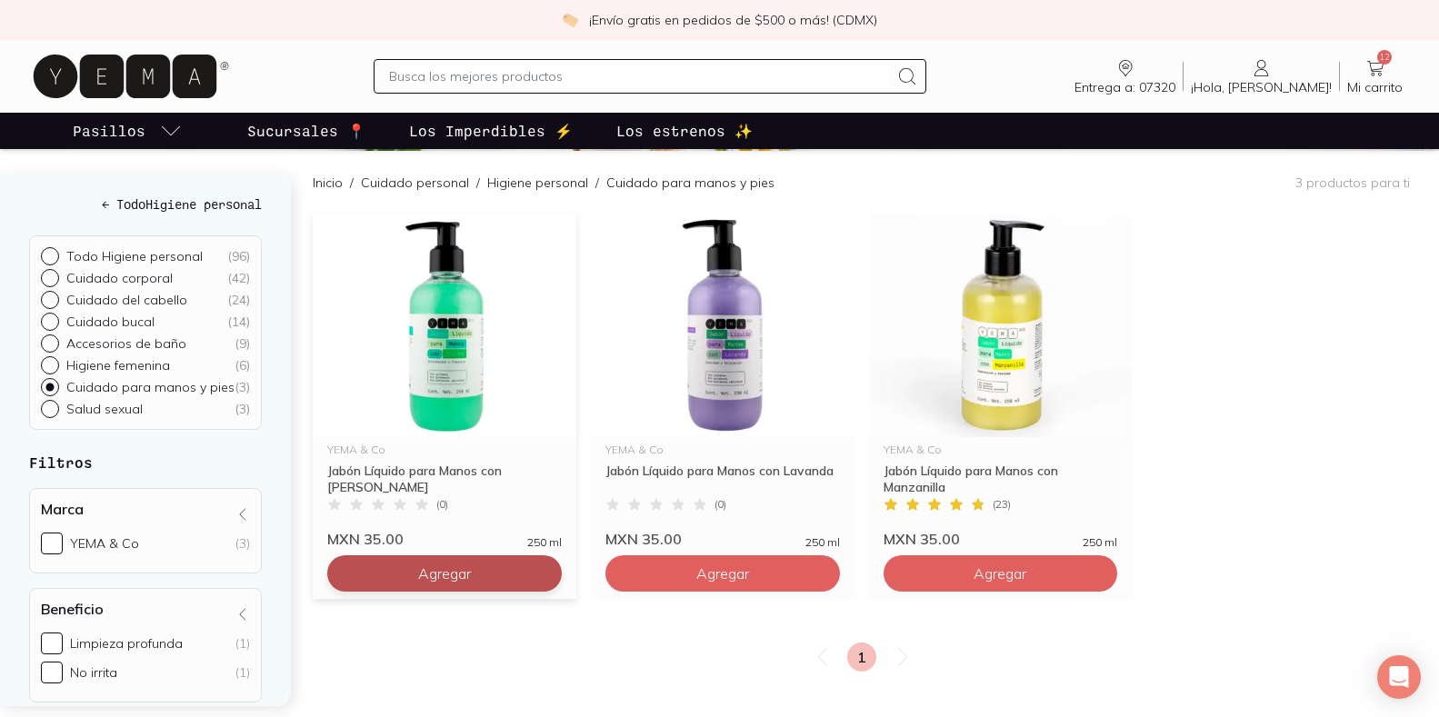
click at [444, 573] on span "Agregar" at bounding box center [444, 574] width 53 height 18
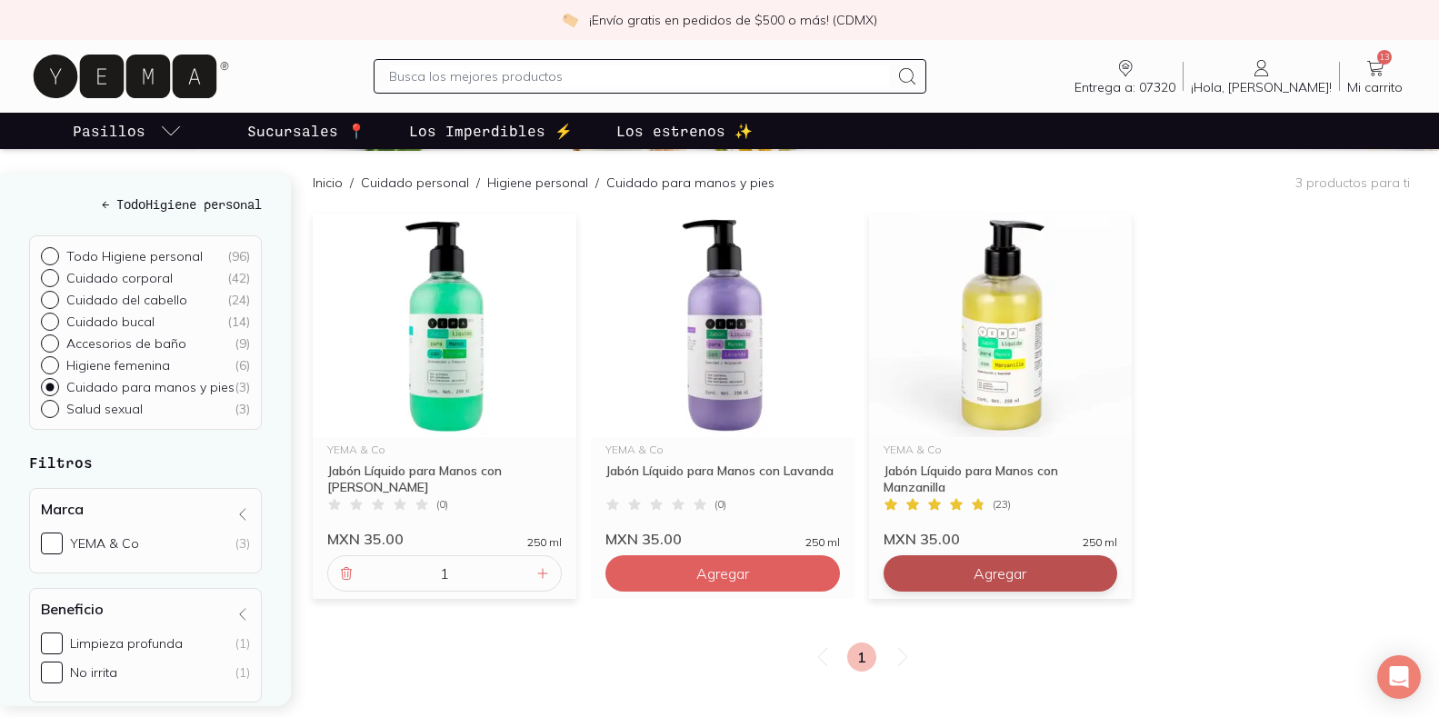
click at [997, 565] on span "Agregar" at bounding box center [1000, 574] width 53 height 18
click at [1371, 73] on icon at bounding box center [1376, 68] width 22 height 22
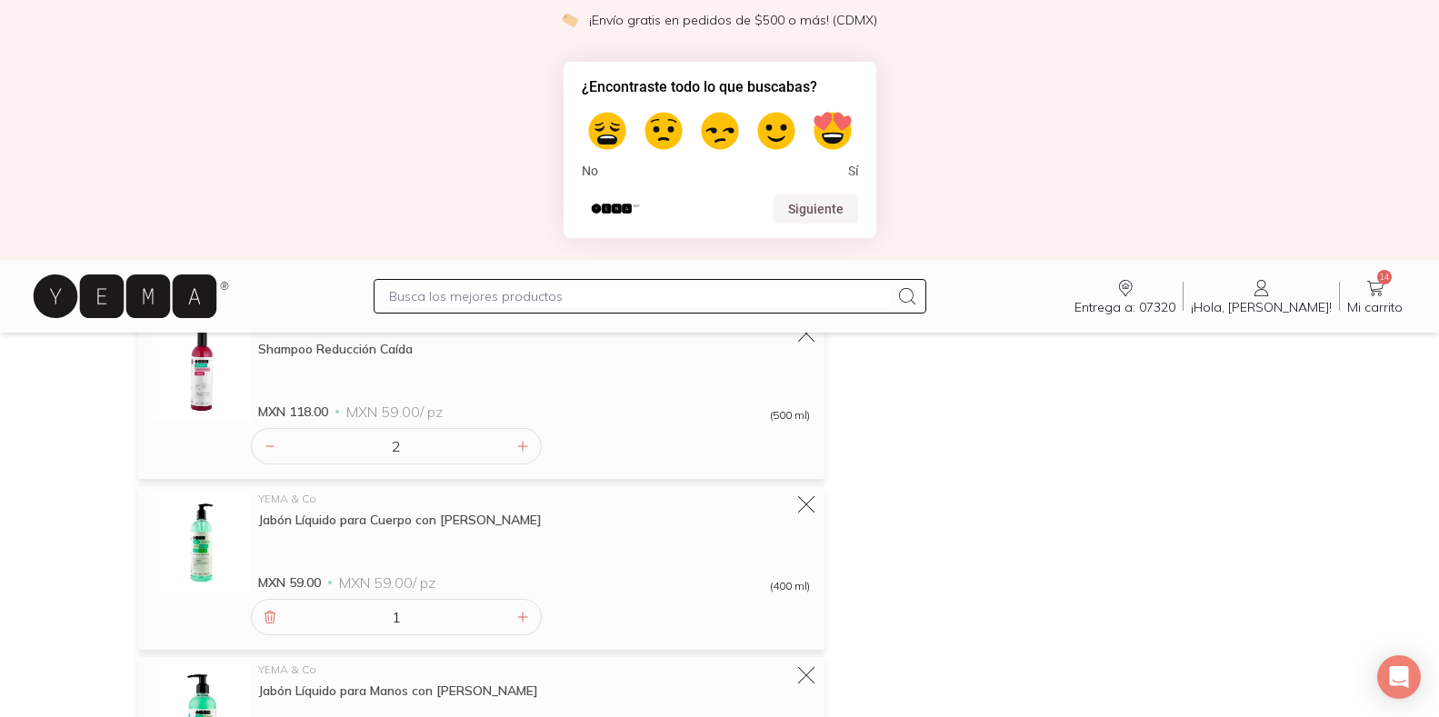
scroll to position [1364, 0]
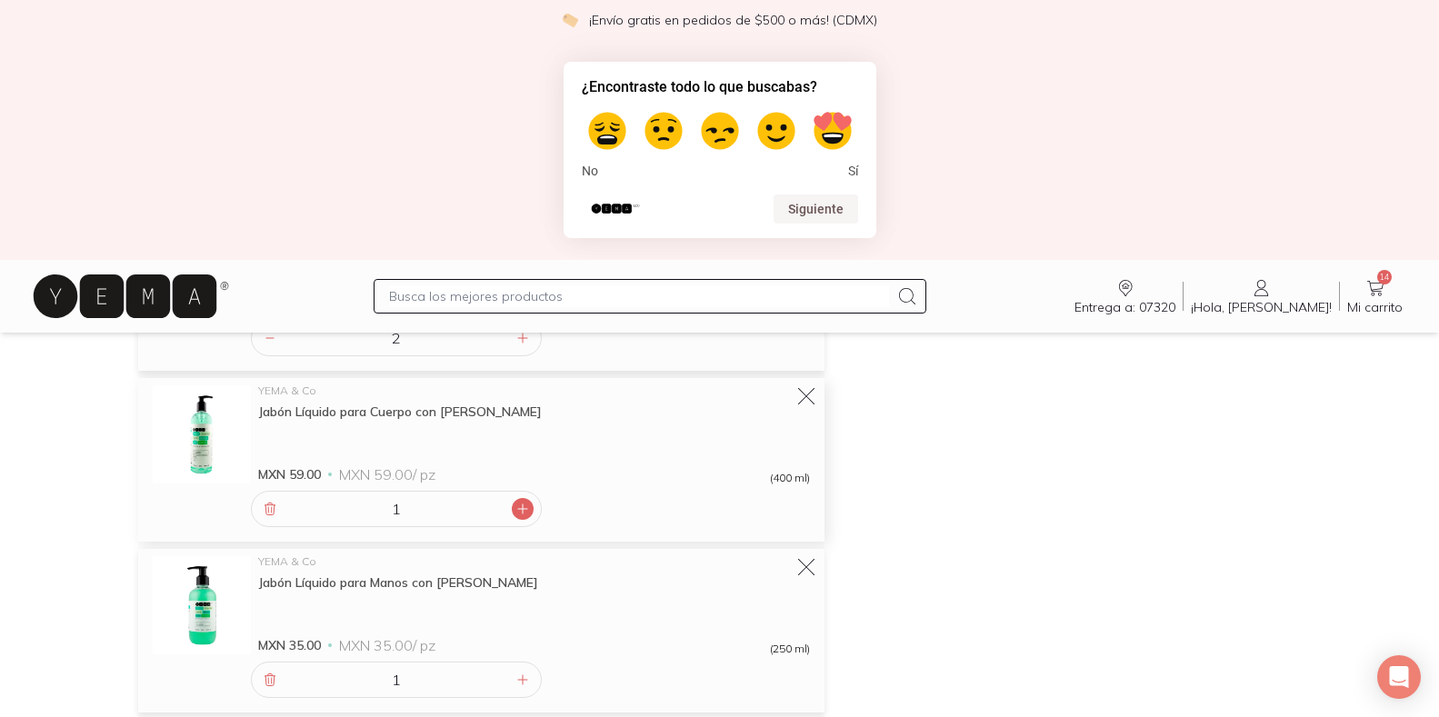
click at [522, 504] on icon at bounding box center [522, 509] width 15 height 15
type input "2"
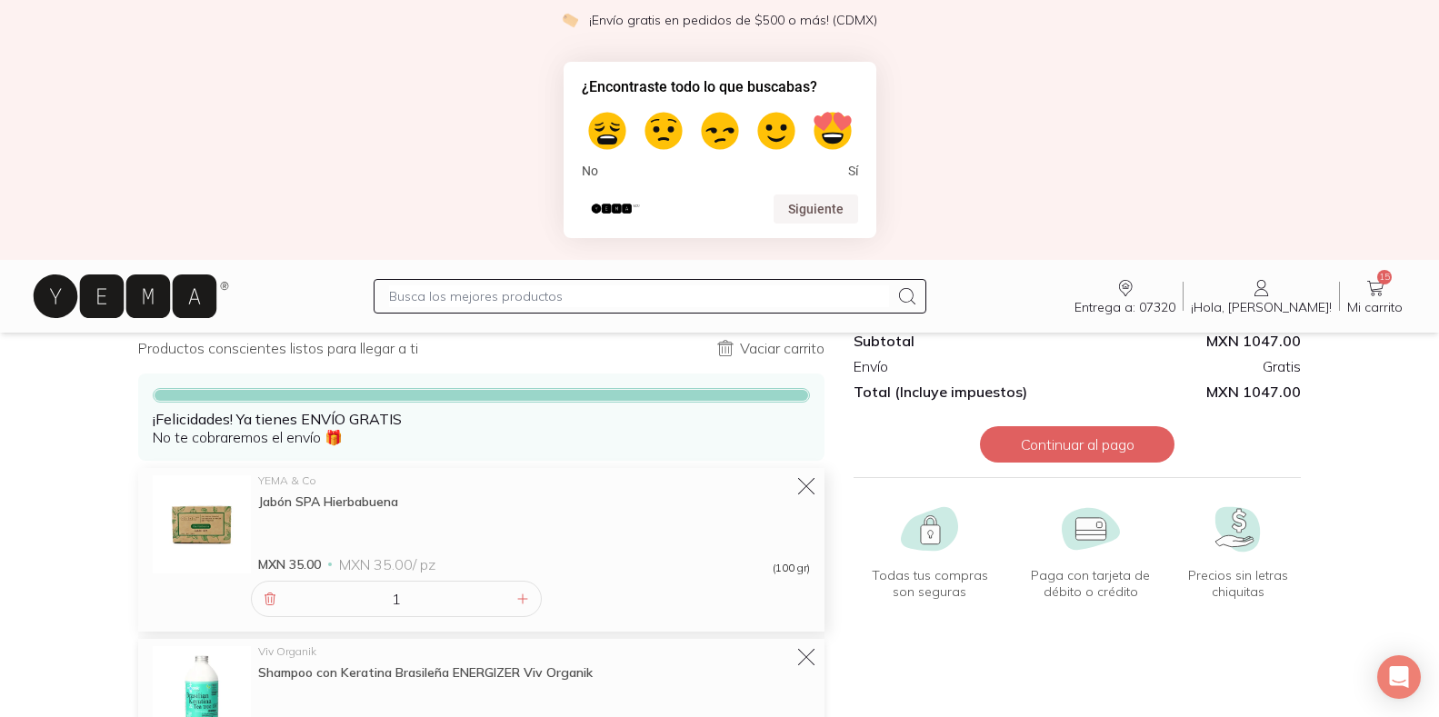
scroll to position [0, 0]
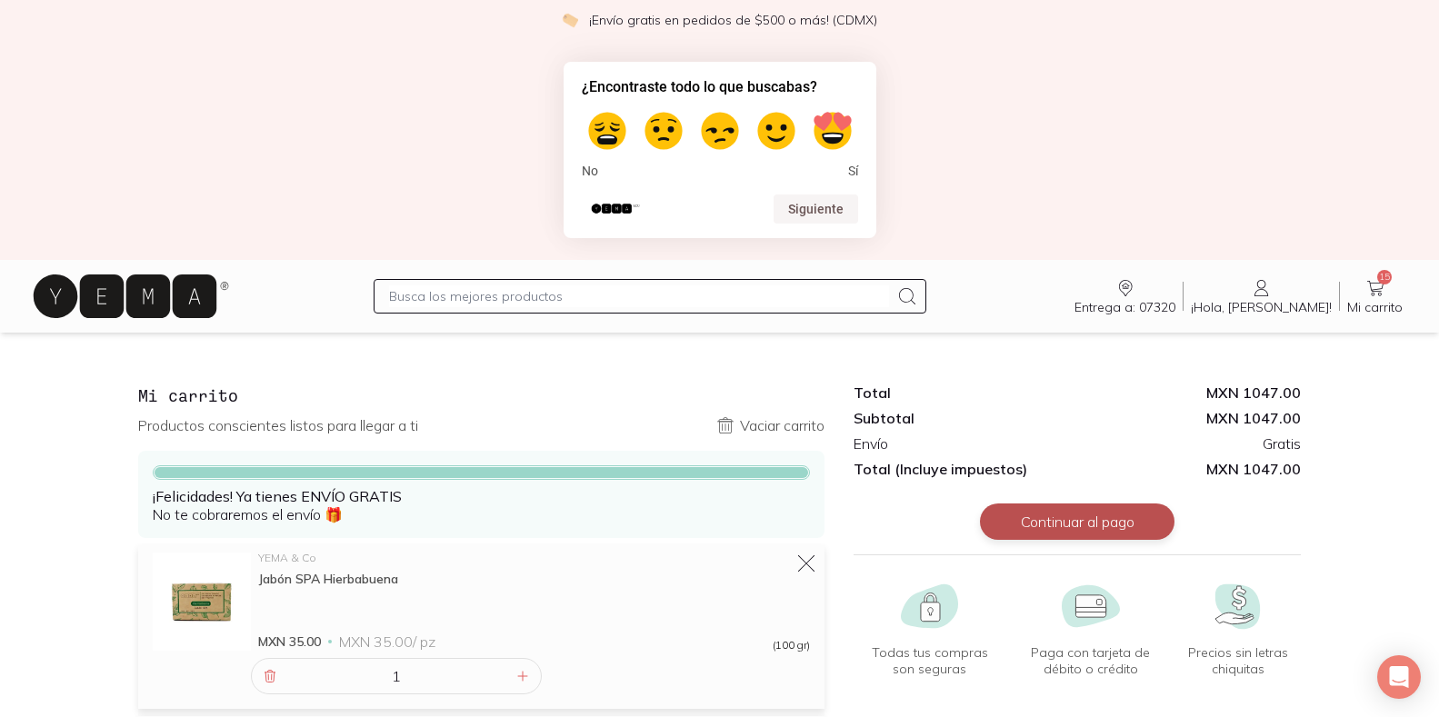
click at [1061, 522] on button "Continuar al pago" at bounding box center [1077, 522] width 195 height 36
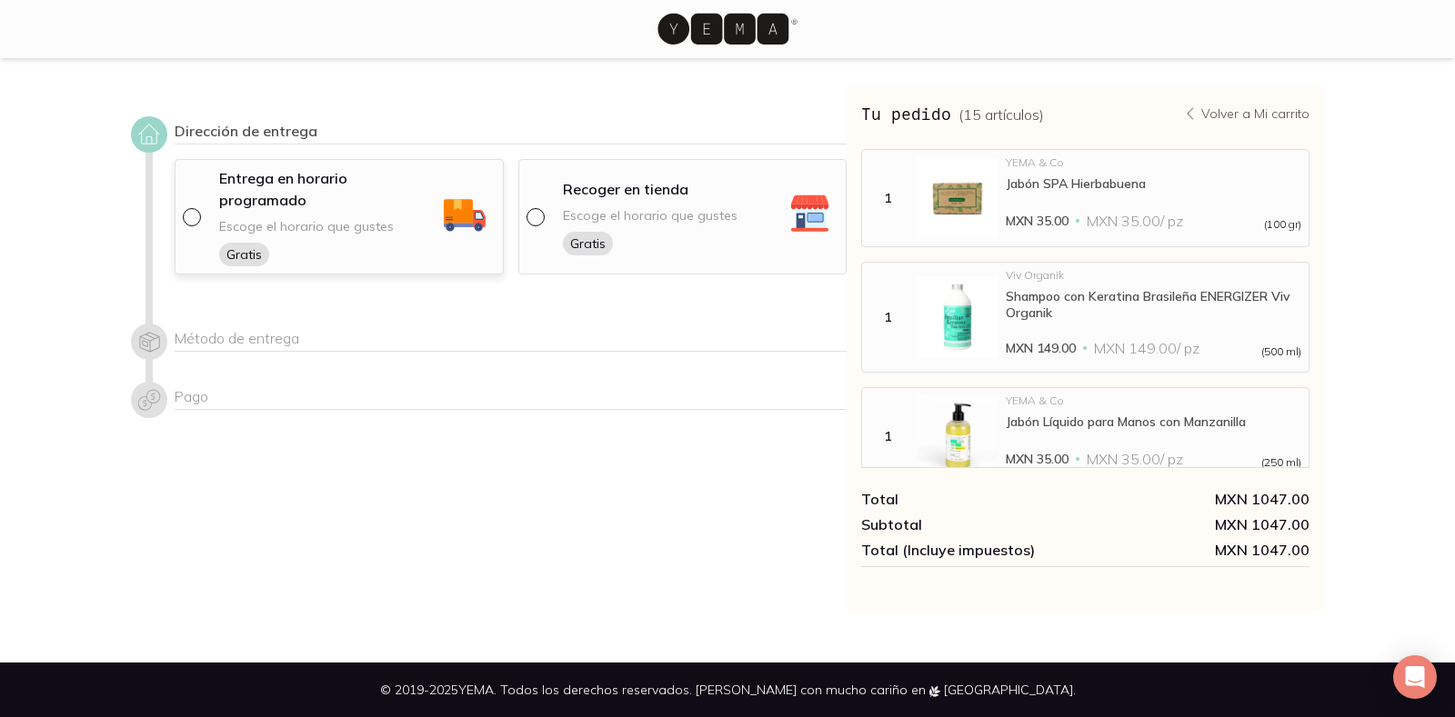
click at [191, 214] on input "radio" at bounding box center [190, 215] width 15 height 15
radio input "true"
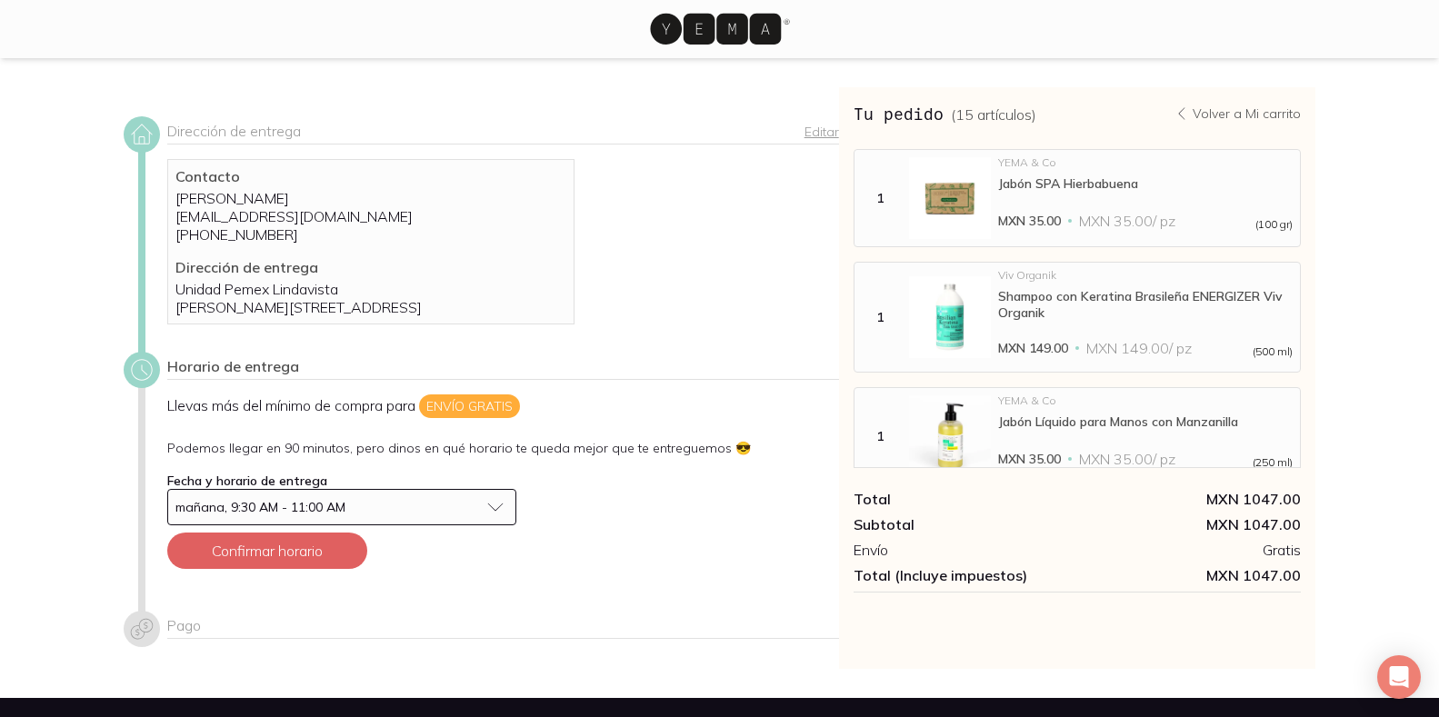
click at [495, 525] on button "mañana, 9:30 AM - 11:00 AM" at bounding box center [341, 507] width 349 height 36
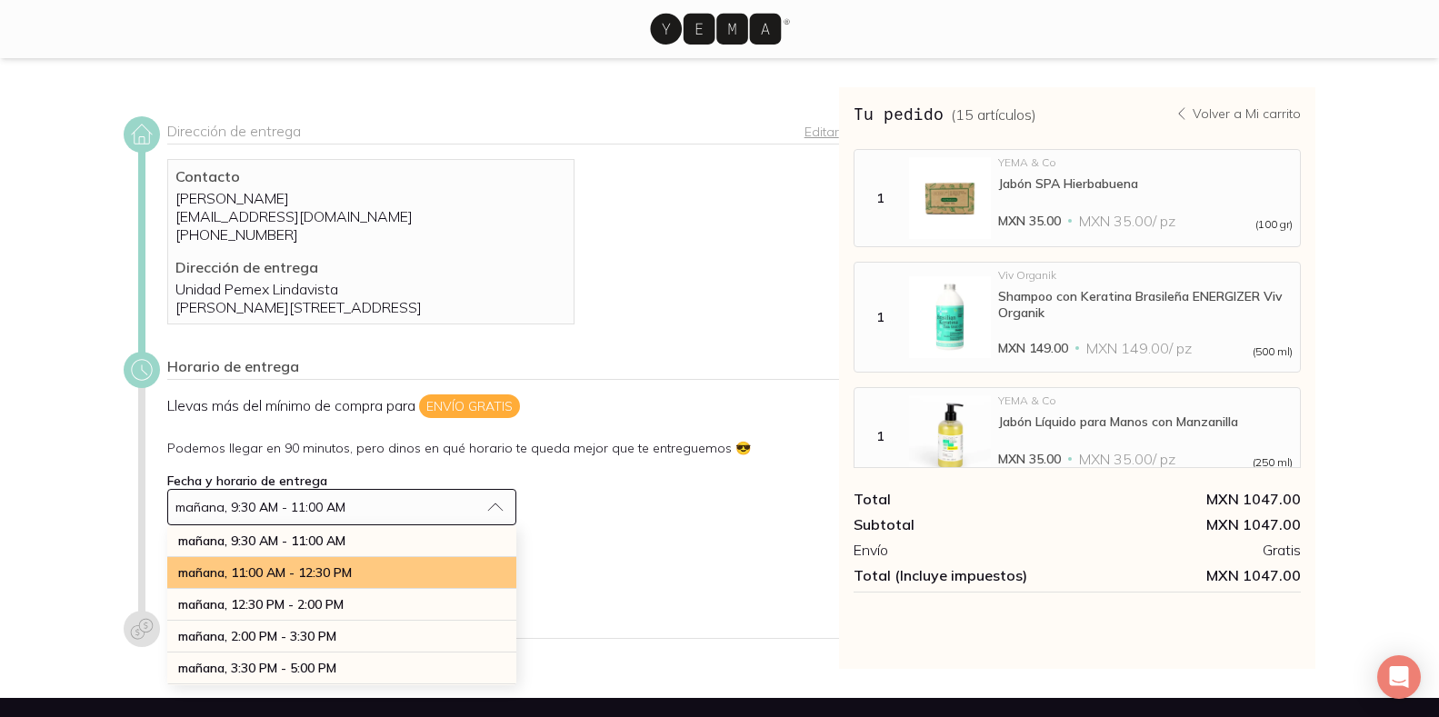
click at [325, 581] on span "mañana, 11:00 AM - 12:30 PM" at bounding box center [265, 573] width 174 height 16
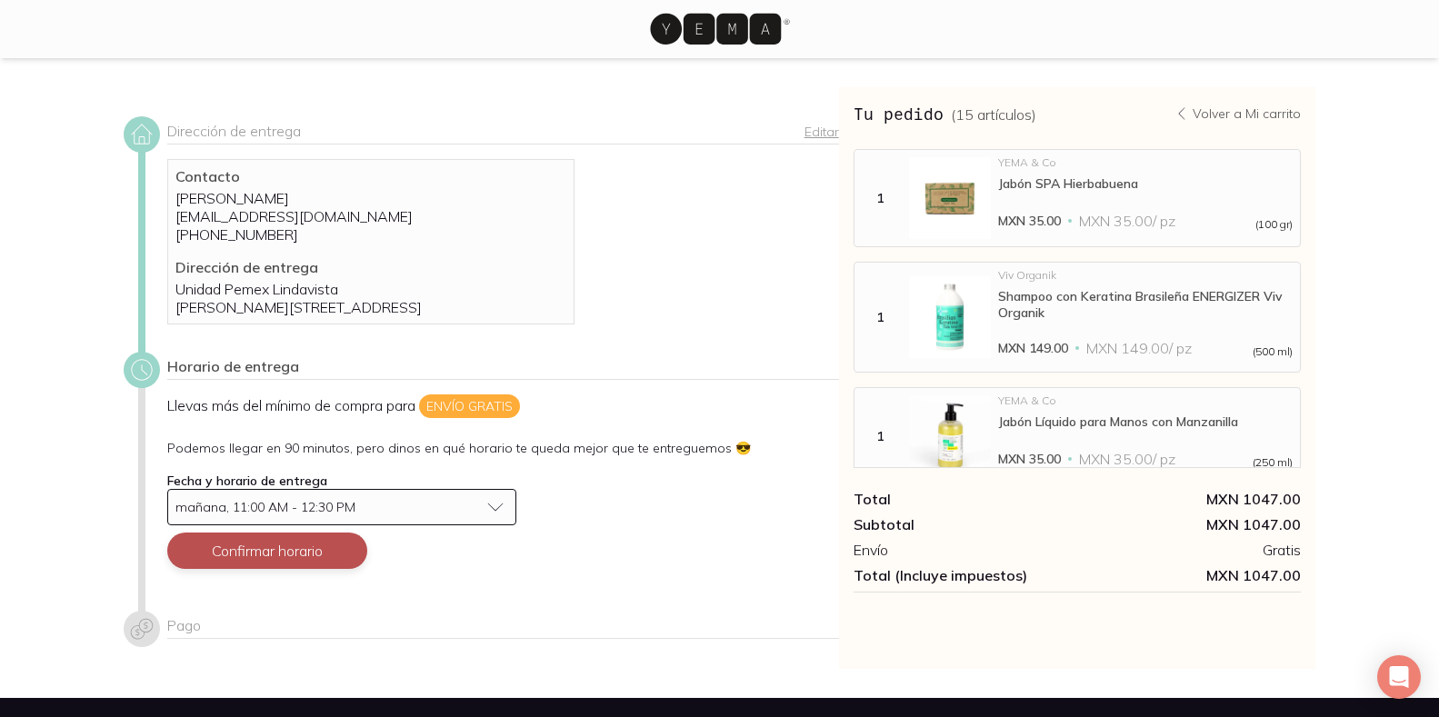
click at [293, 563] on button "Confirmar horario" at bounding box center [267, 551] width 200 height 36
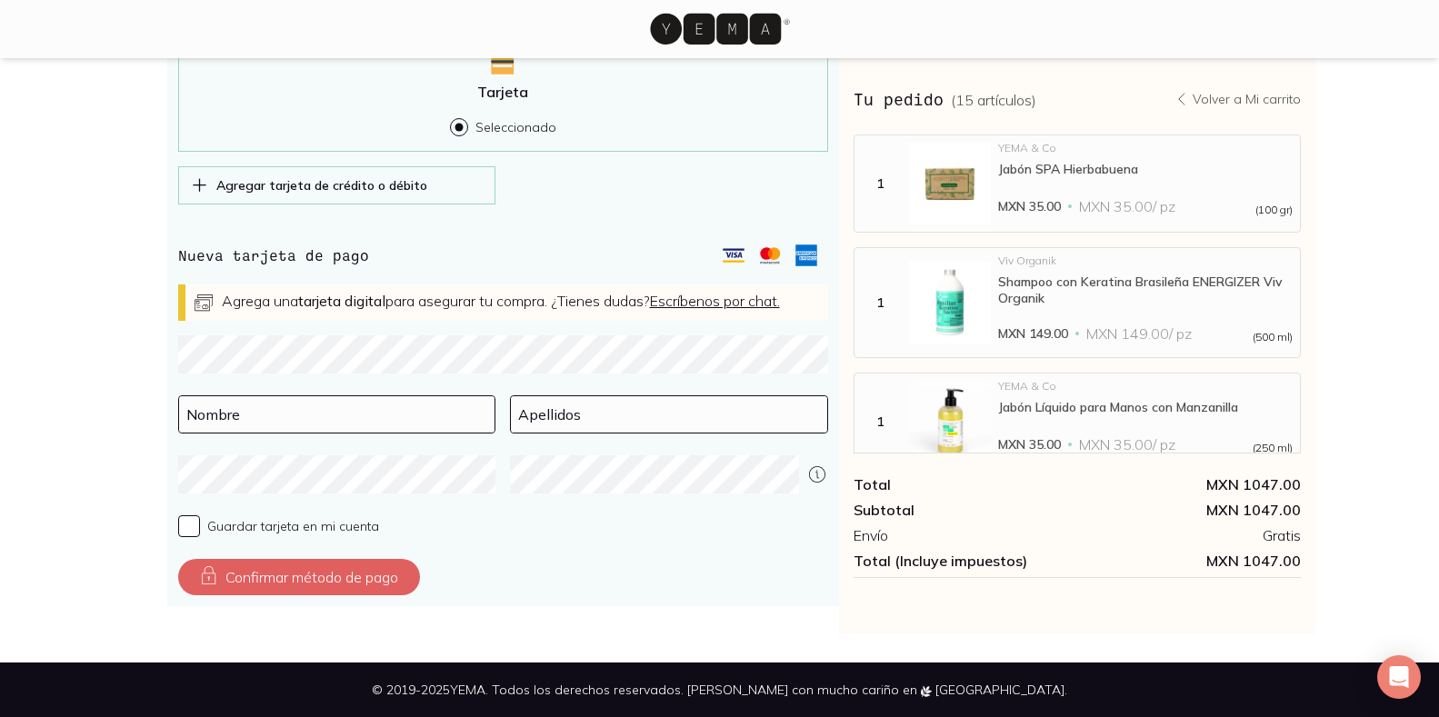
scroll to position [598, 0]
click at [191, 412] on input at bounding box center [337, 414] width 316 height 36
type input "[PERSON_NAME]"
click at [532, 416] on input at bounding box center [669, 414] width 316 height 36
type input "[PERSON_NAME]"
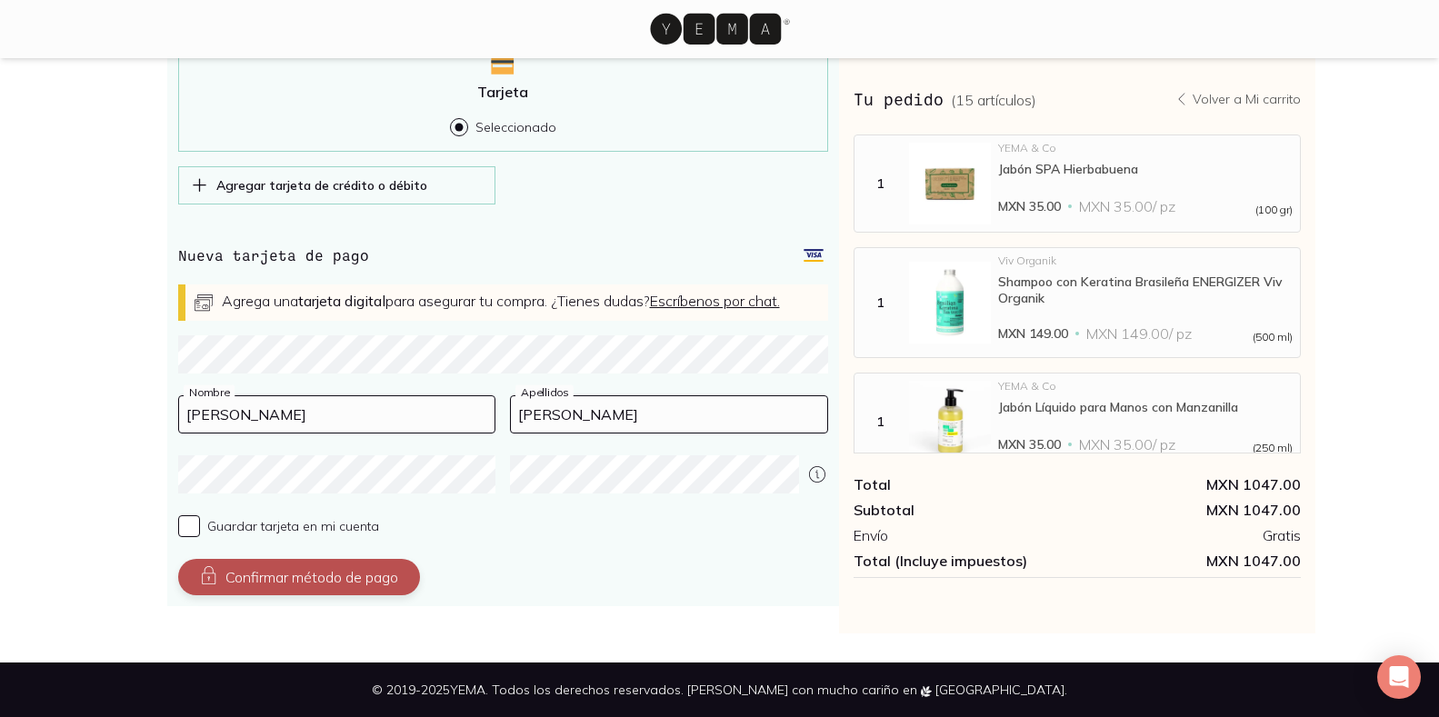
click at [324, 569] on button "Confirmar método de pago" at bounding box center [299, 577] width 242 height 36
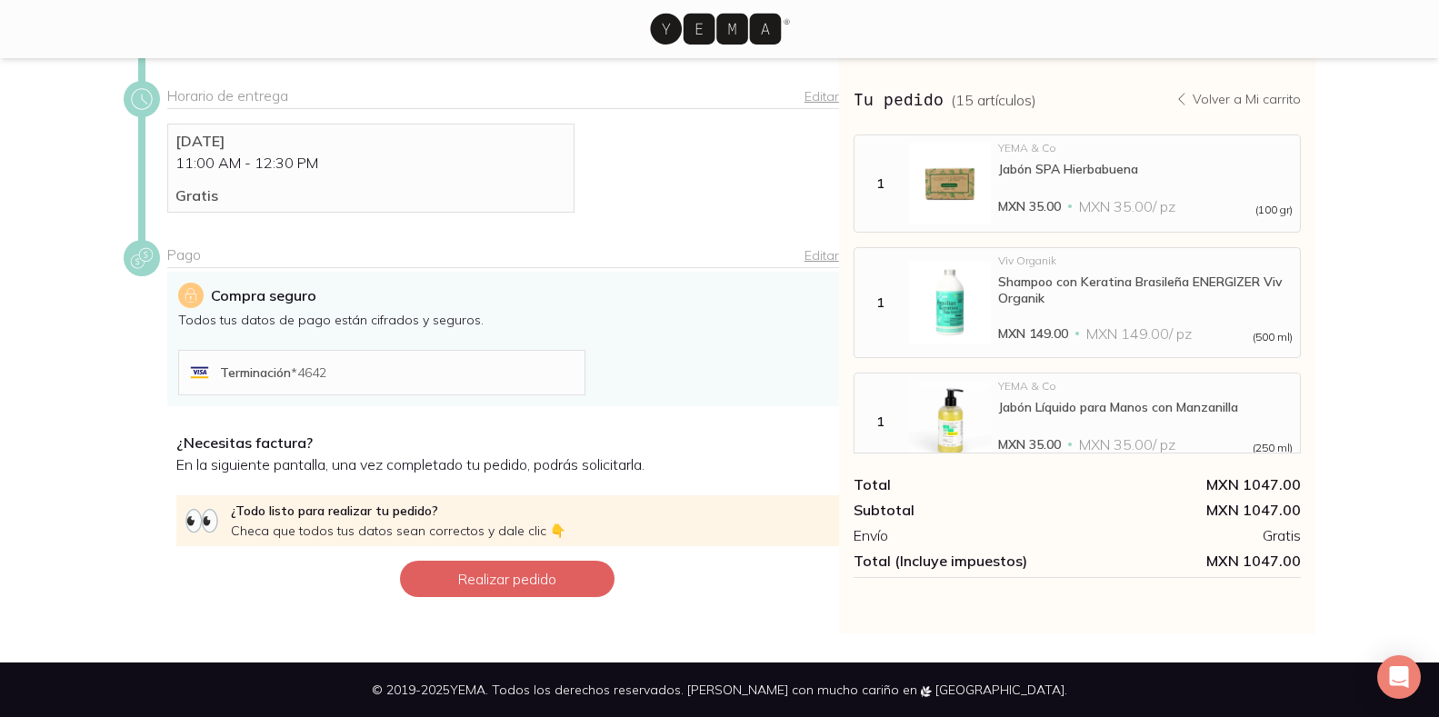
scroll to position [289, 0]
click at [502, 575] on button "Realizar pedido" at bounding box center [507, 579] width 215 height 36
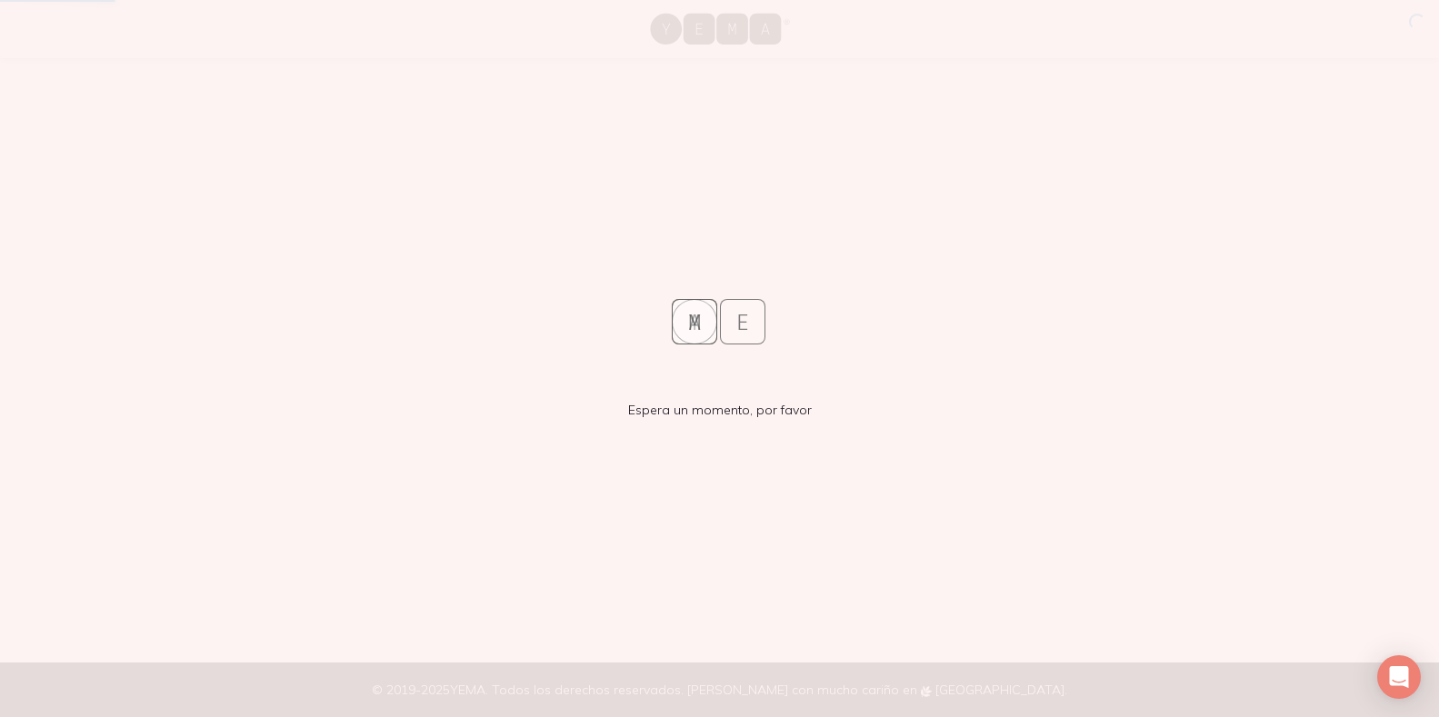
scroll to position [0, 0]
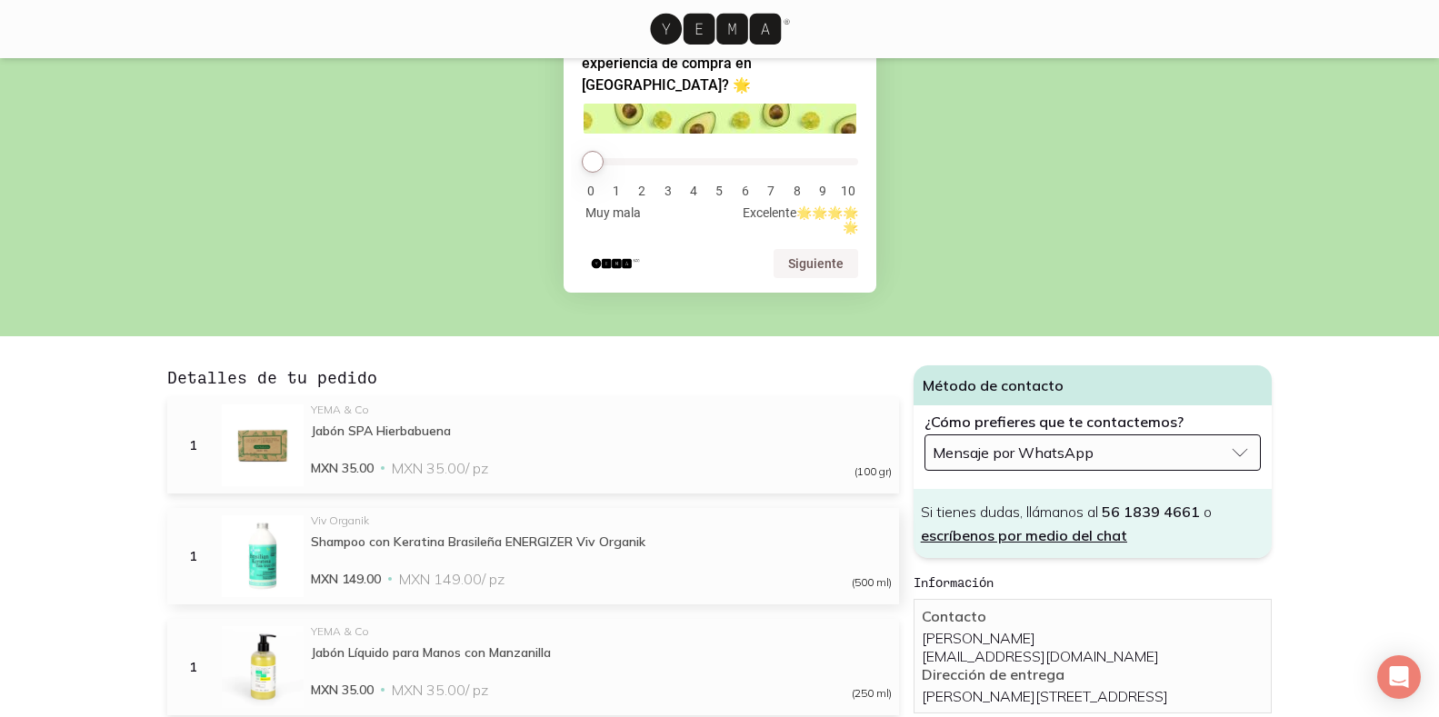
scroll to position [182, 0]
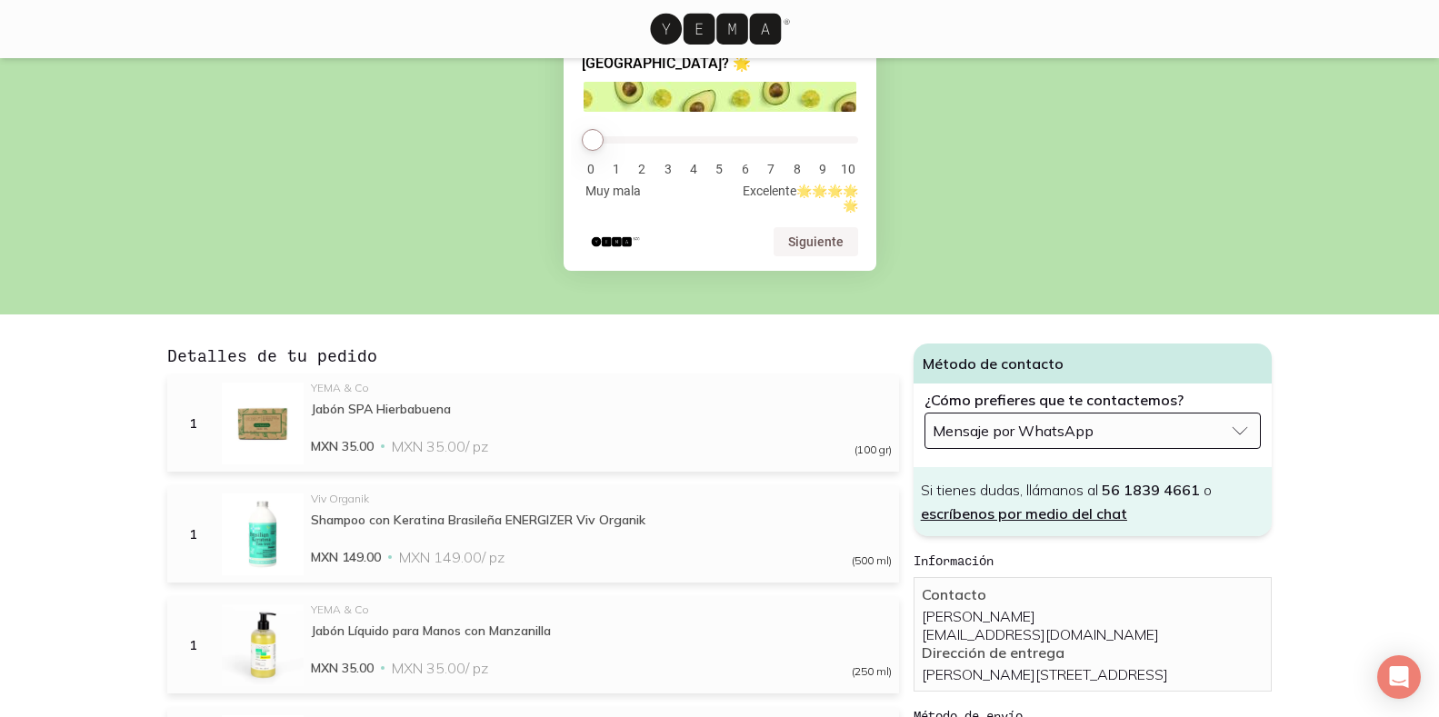
click at [1237, 413] on button "Mensaje por WhatsApp" at bounding box center [1093, 431] width 337 height 36
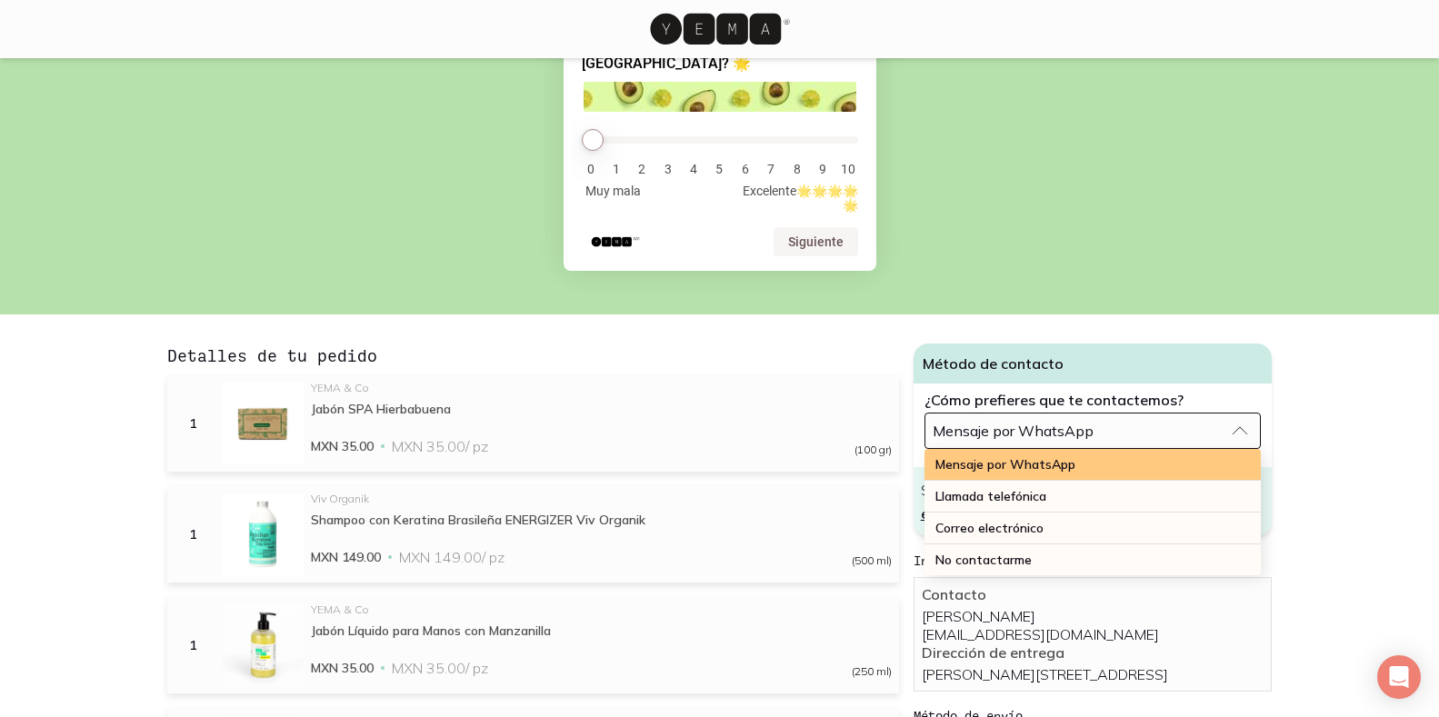
click at [983, 456] on span "Mensaje por WhatsApp" at bounding box center [1005, 464] width 140 height 16
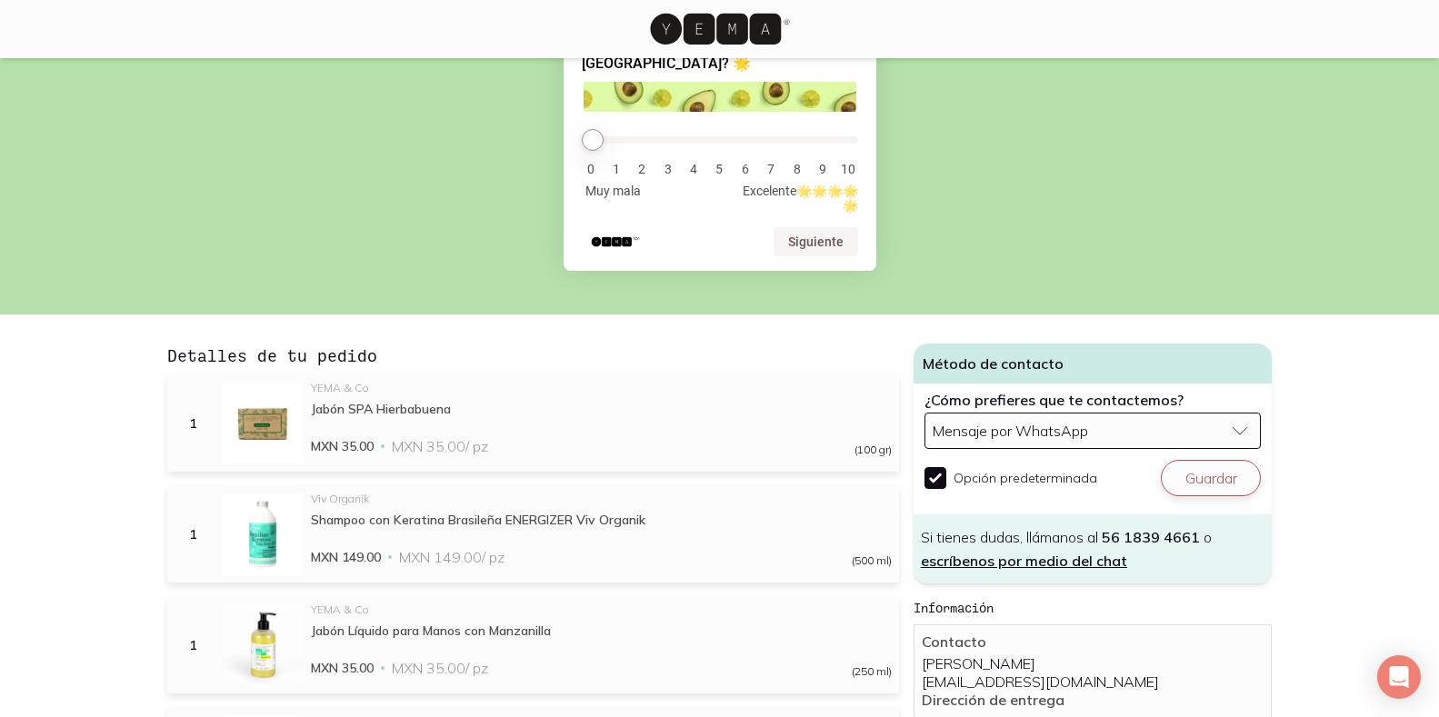
click at [1226, 460] on button "Guardar" at bounding box center [1211, 478] width 100 height 36
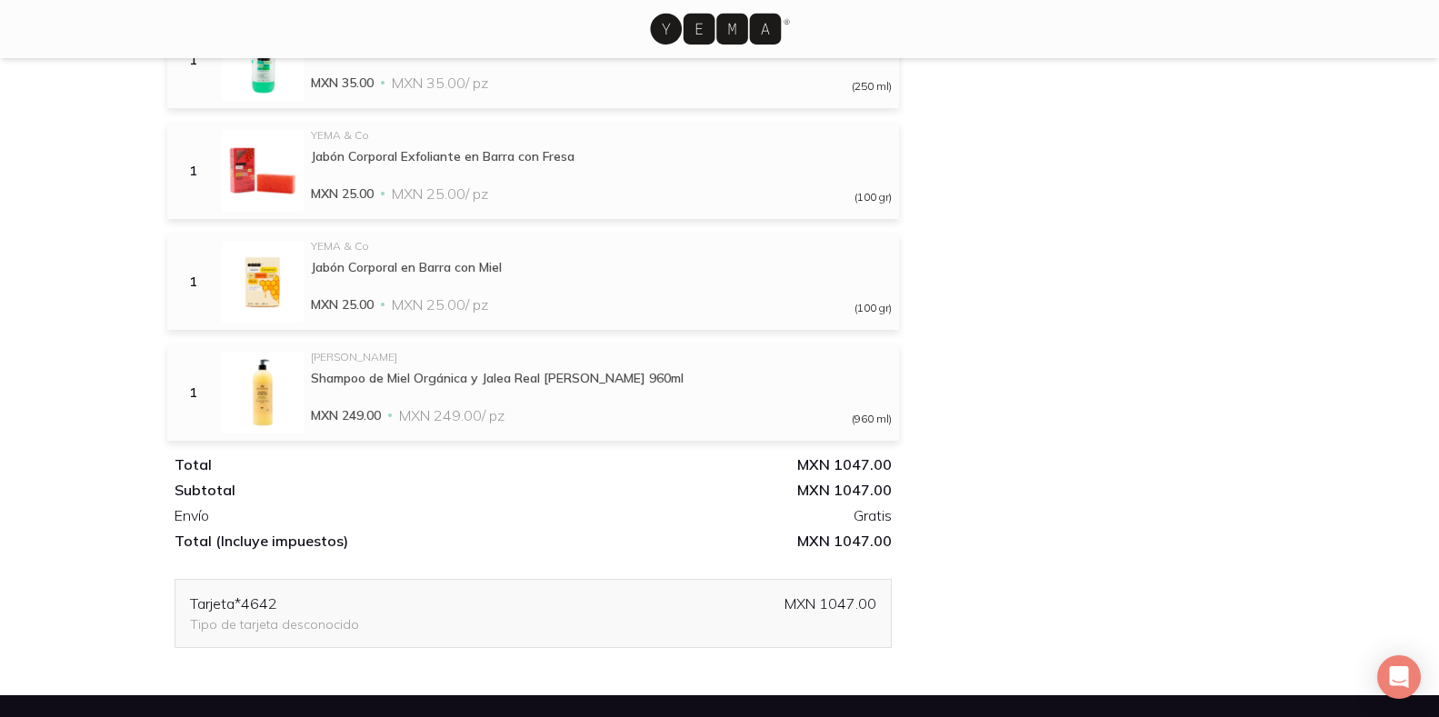
scroll to position [887, 0]
